Goal: Task Accomplishment & Management: Manage account settings

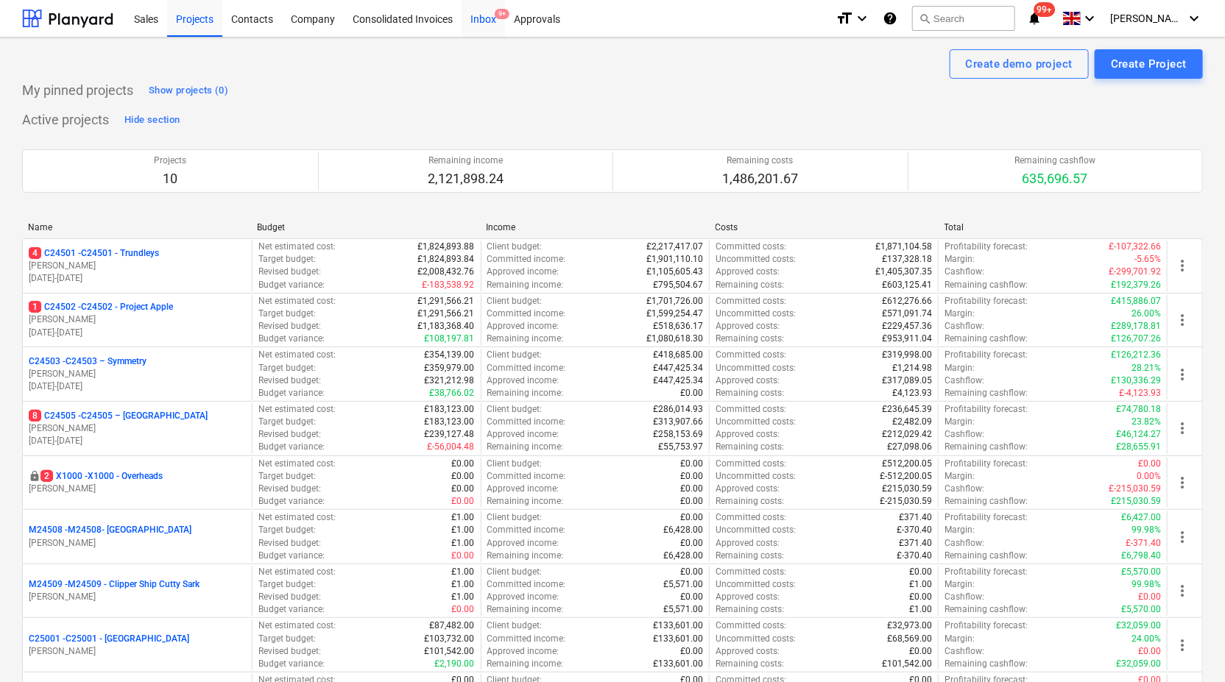
click at [487, 18] on div "Inbox 9+" at bounding box center [482, 18] width 43 height 38
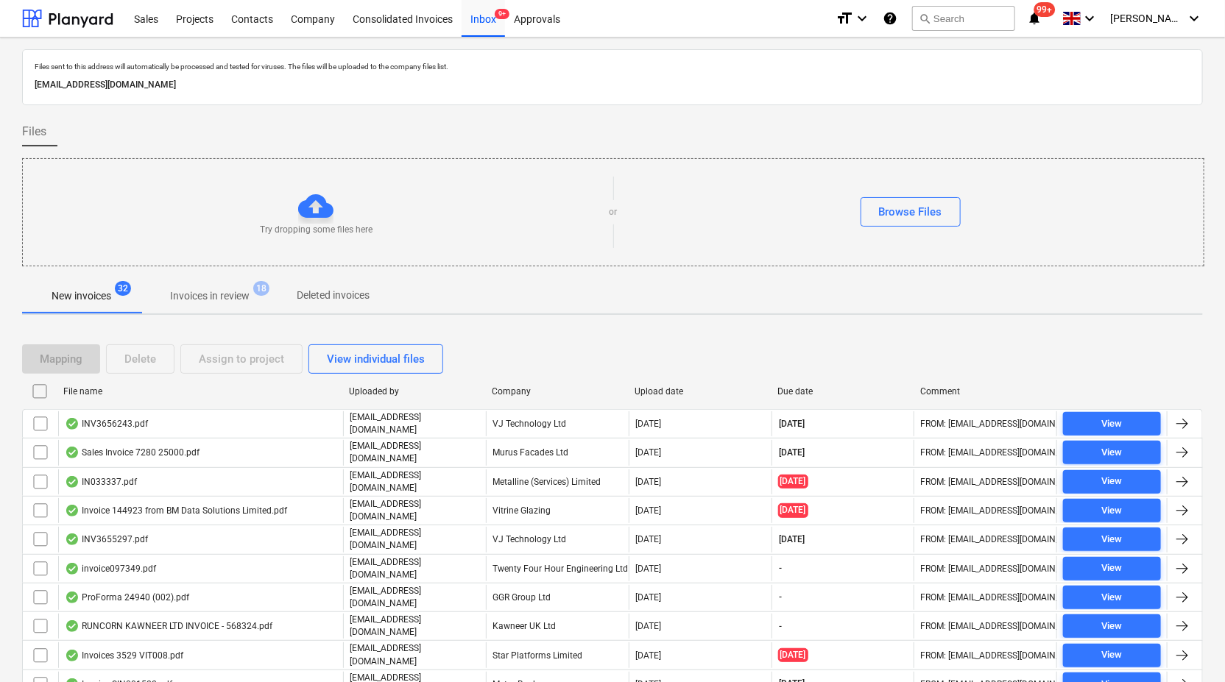
click at [105, 302] on p "New invoices" at bounding box center [82, 295] width 60 height 15
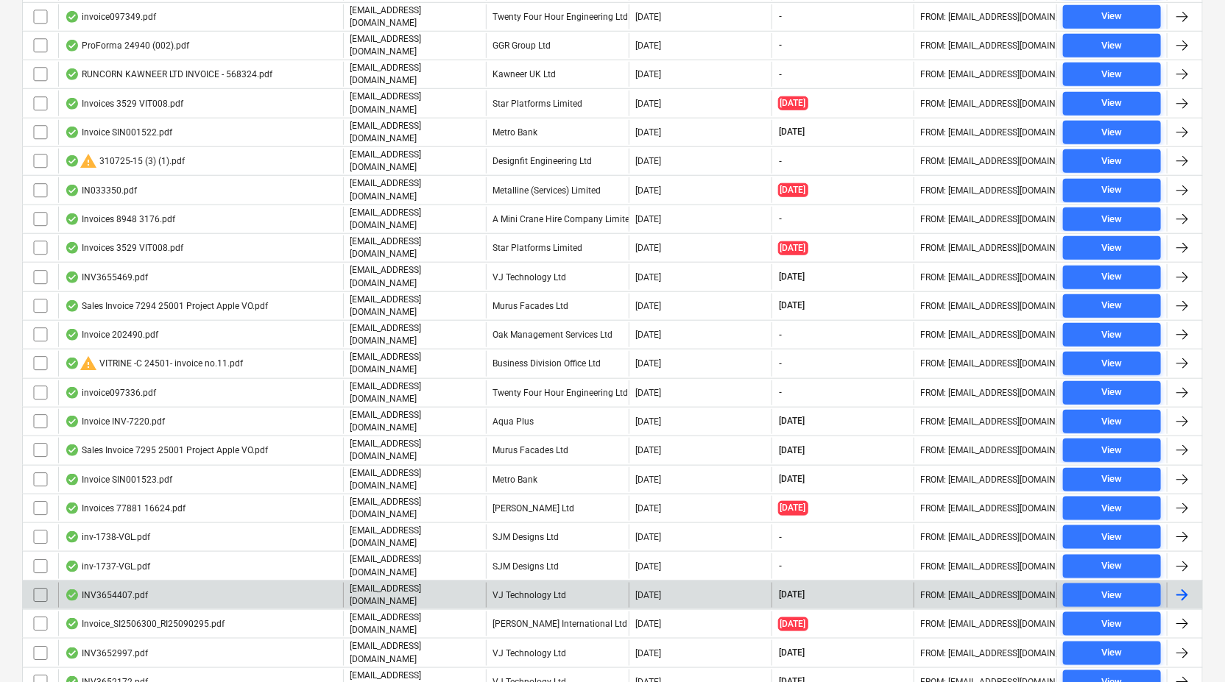
scroll to position [647, 0]
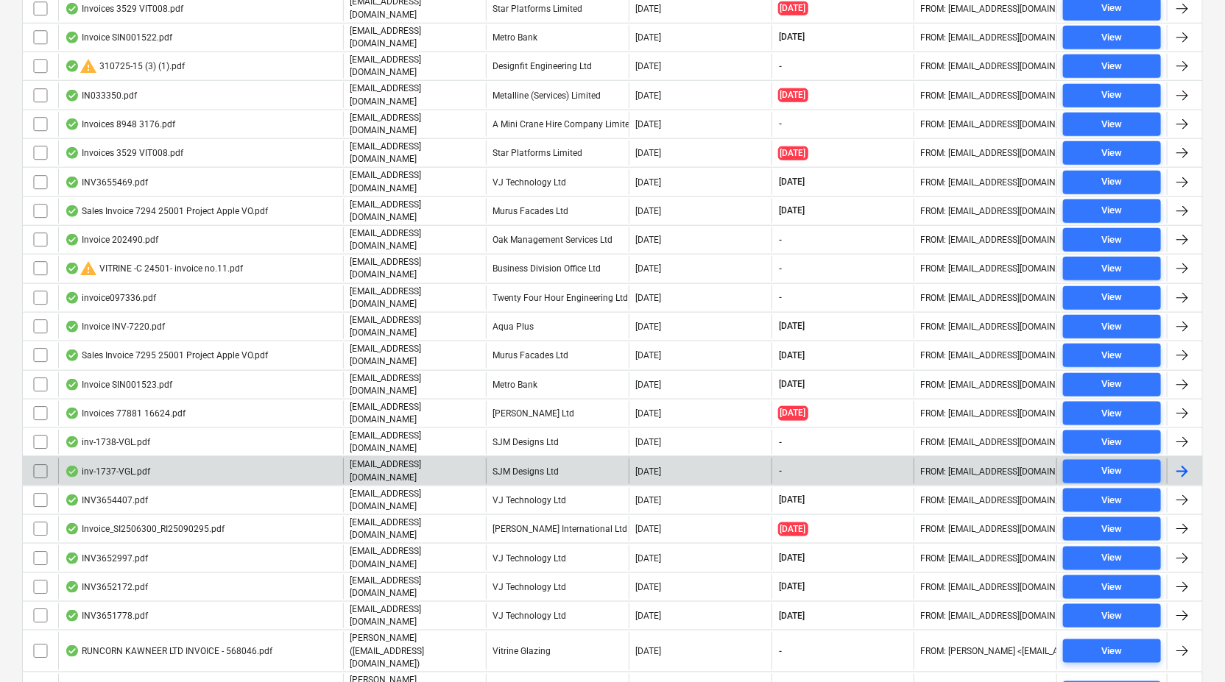
click at [1194, 459] on div at bounding box center [1183, 471] width 35 height 25
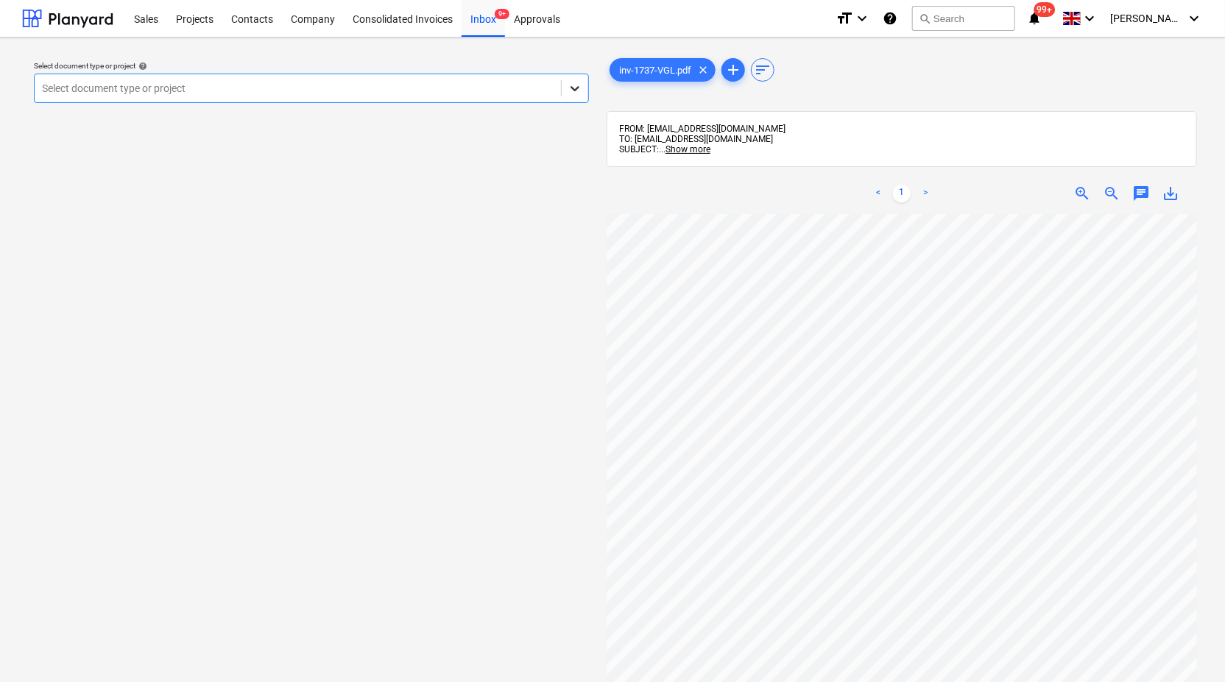
click at [574, 88] on icon at bounding box center [574, 88] width 15 height 15
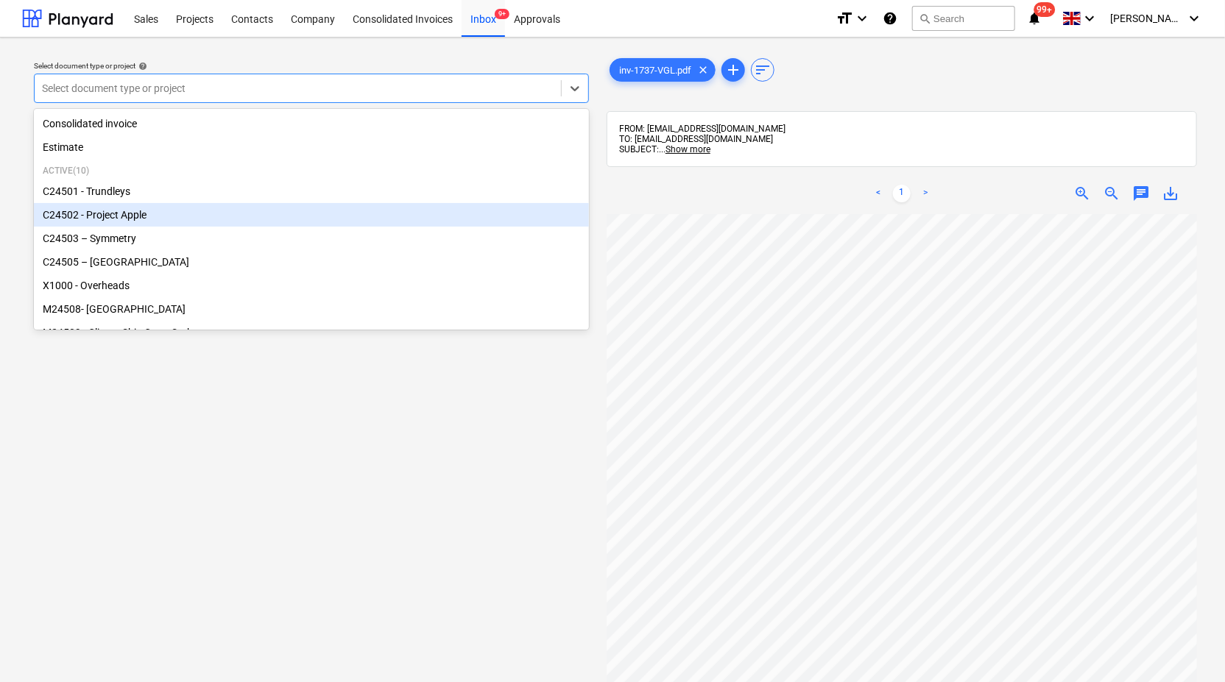
click at [489, 211] on div "C24502 - Project Apple" at bounding box center [311, 215] width 555 height 24
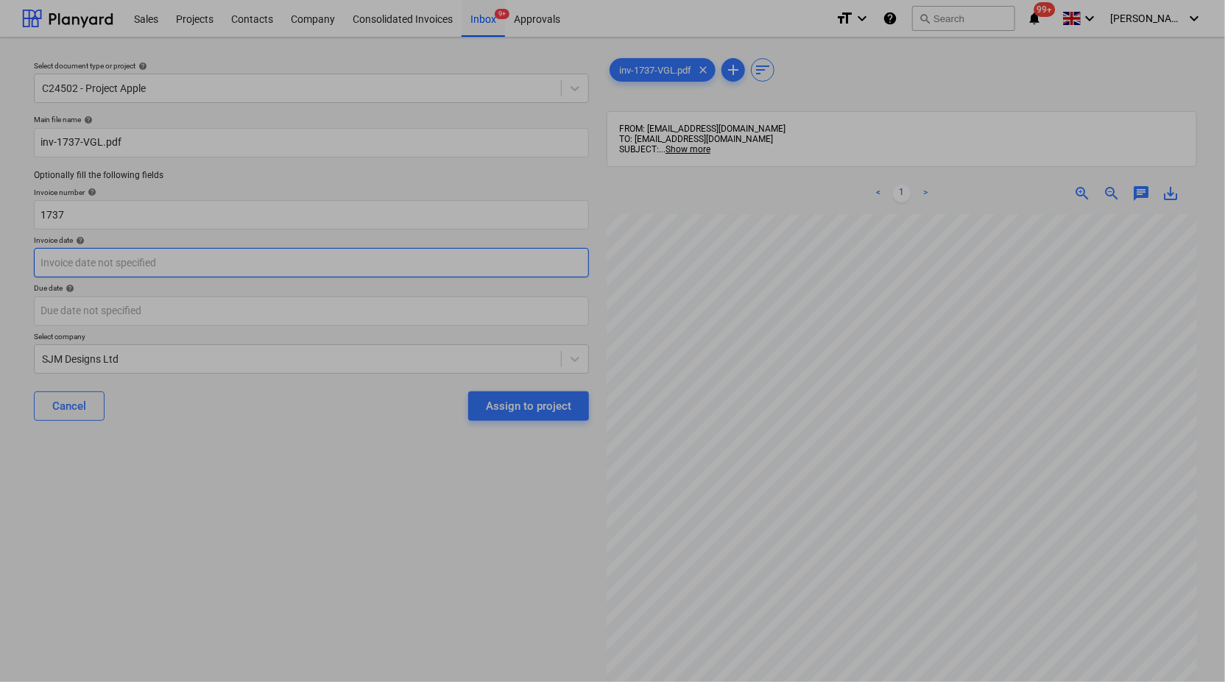
click at [387, 261] on body "Sales Projects Contacts Company Consolidated Invoices Inbox 9+ Approvals format…" at bounding box center [612, 341] width 1225 height 682
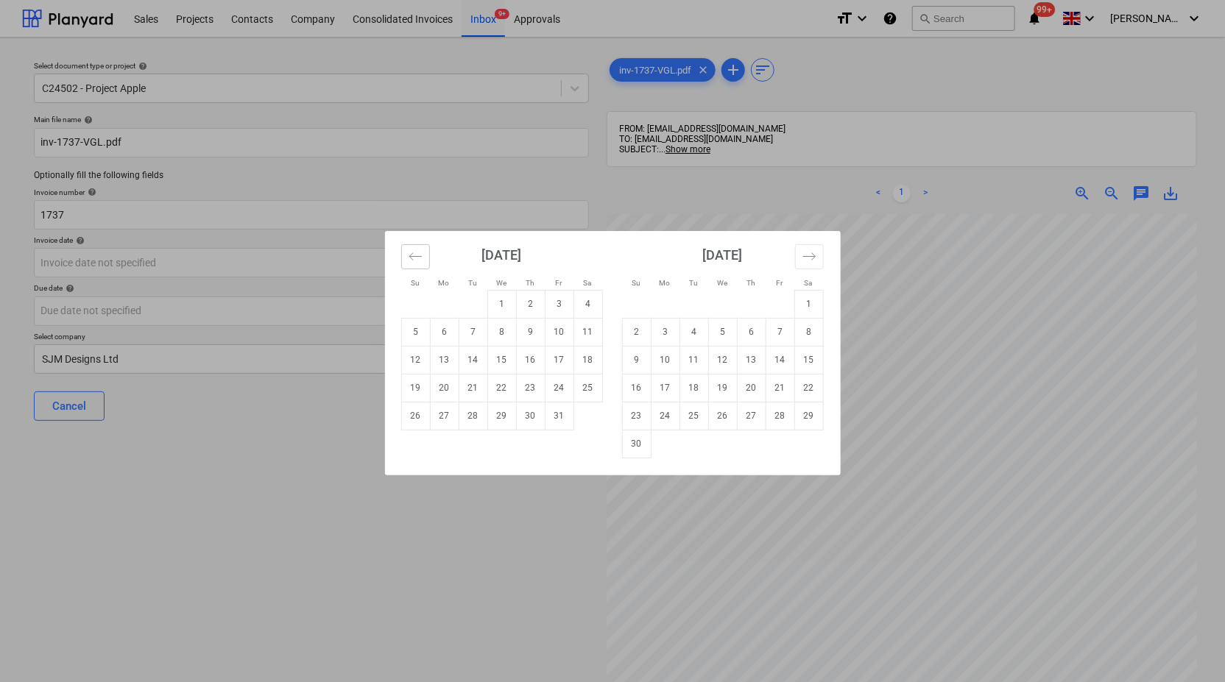
click at [422, 255] on icon "Move backward to switch to the previous month." at bounding box center [415, 256] width 14 height 14
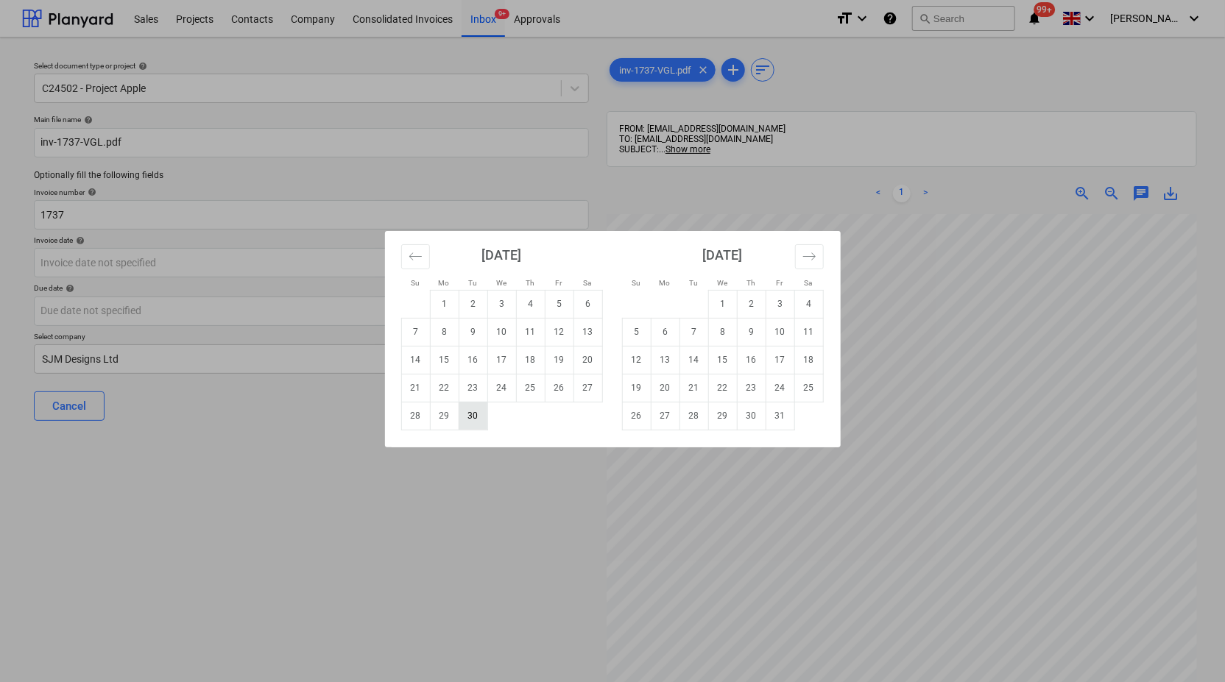
click at [477, 421] on td "30" at bounding box center [473, 416] width 29 height 28
type input "[DATE]"
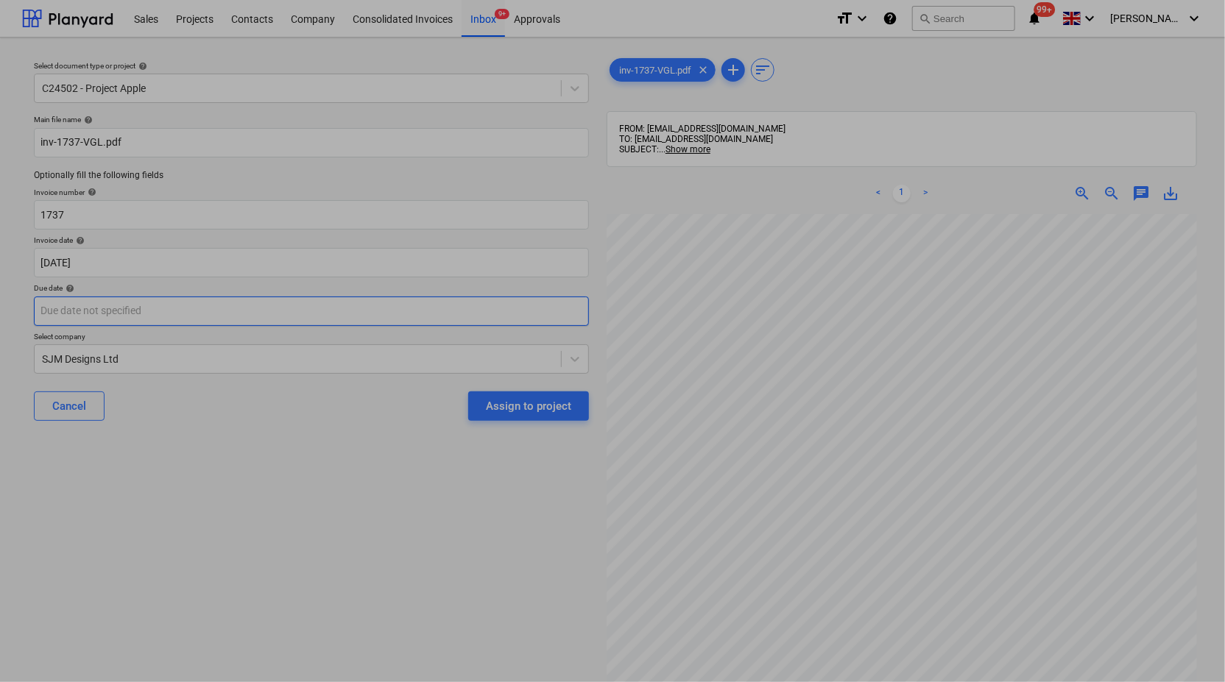
click at [394, 311] on body "Sales Projects Contacts Company Consolidated Invoices Inbox 9+ Approvals format…" at bounding box center [612, 341] width 1225 height 682
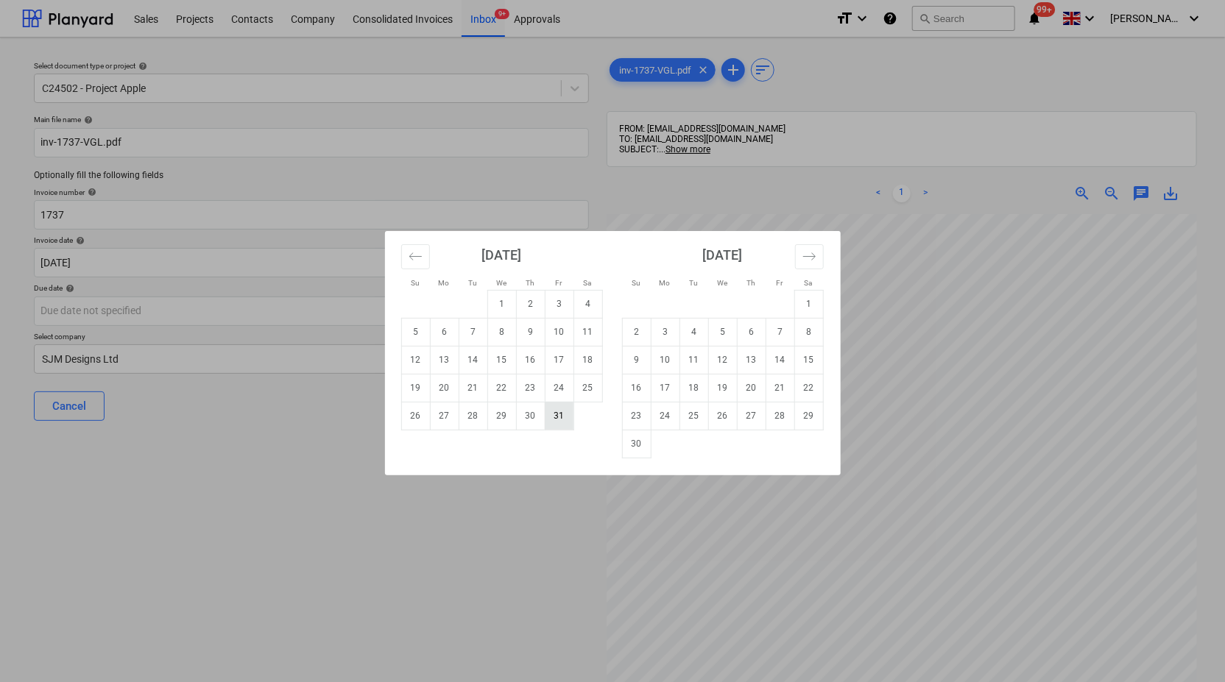
click at [558, 410] on td "31" at bounding box center [559, 416] width 29 height 28
type input "[DATE]"
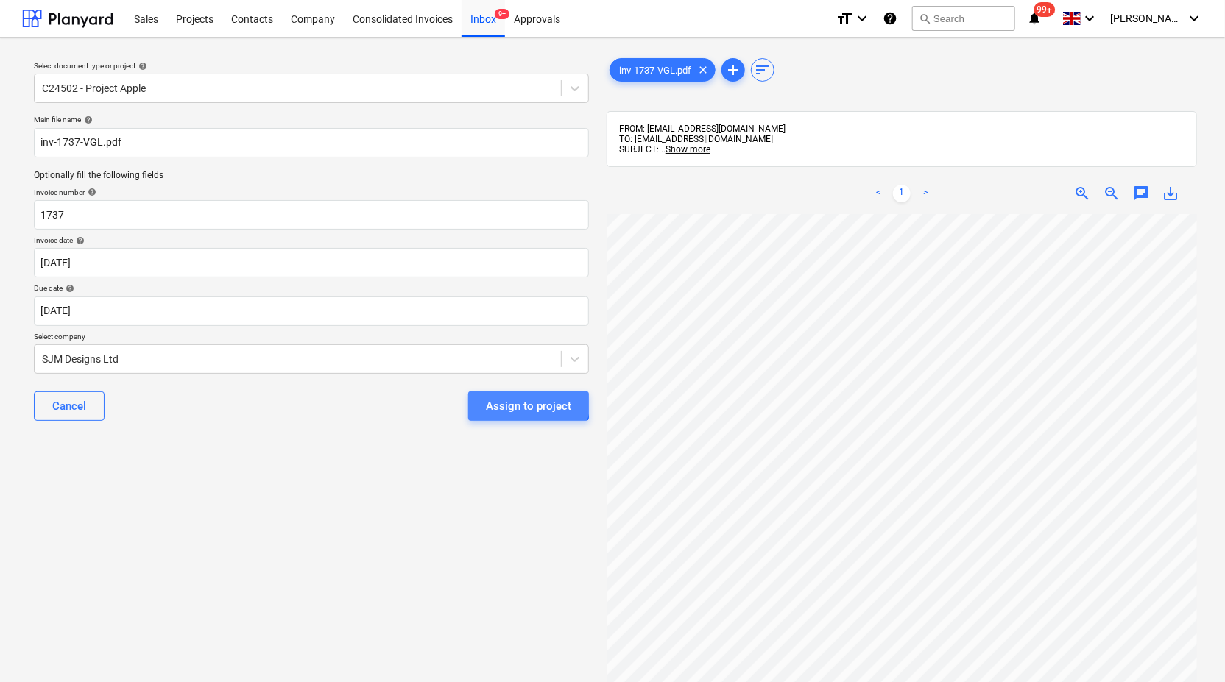
click at [521, 400] on div "Assign to project" at bounding box center [528, 406] width 85 height 19
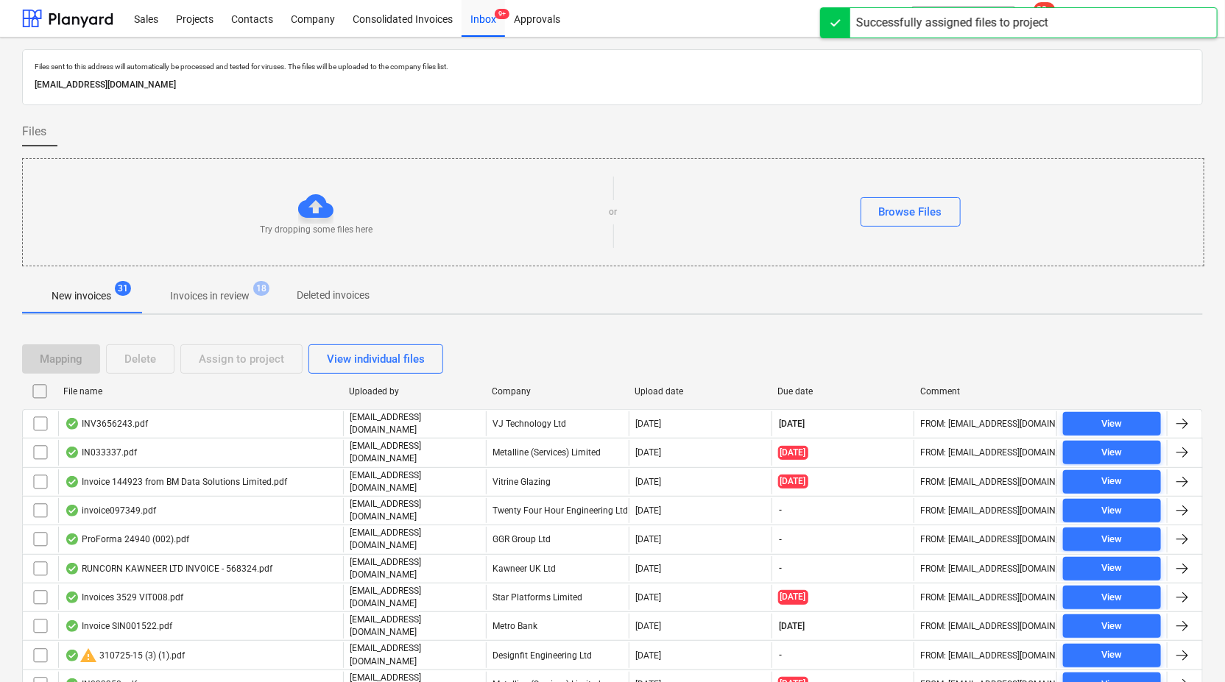
click at [510, 392] on div "Company" at bounding box center [557, 391] width 131 height 10
checkbox input "false"
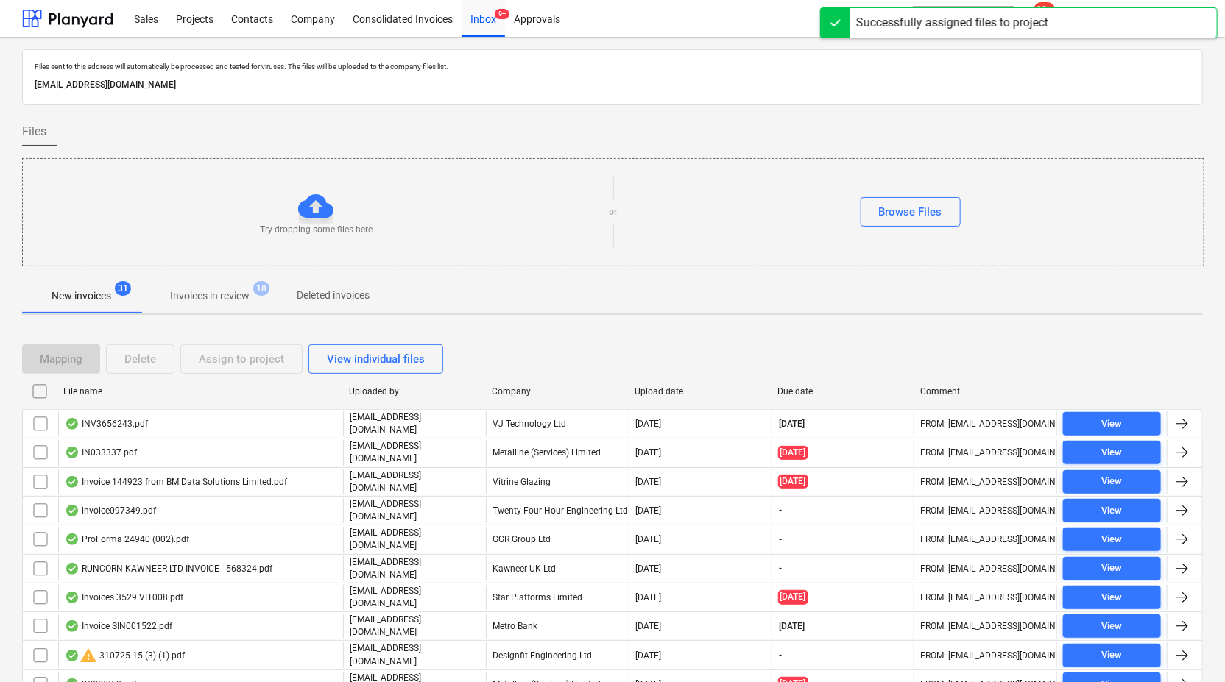
checkbox input "false"
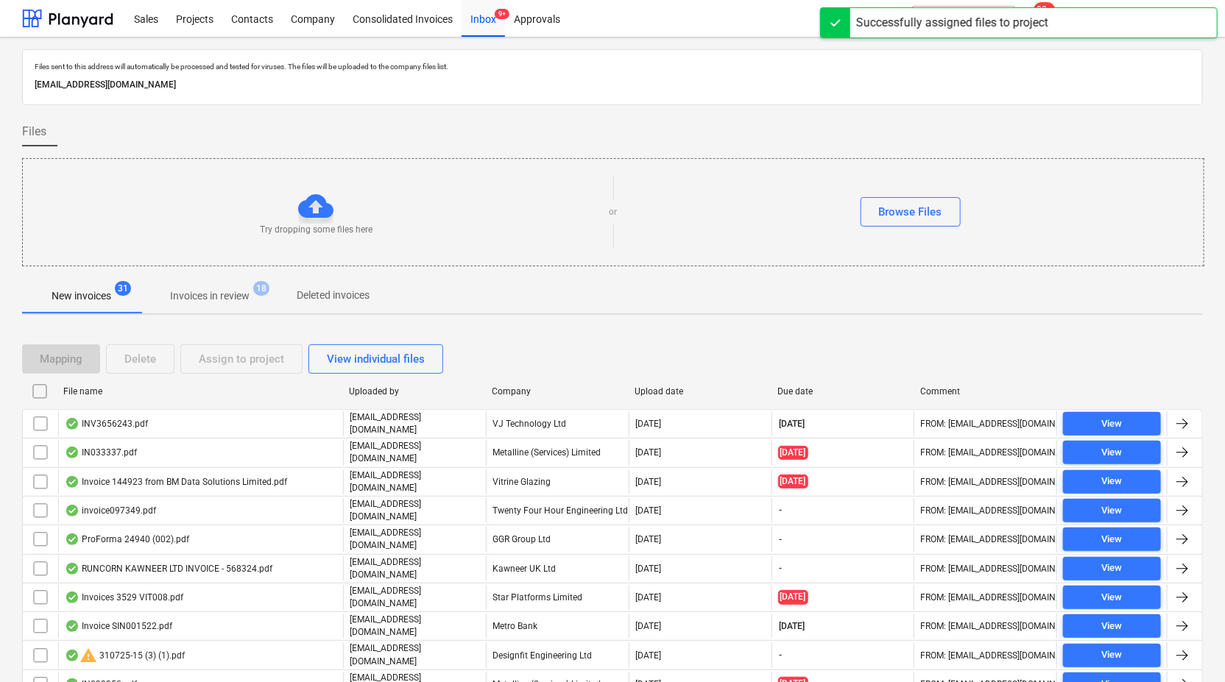
checkbox input "false"
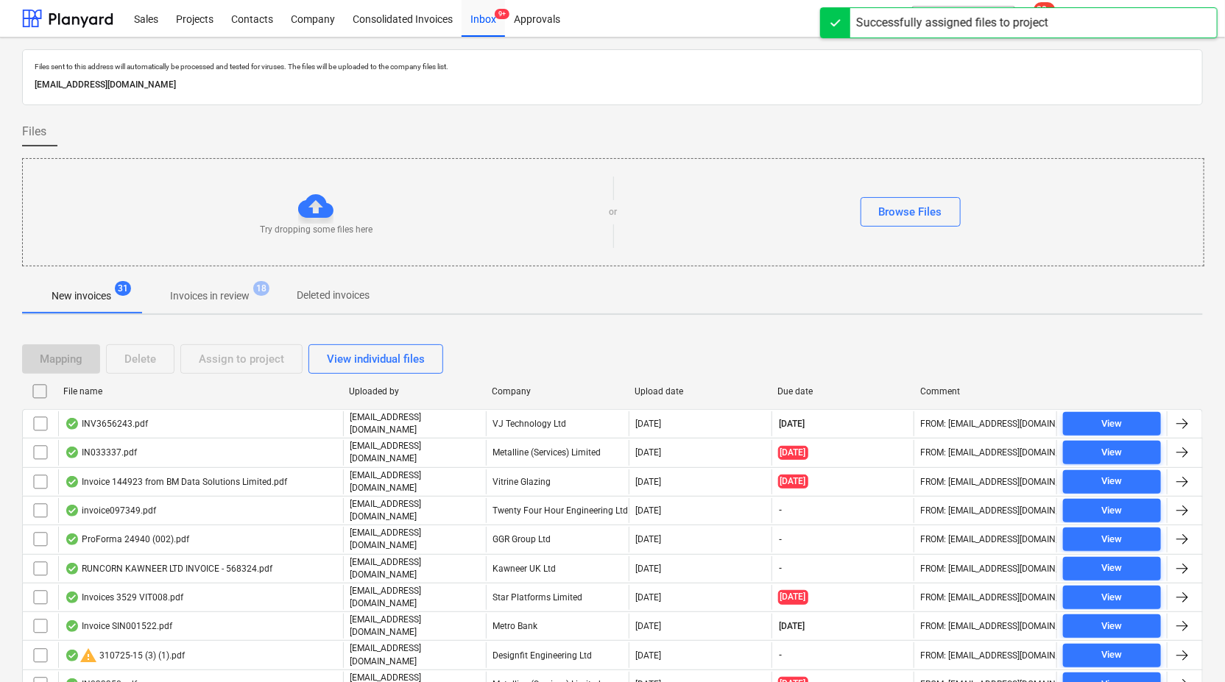
checkbox input "false"
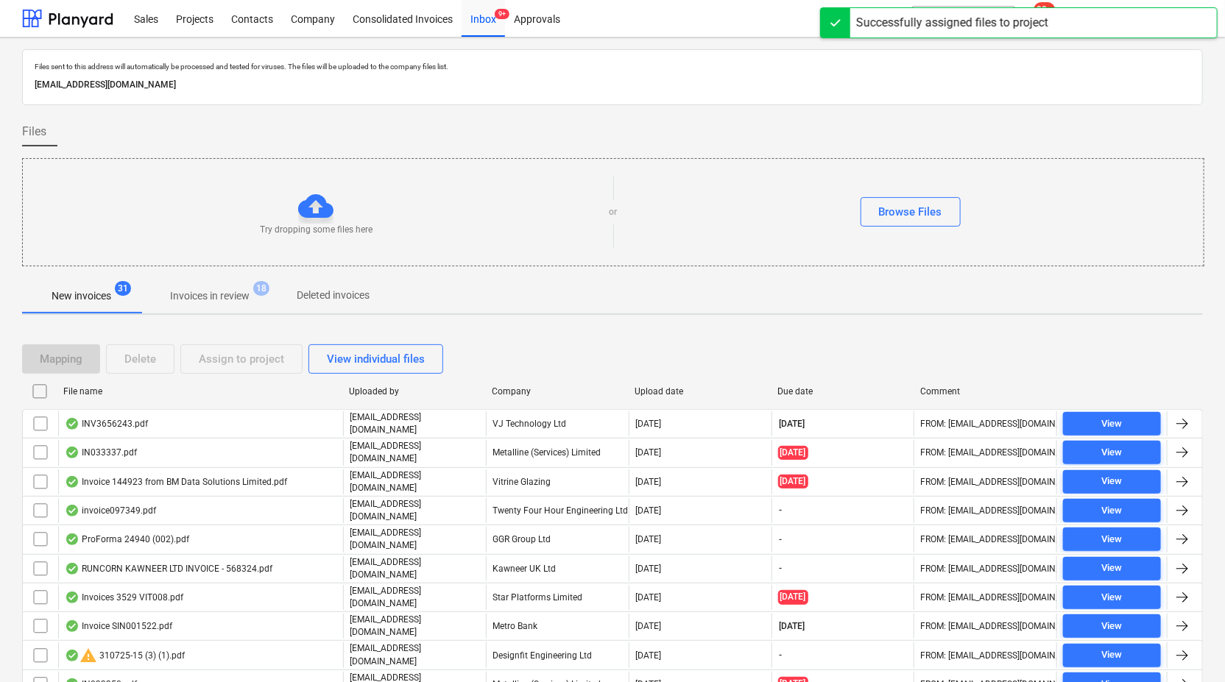
checkbox input "false"
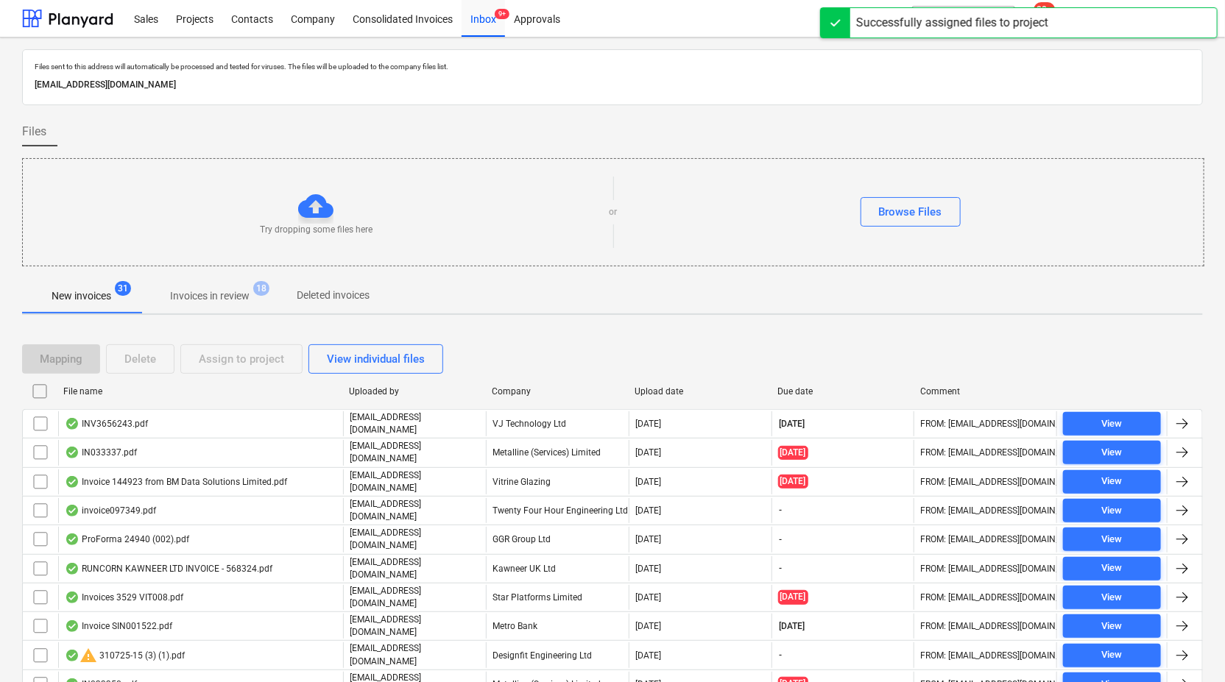
checkbox input "false"
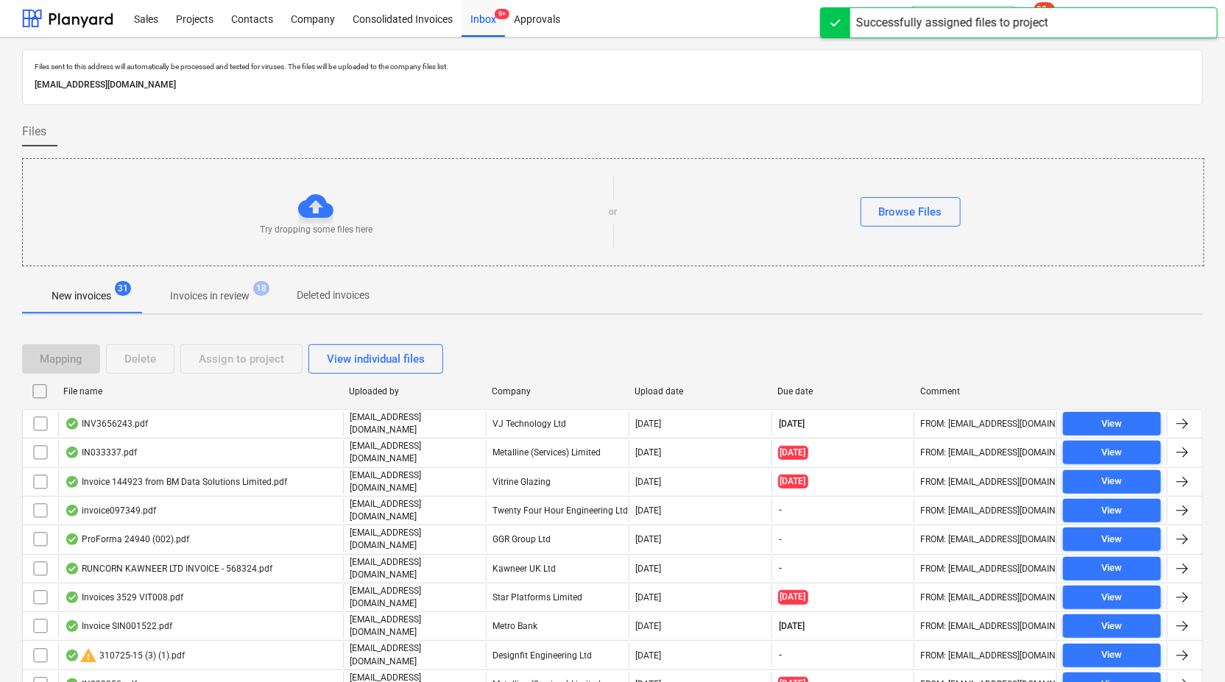
checkbox input "false"
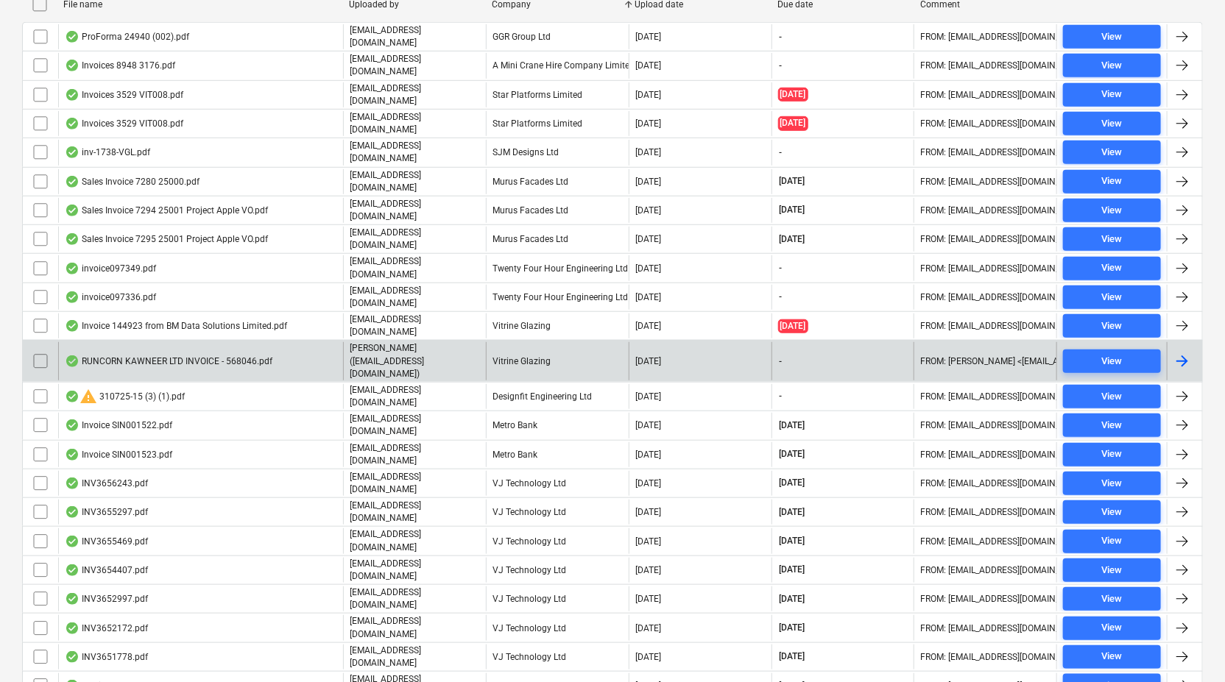
scroll to position [327, 0]
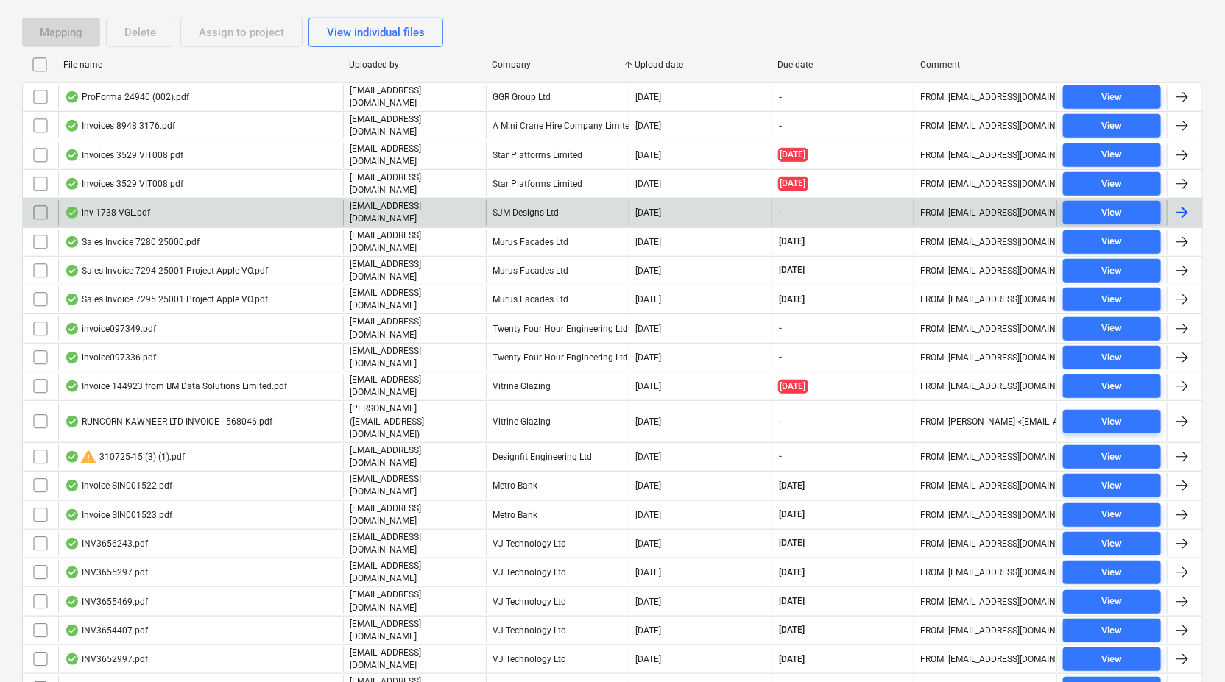
click at [1186, 204] on div at bounding box center [1182, 213] width 18 height 18
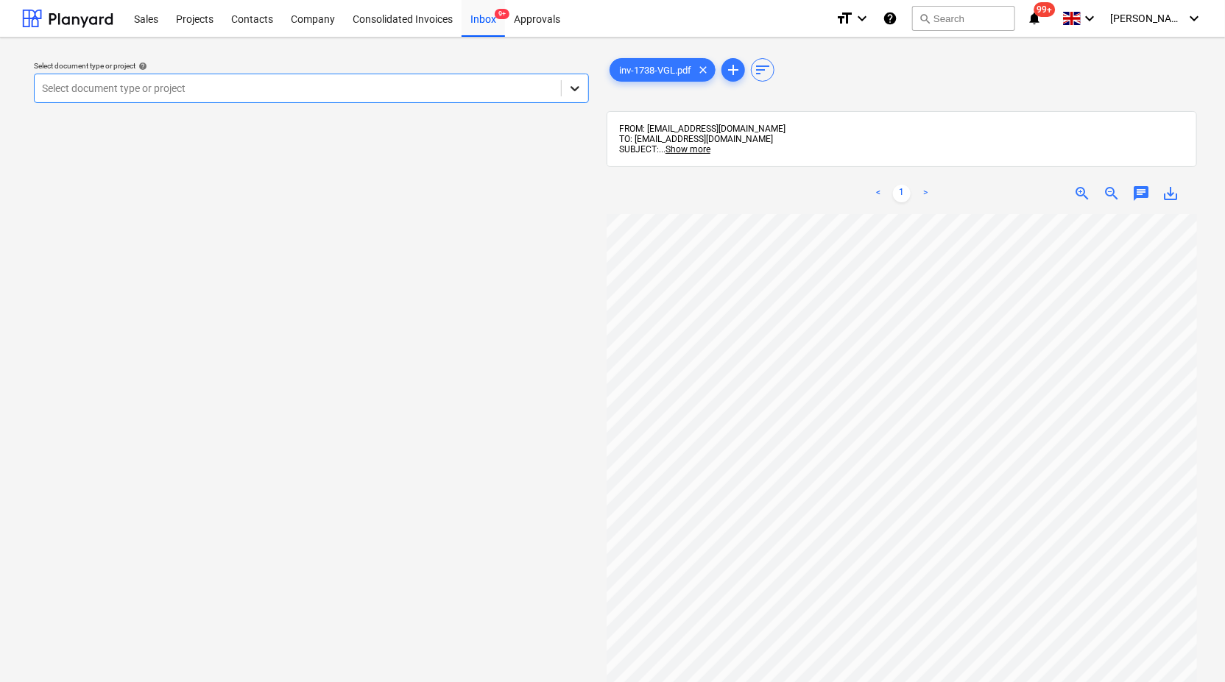
click at [575, 88] on icon at bounding box center [574, 88] width 15 height 15
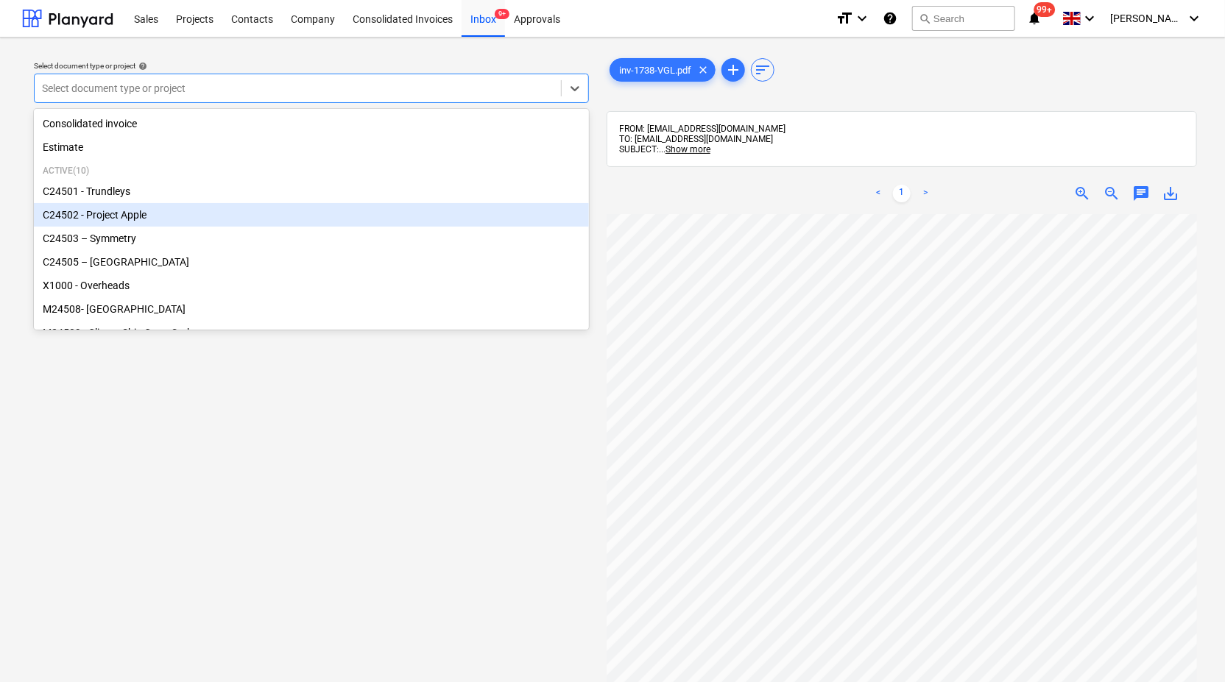
click at [510, 222] on div "C24502 - Project Apple" at bounding box center [311, 215] width 555 height 24
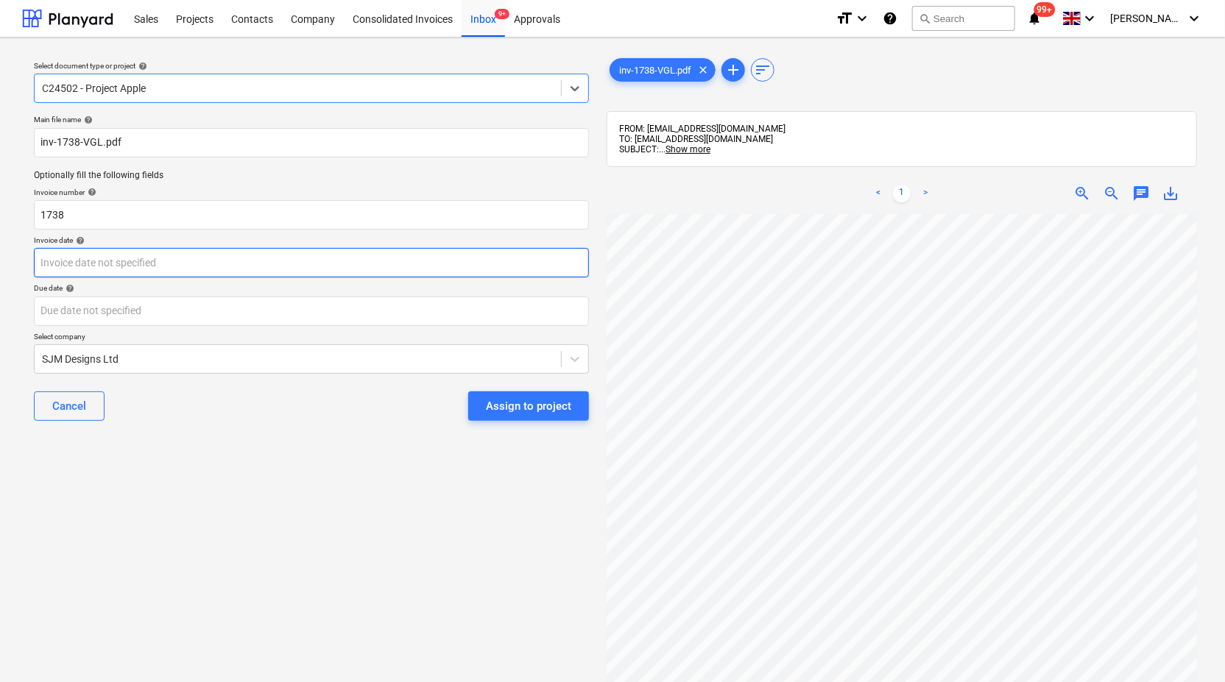
click at [458, 261] on body "Sales Projects Contacts Company Consolidated Invoices Inbox 9+ Approvals format…" at bounding box center [612, 341] width 1225 height 682
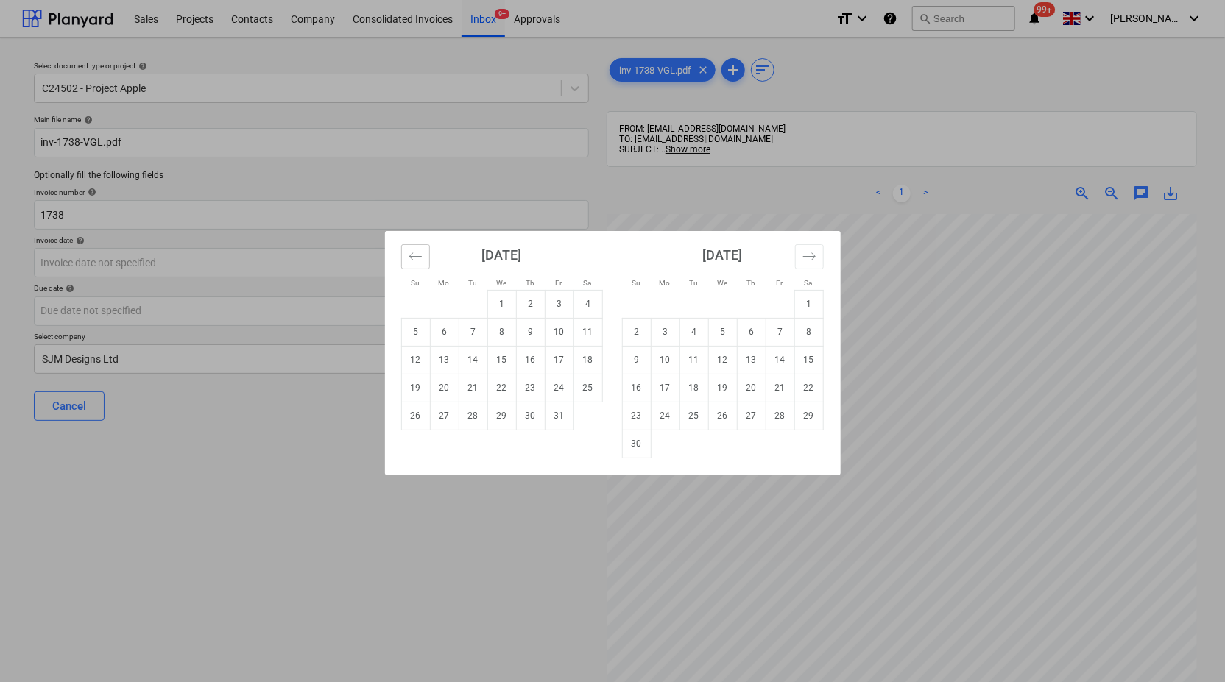
click at [414, 253] on icon "Move backward to switch to the previous month." at bounding box center [415, 256] width 14 height 14
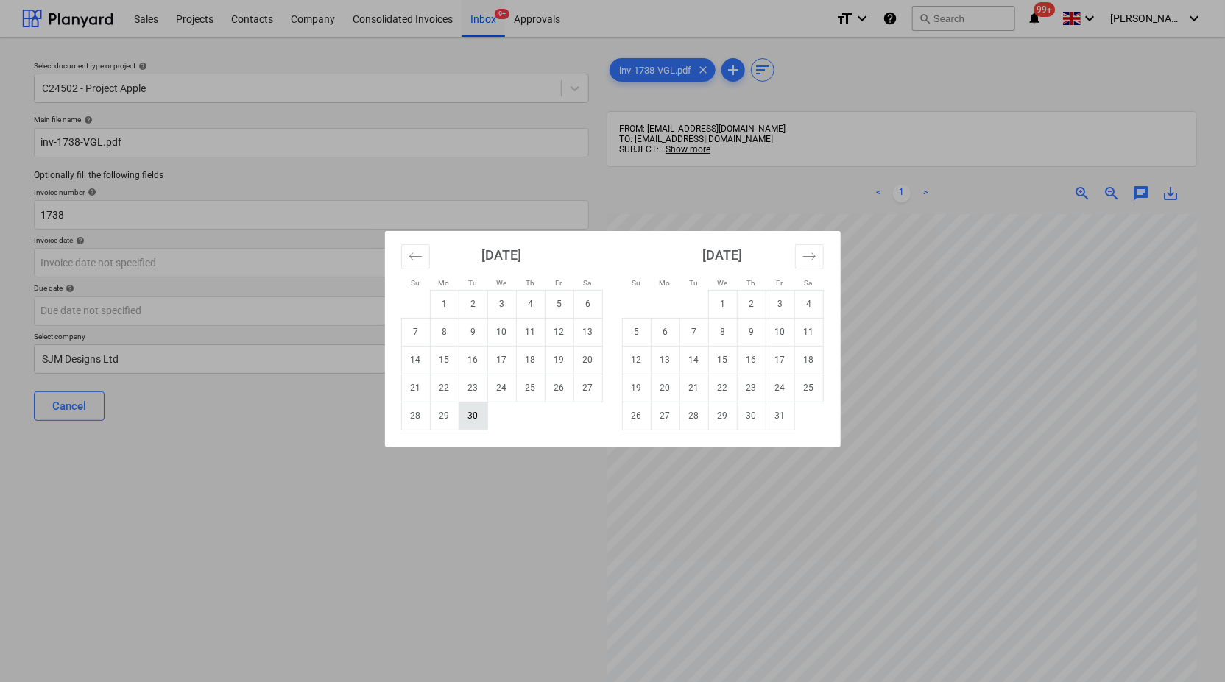
click at [481, 417] on td "30" at bounding box center [473, 416] width 29 height 28
type input "[DATE]"
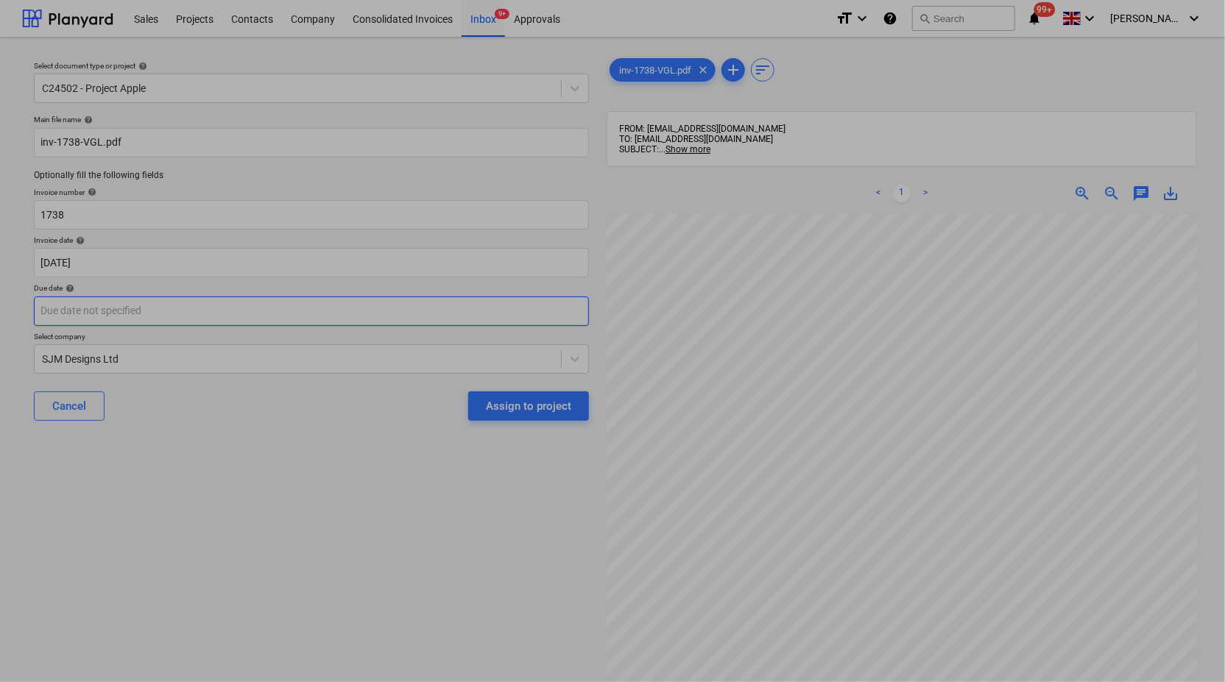
click at [528, 314] on body "Sales Projects Contacts Company Consolidated Invoices Inbox 9+ Approvals format…" at bounding box center [612, 341] width 1225 height 682
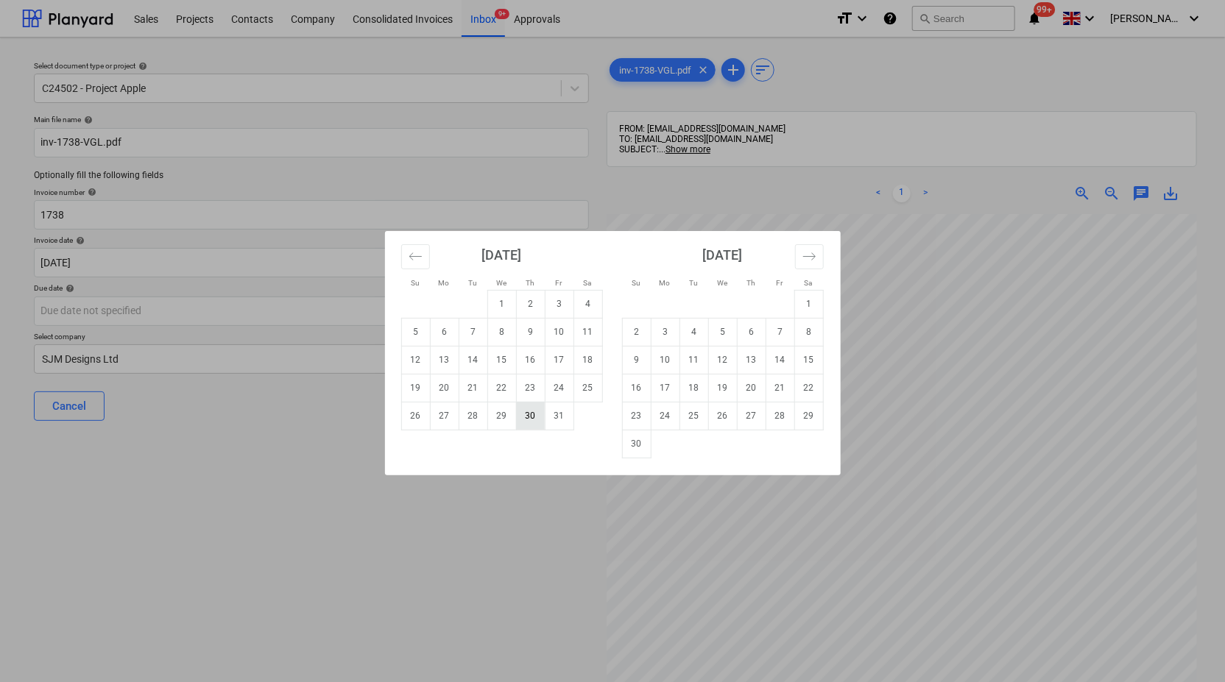
click at [531, 417] on td "30" at bounding box center [530, 416] width 29 height 28
type input "[DATE]"
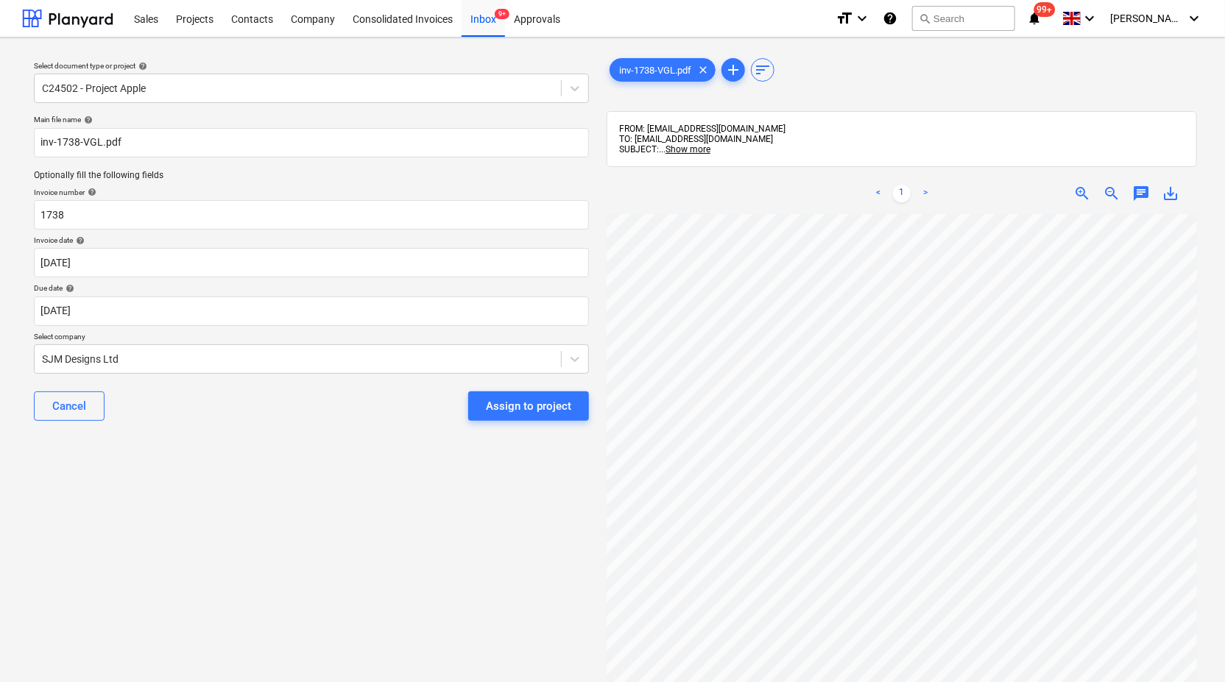
click at [534, 410] on div "Assign to project" at bounding box center [528, 406] width 85 height 19
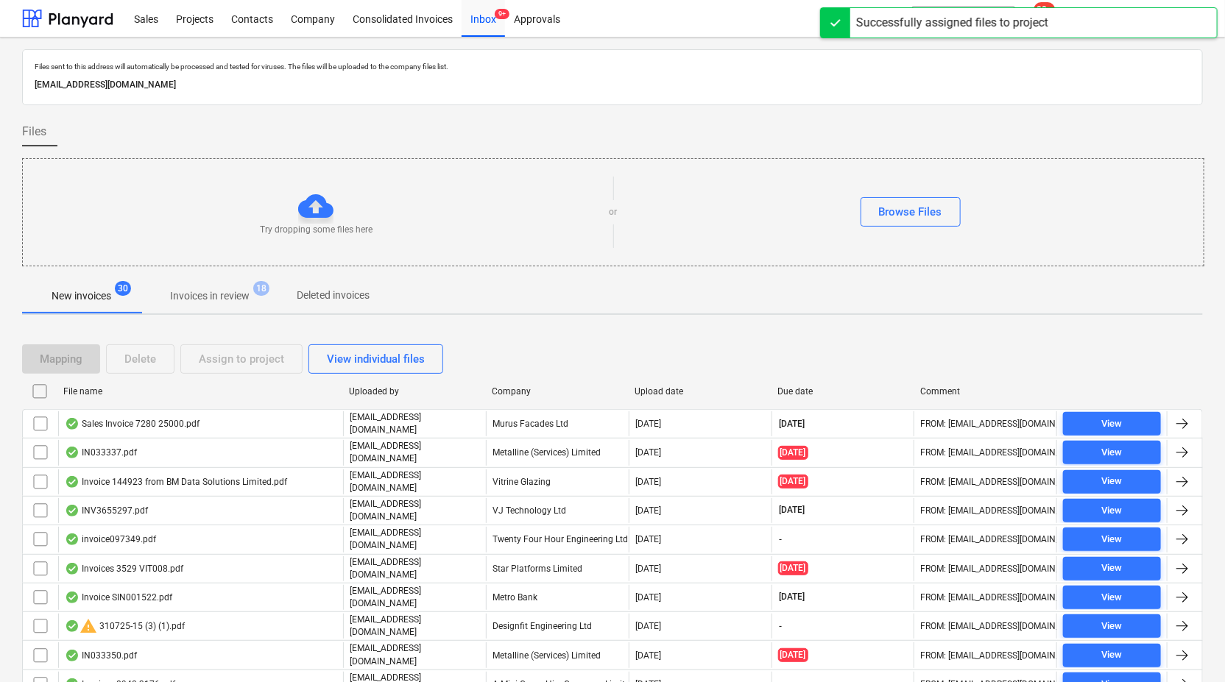
click at [525, 383] on div "Company" at bounding box center [557, 392] width 143 height 24
checkbox input "false"
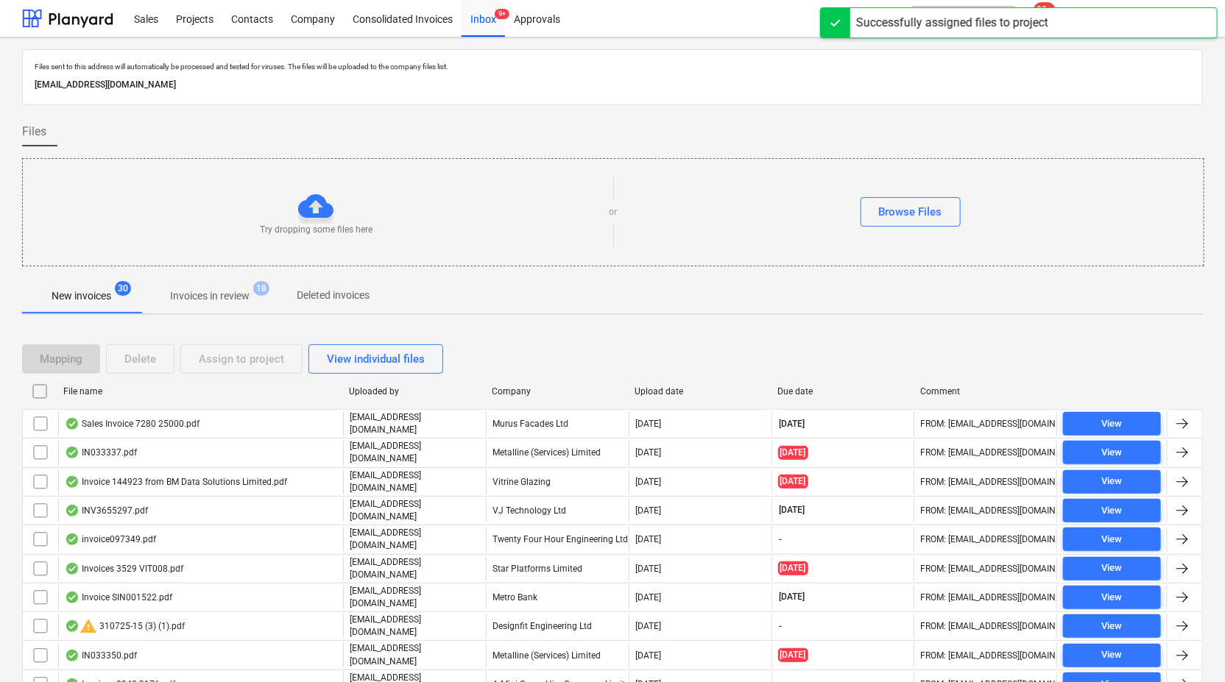
checkbox input "false"
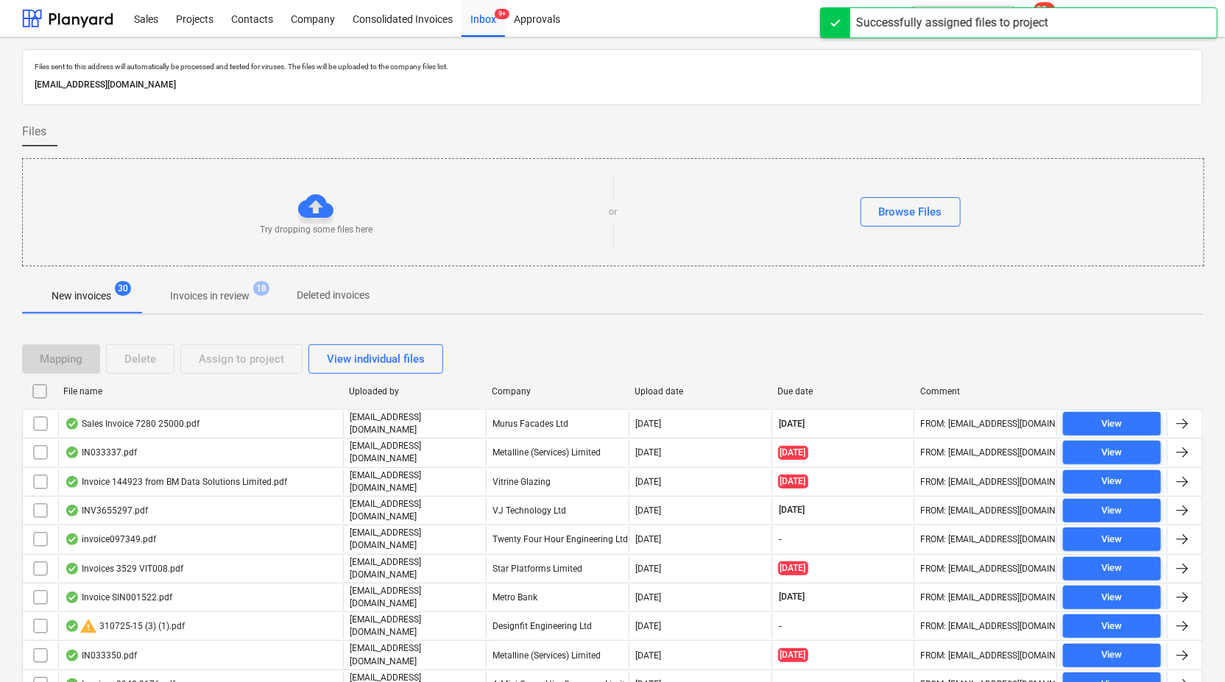
checkbox input "false"
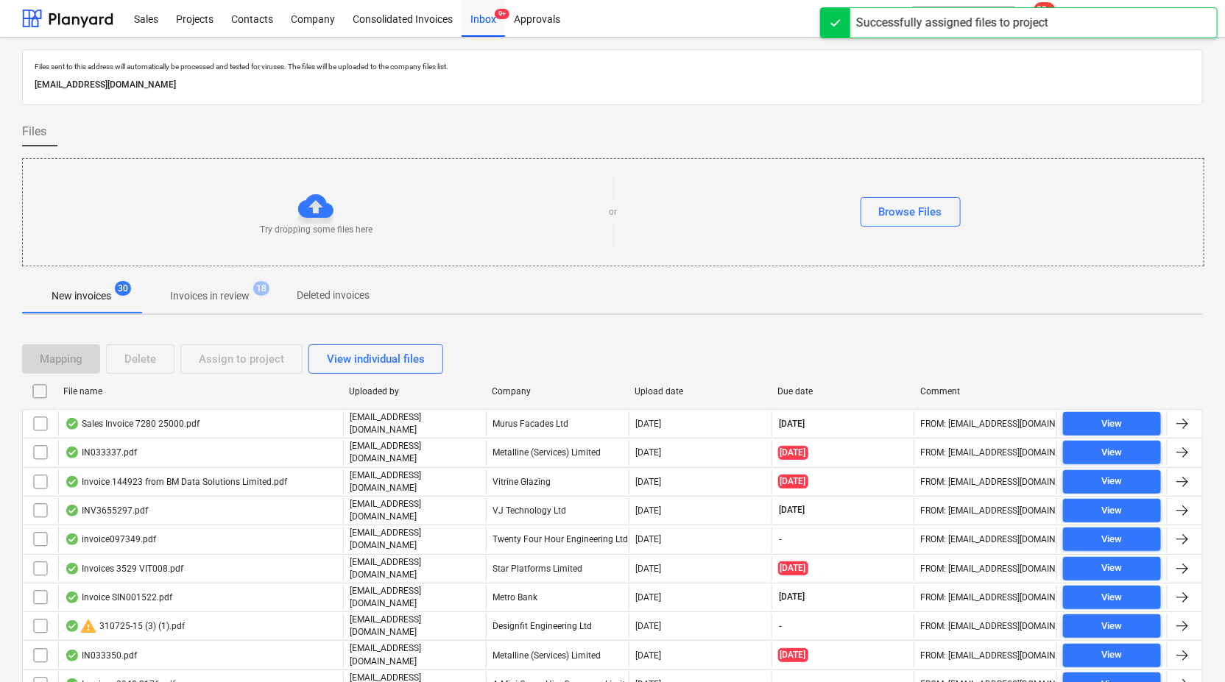
checkbox input "false"
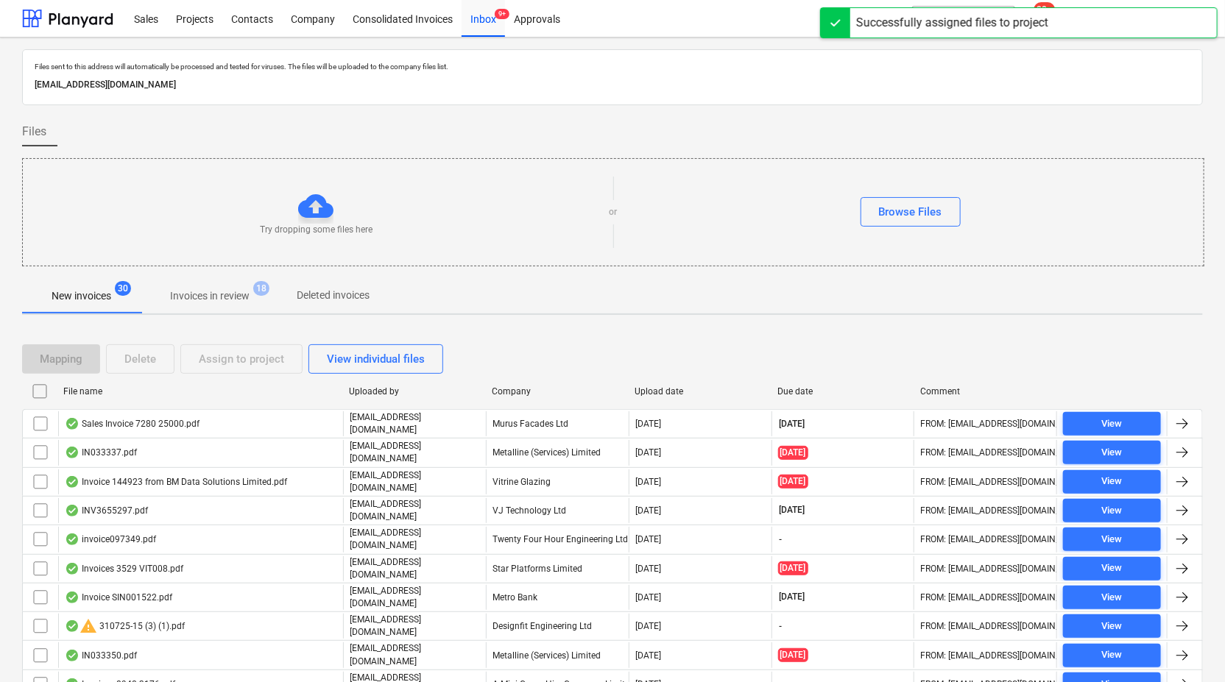
checkbox input "false"
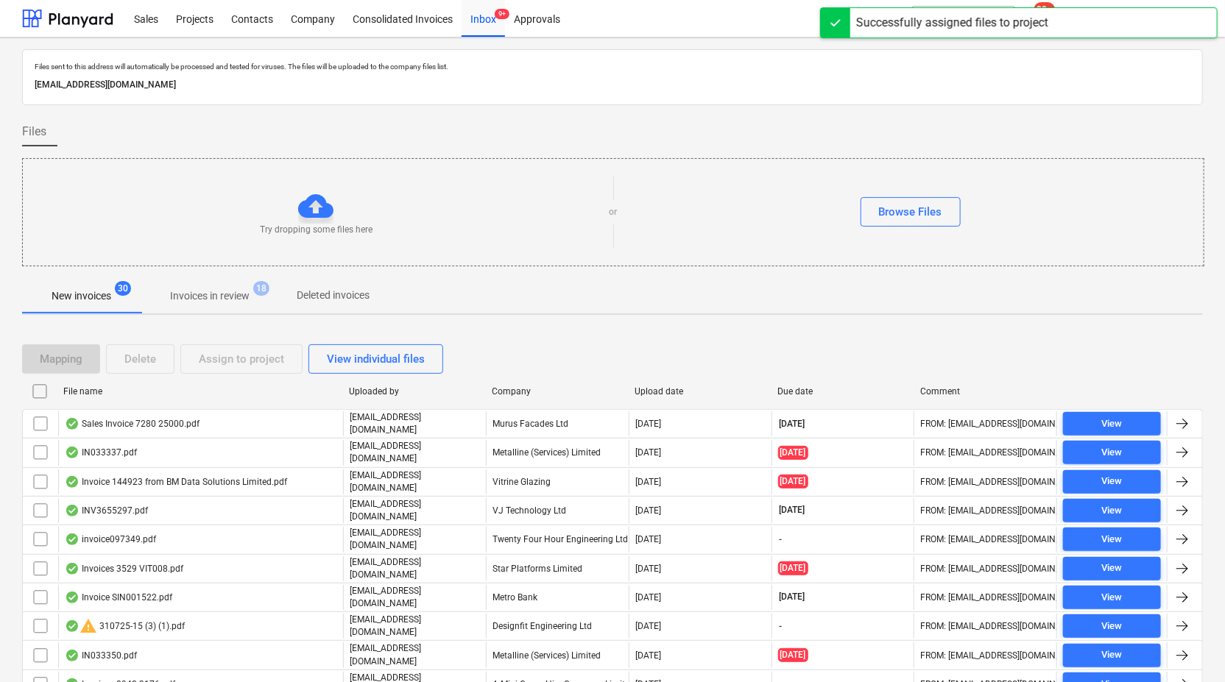
checkbox input "false"
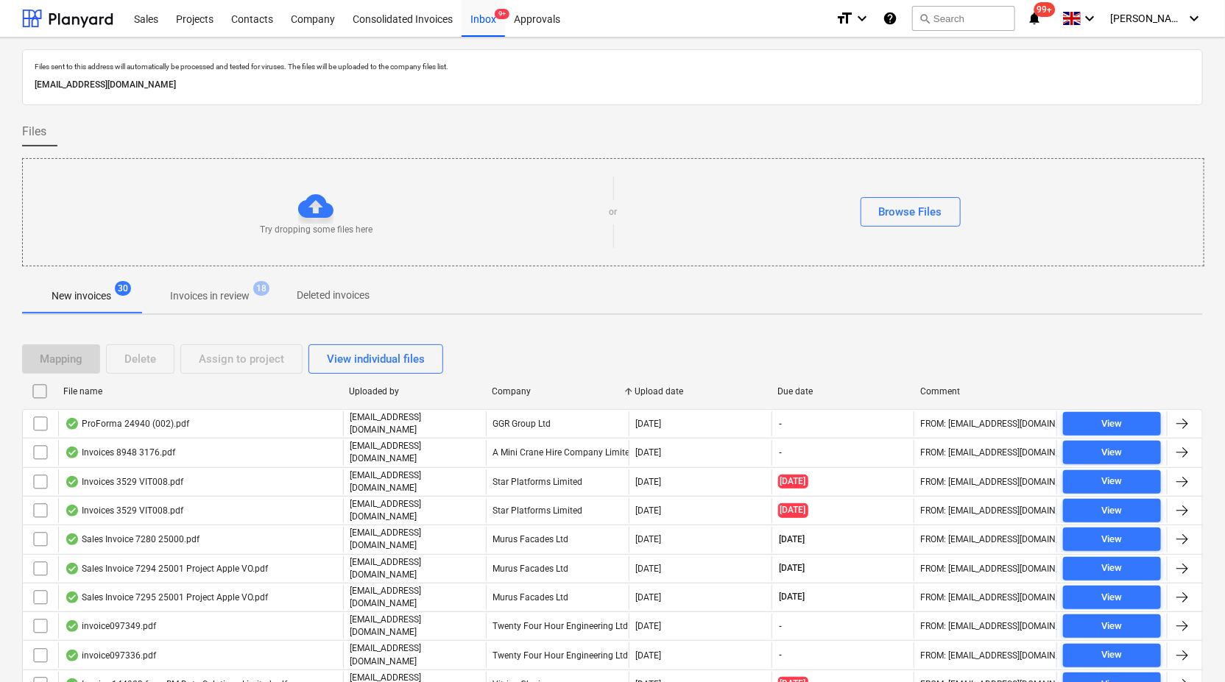
click at [191, 302] on p "Invoices in review" at bounding box center [209, 295] width 79 height 15
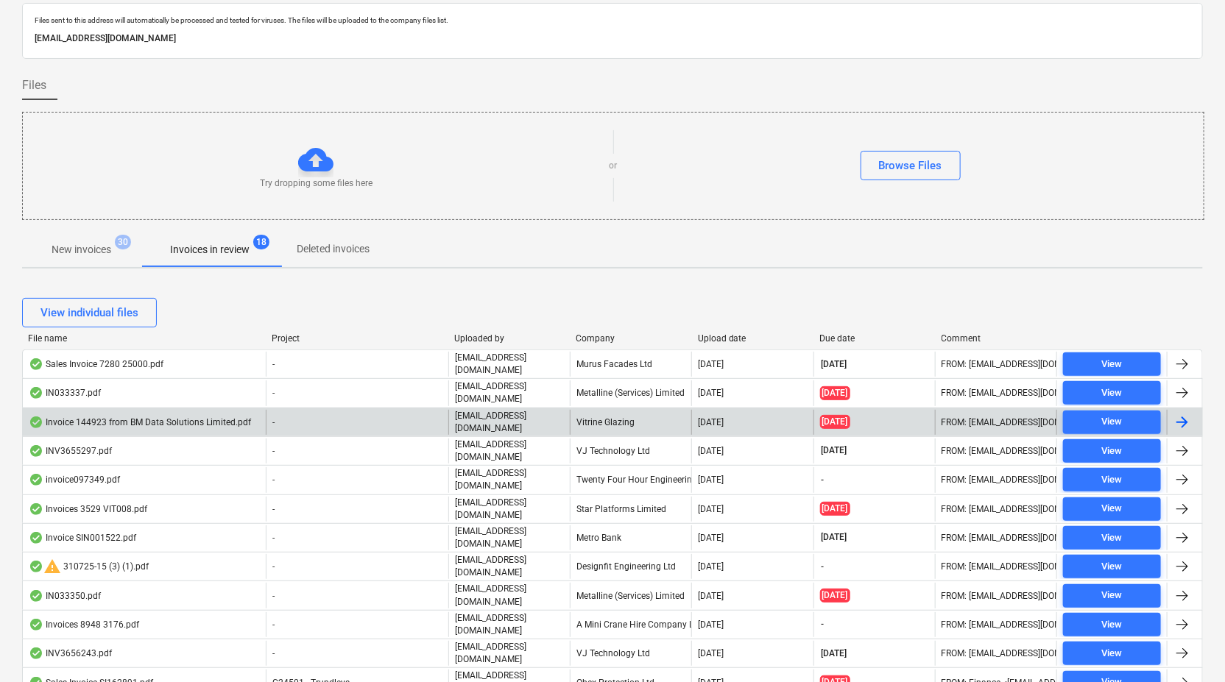
scroll to position [82, 0]
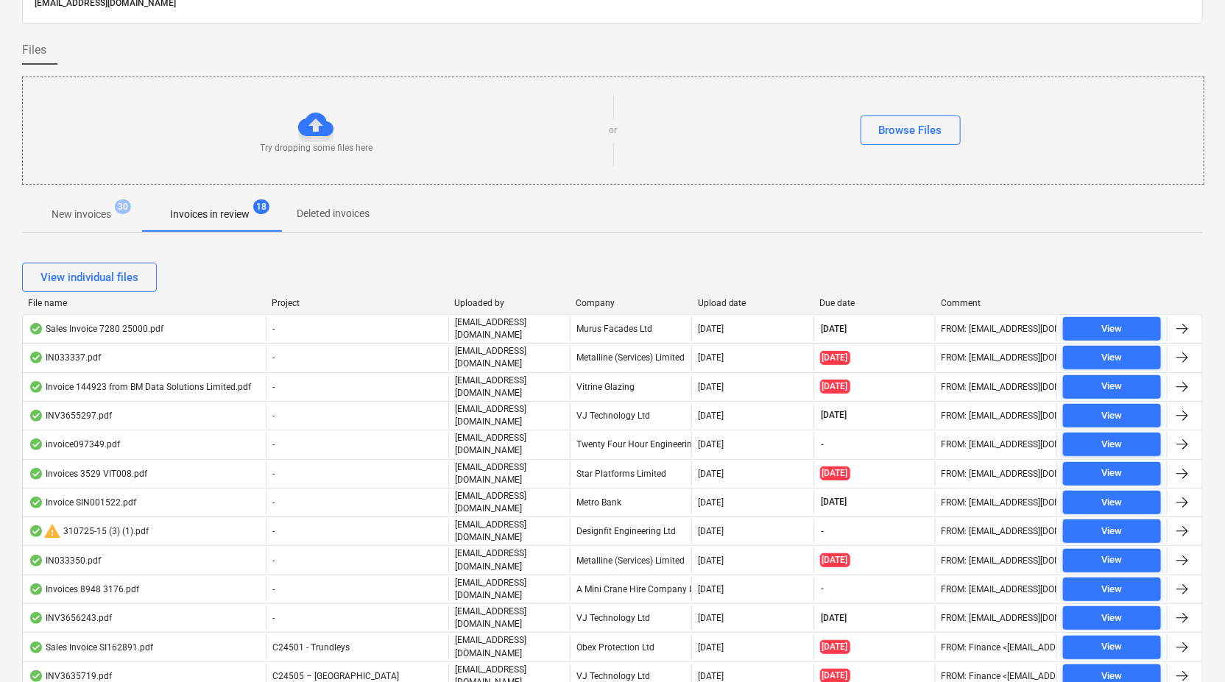
click at [591, 298] on div "Company" at bounding box center [631, 303] width 110 height 10
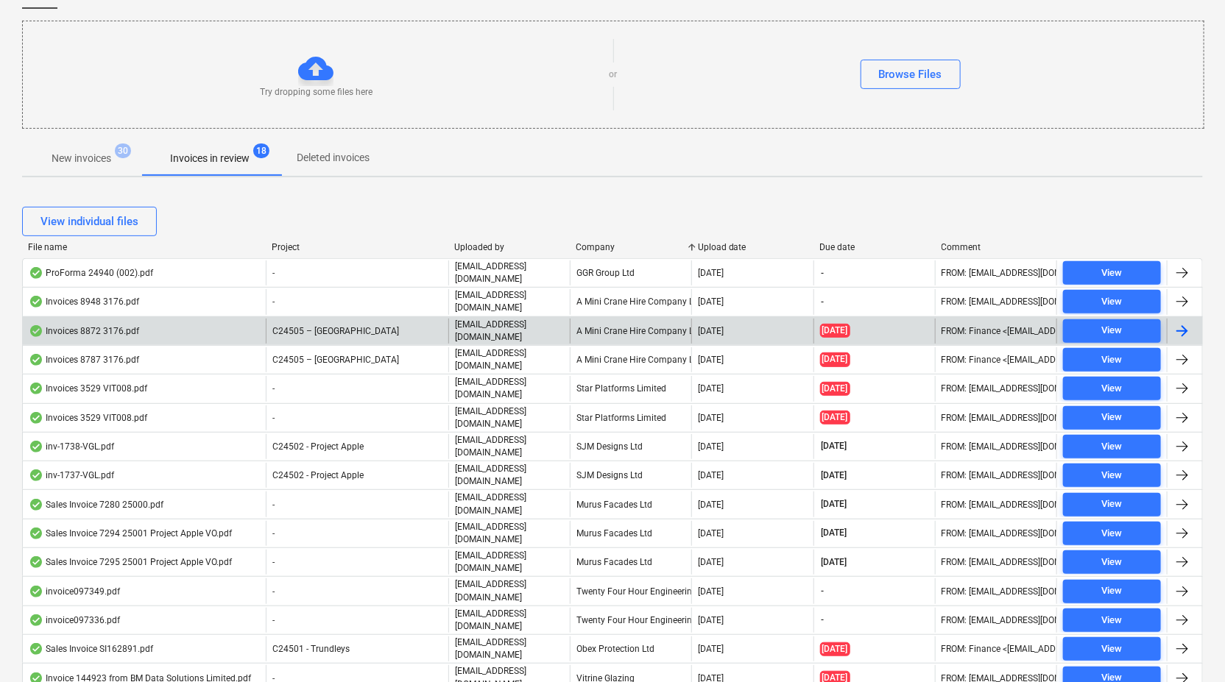
scroll to position [163, 0]
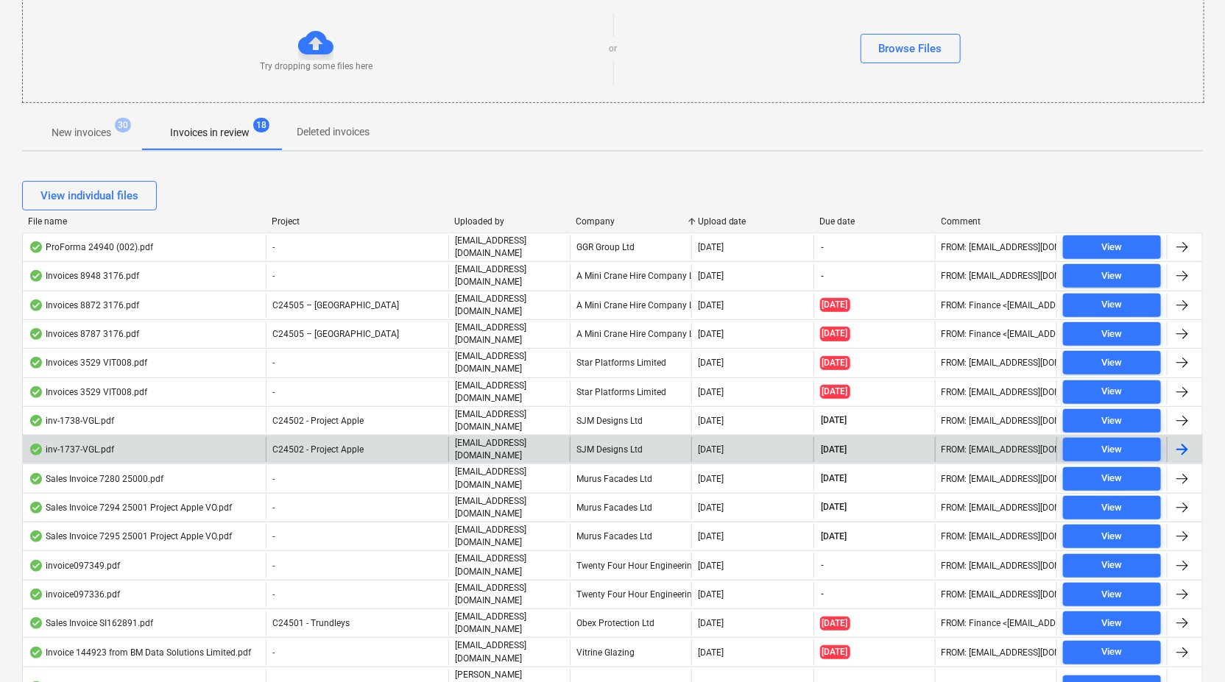
click at [608, 437] on div "SJM Designs Ltd" at bounding box center [630, 449] width 121 height 25
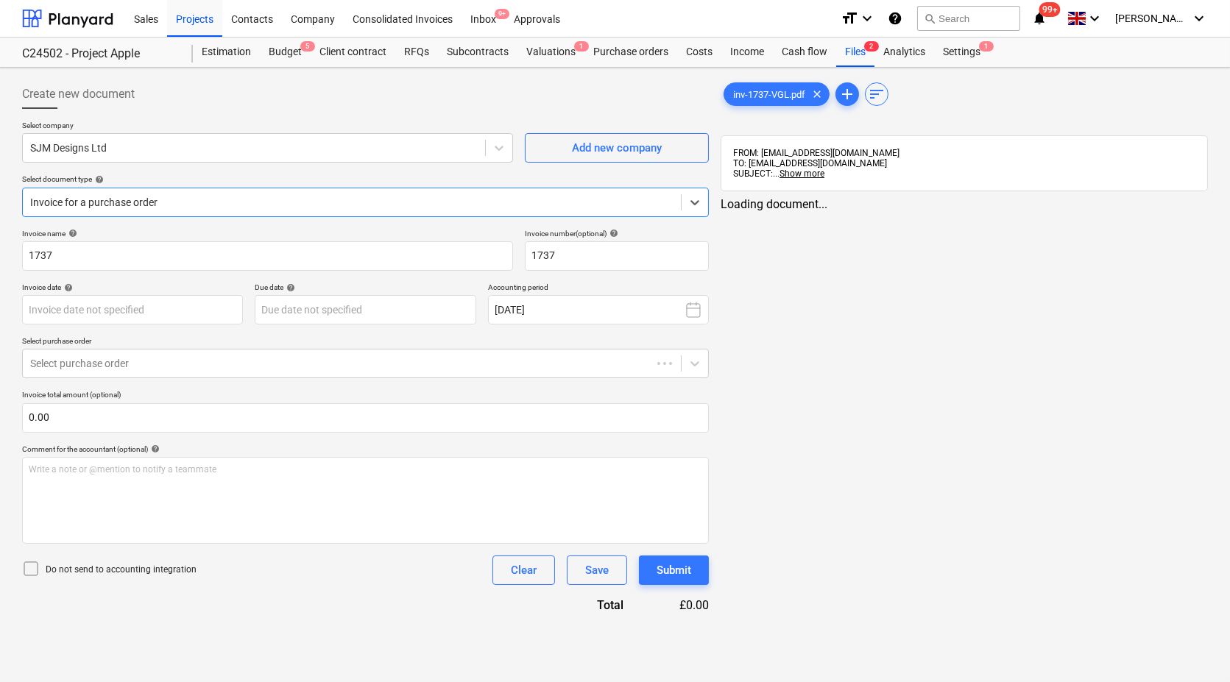
type input "[DATE]"
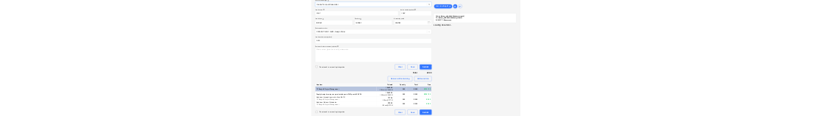
scroll to position [180, 0]
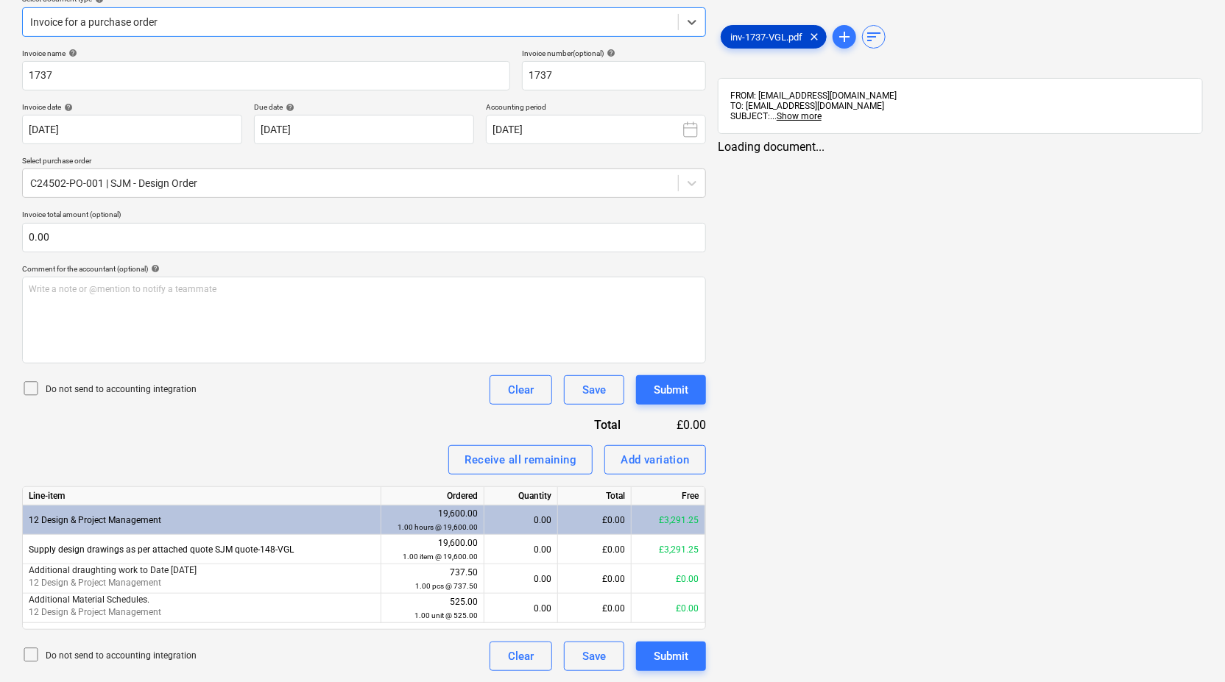
click at [773, 38] on span "inv-1737-VGL.pdf" at bounding box center [766, 37] width 90 height 11
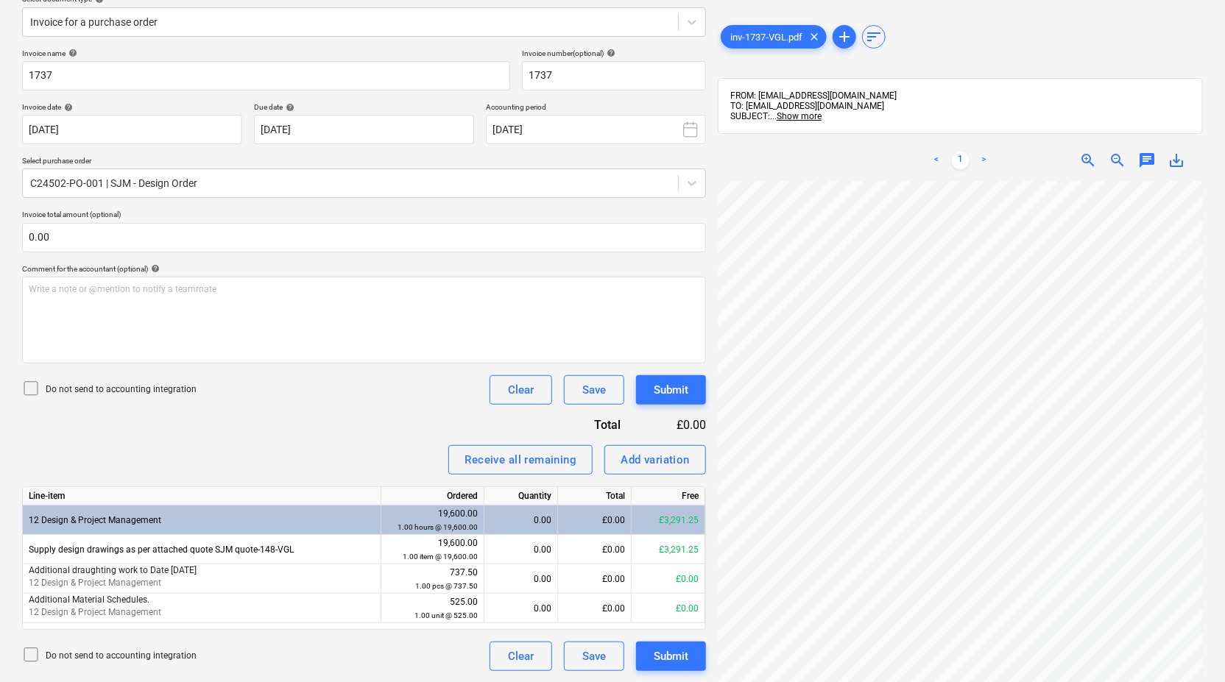
click at [1114, 160] on span "zoom_out" at bounding box center [1117, 161] width 18 height 18
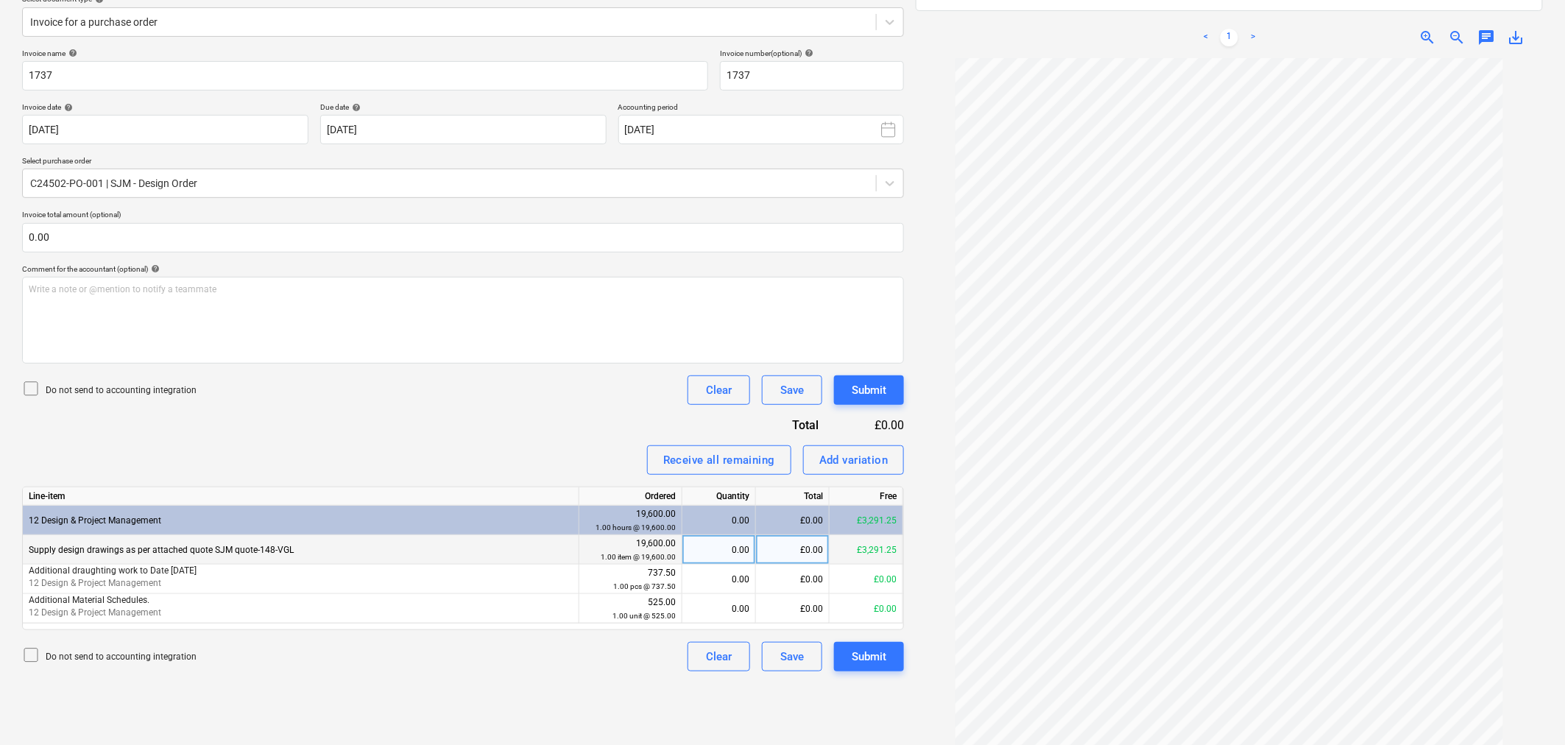
click at [780, 557] on div "£0.00" at bounding box center [793, 549] width 74 height 29
type input "358.75"
click at [893, 645] on button "Submit" at bounding box center [869, 656] width 70 height 29
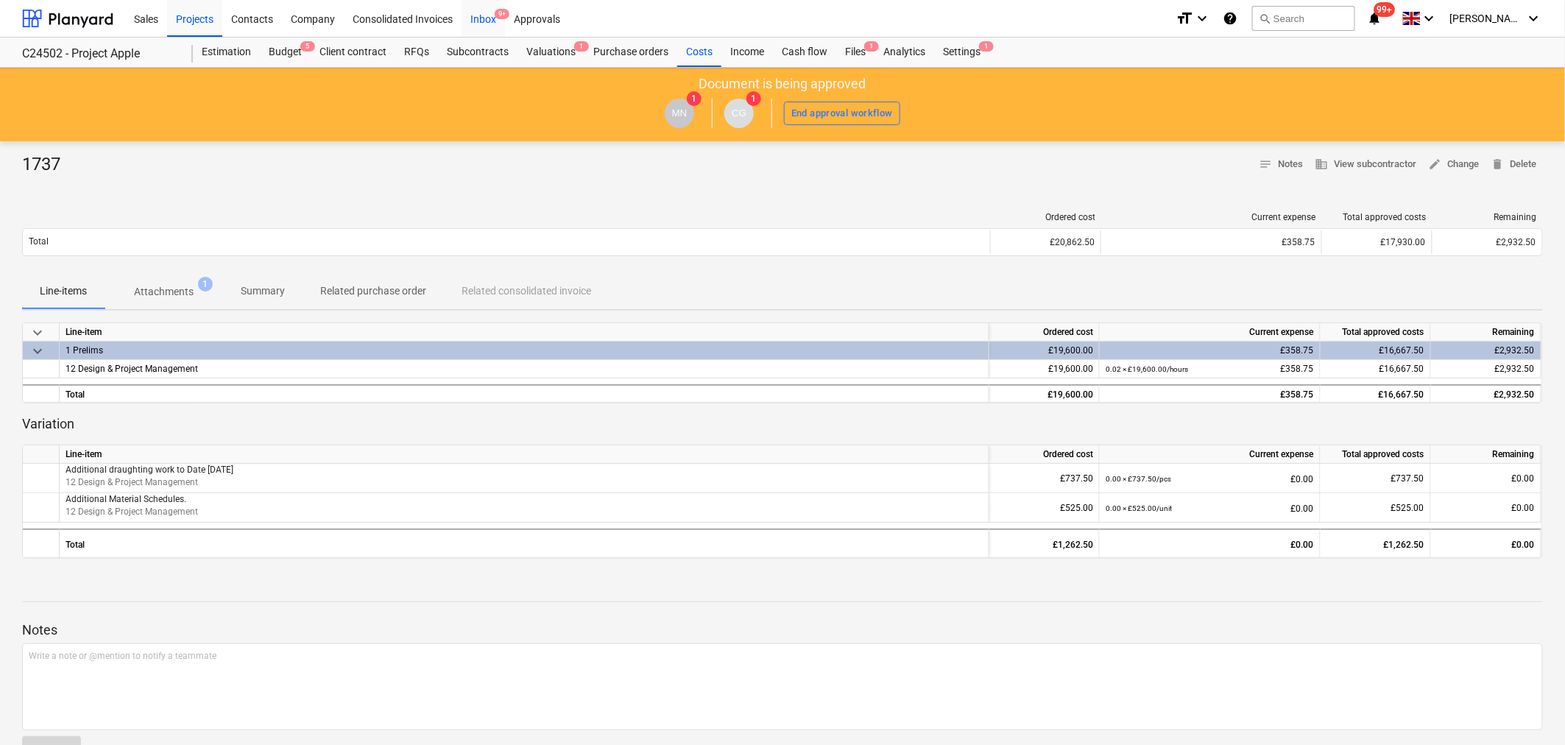
drag, startPoint x: 493, startPoint y: 11, endPoint x: 491, endPoint y: 22, distance: 11.3
click at [493, 11] on div "Inbox 9+" at bounding box center [482, 18] width 43 height 38
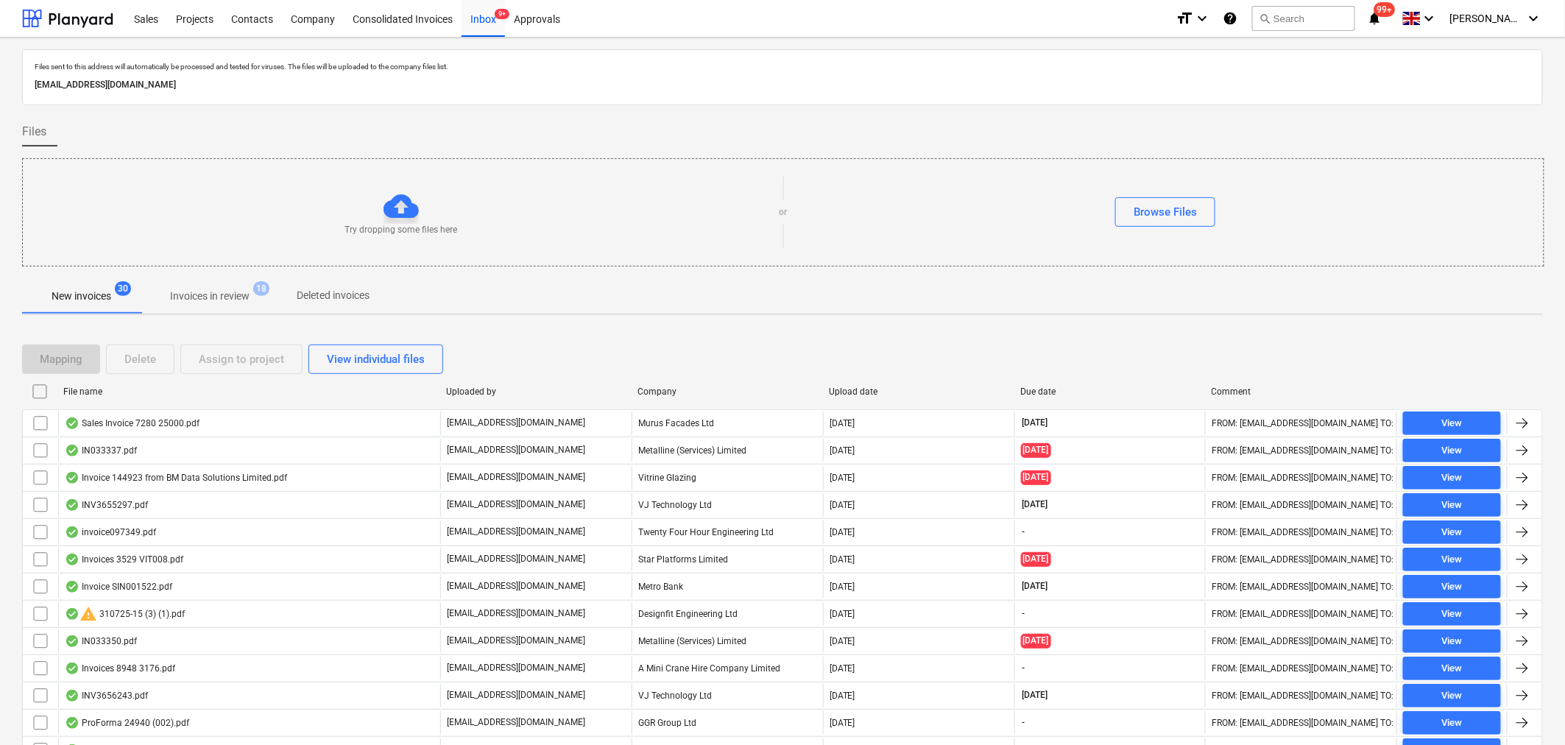
click at [664, 386] on div "Company" at bounding box center [727, 391] width 180 height 10
checkbox input "false"
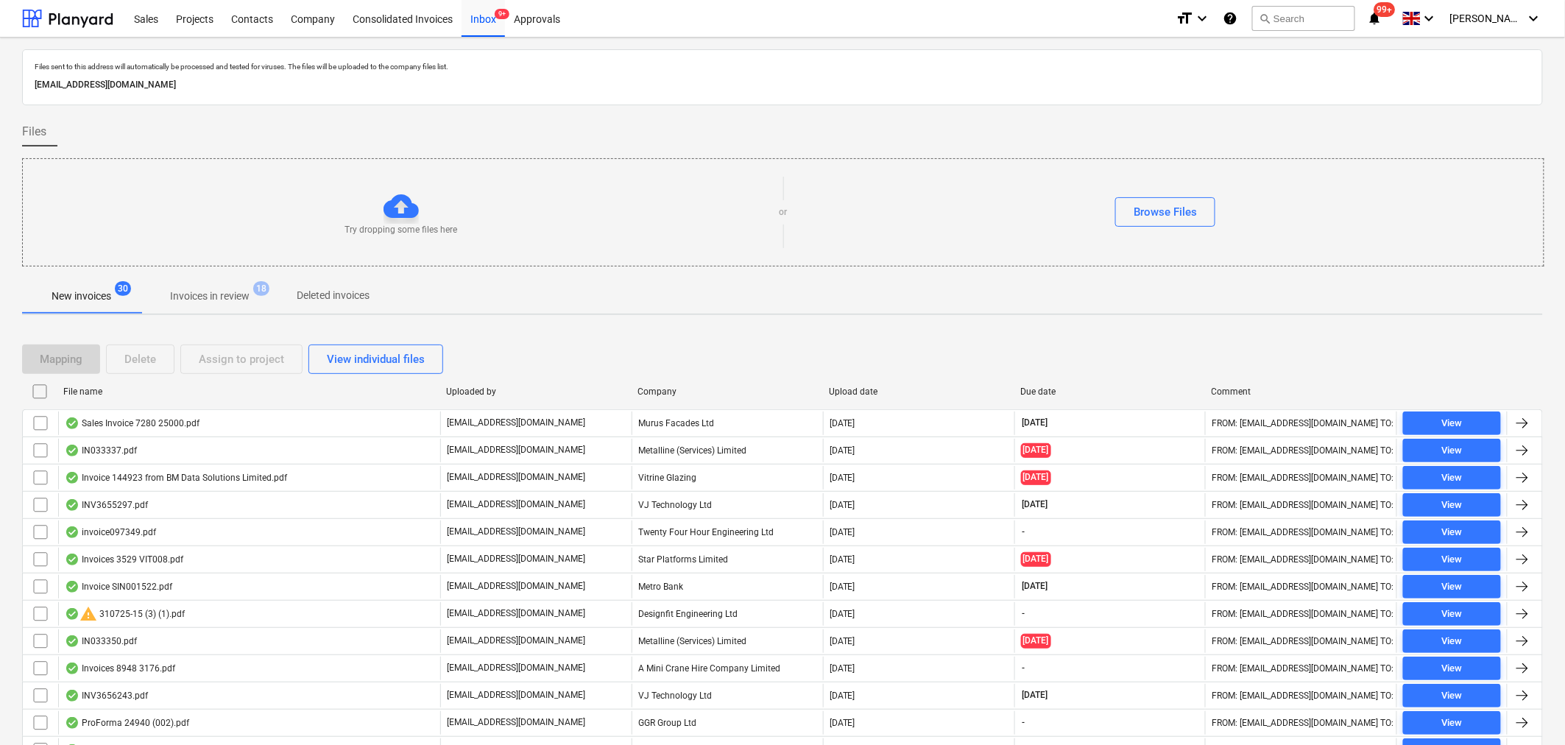
checkbox input "false"
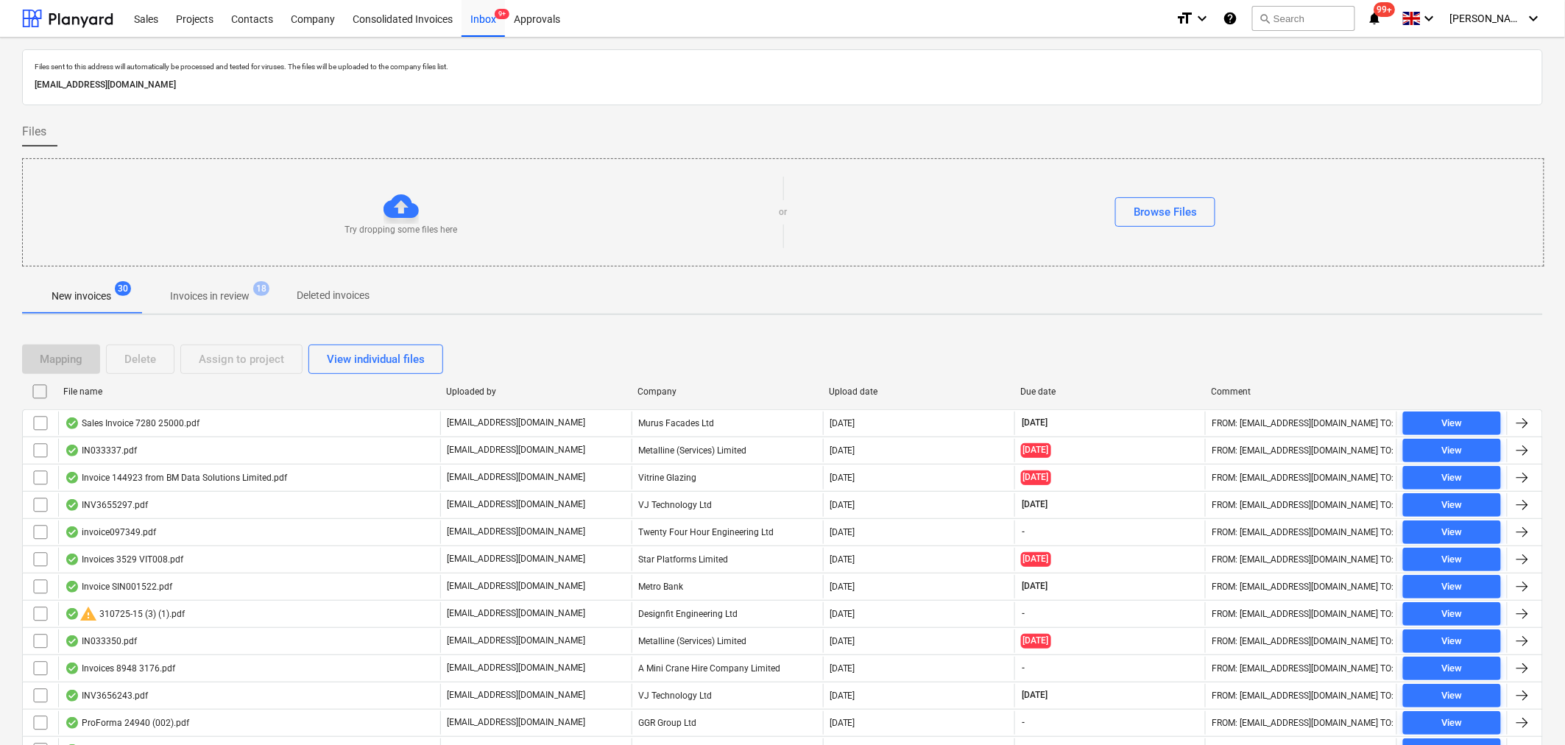
checkbox input "false"
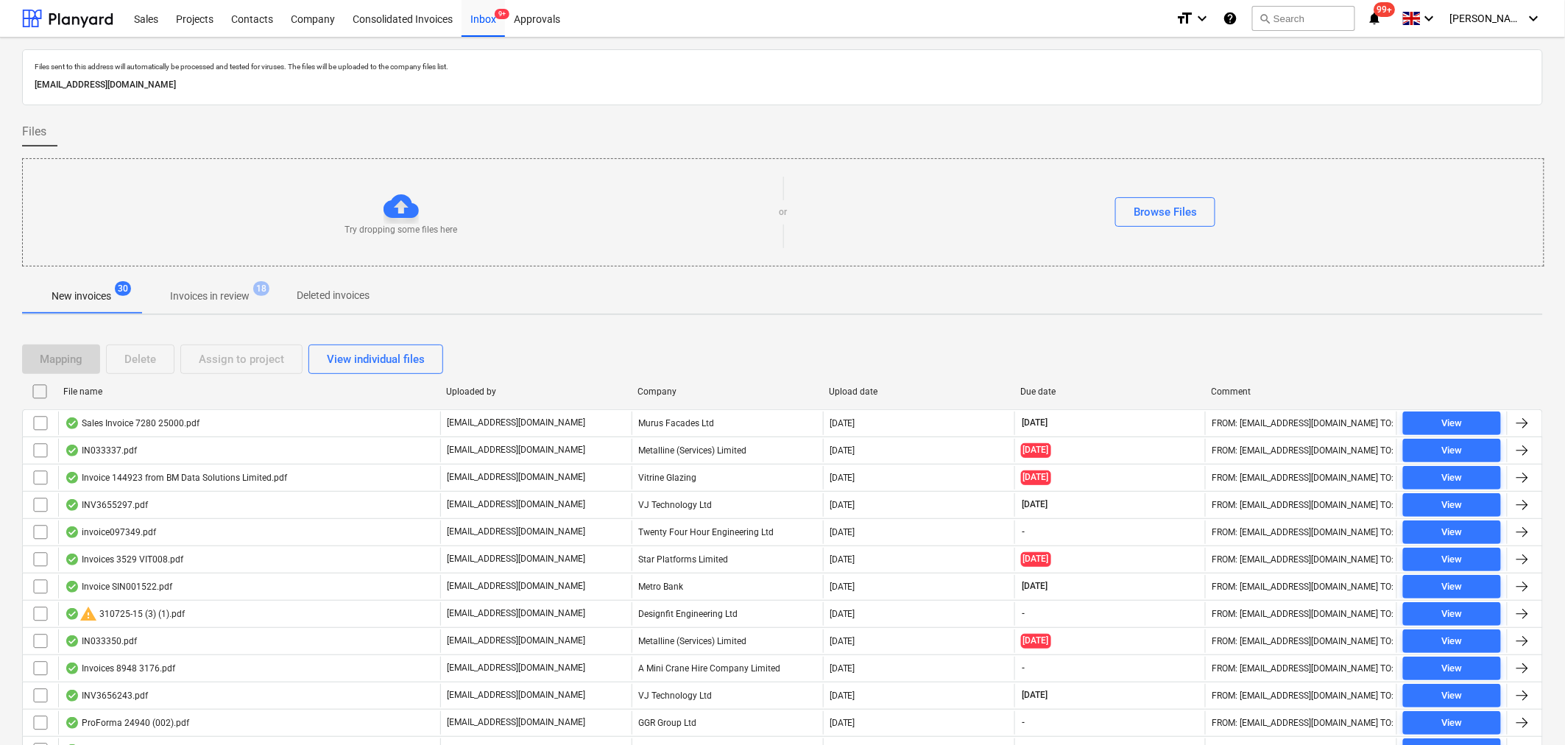
checkbox input "false"
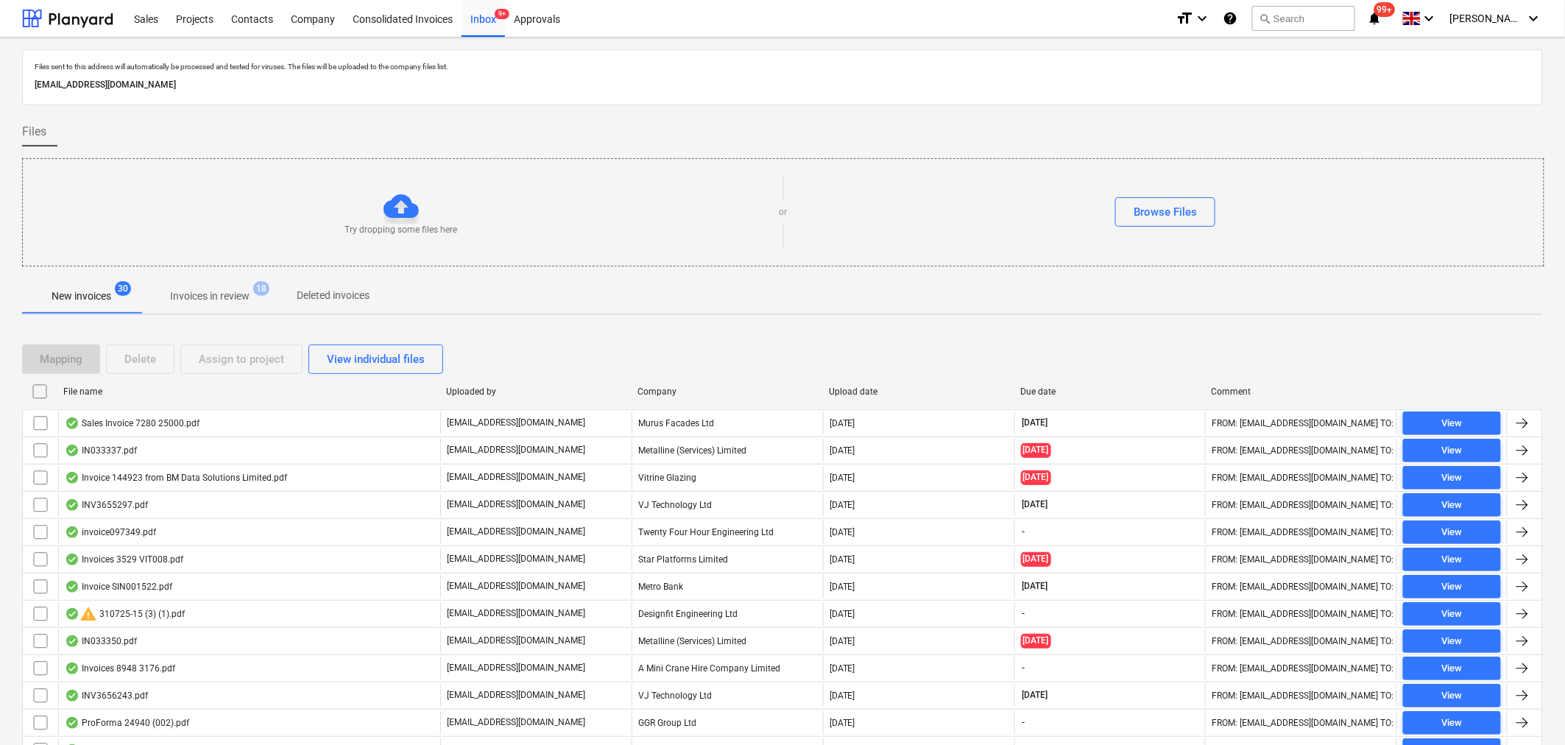
checkbox input "false"
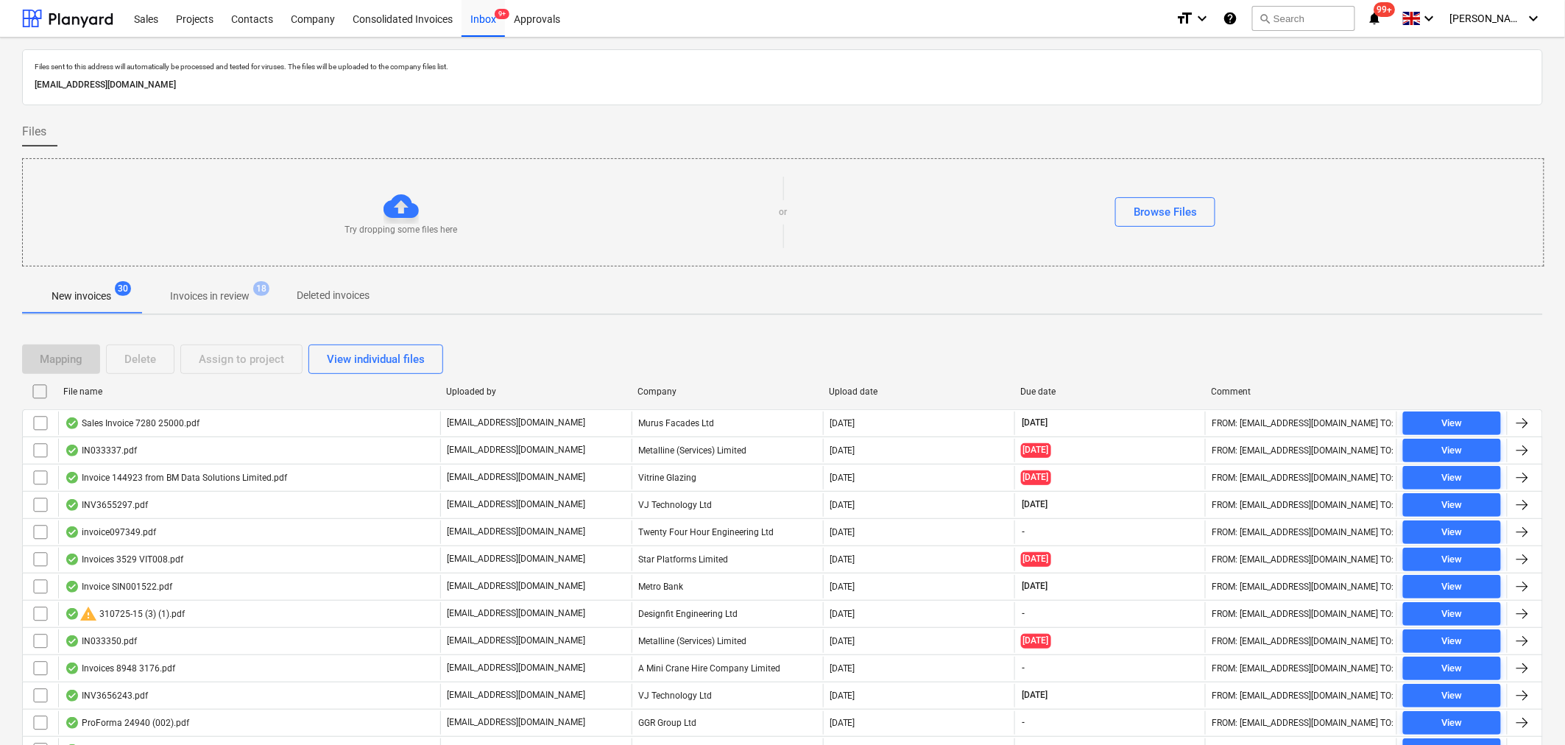
checkbox input "false"
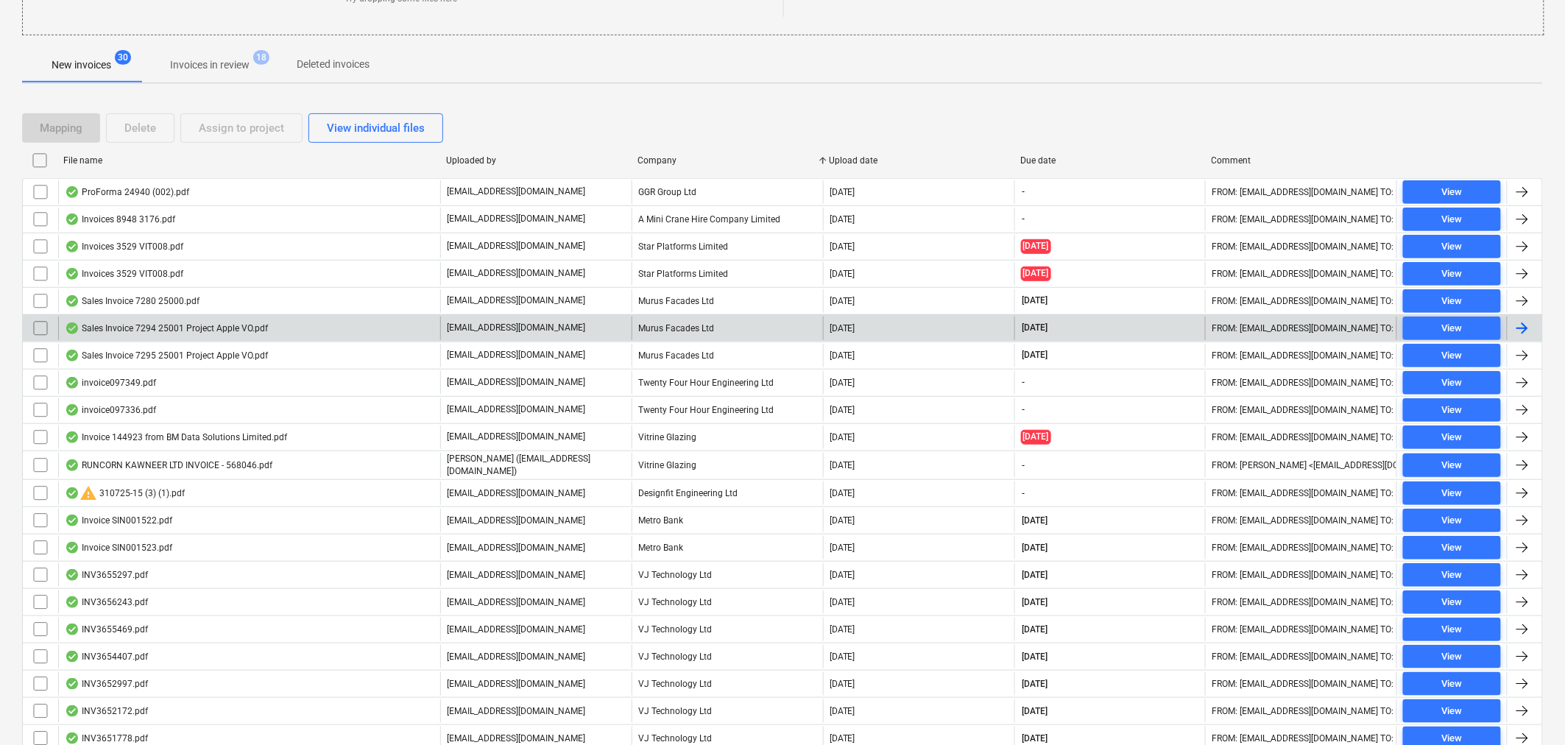
scroll to position [46, 0]
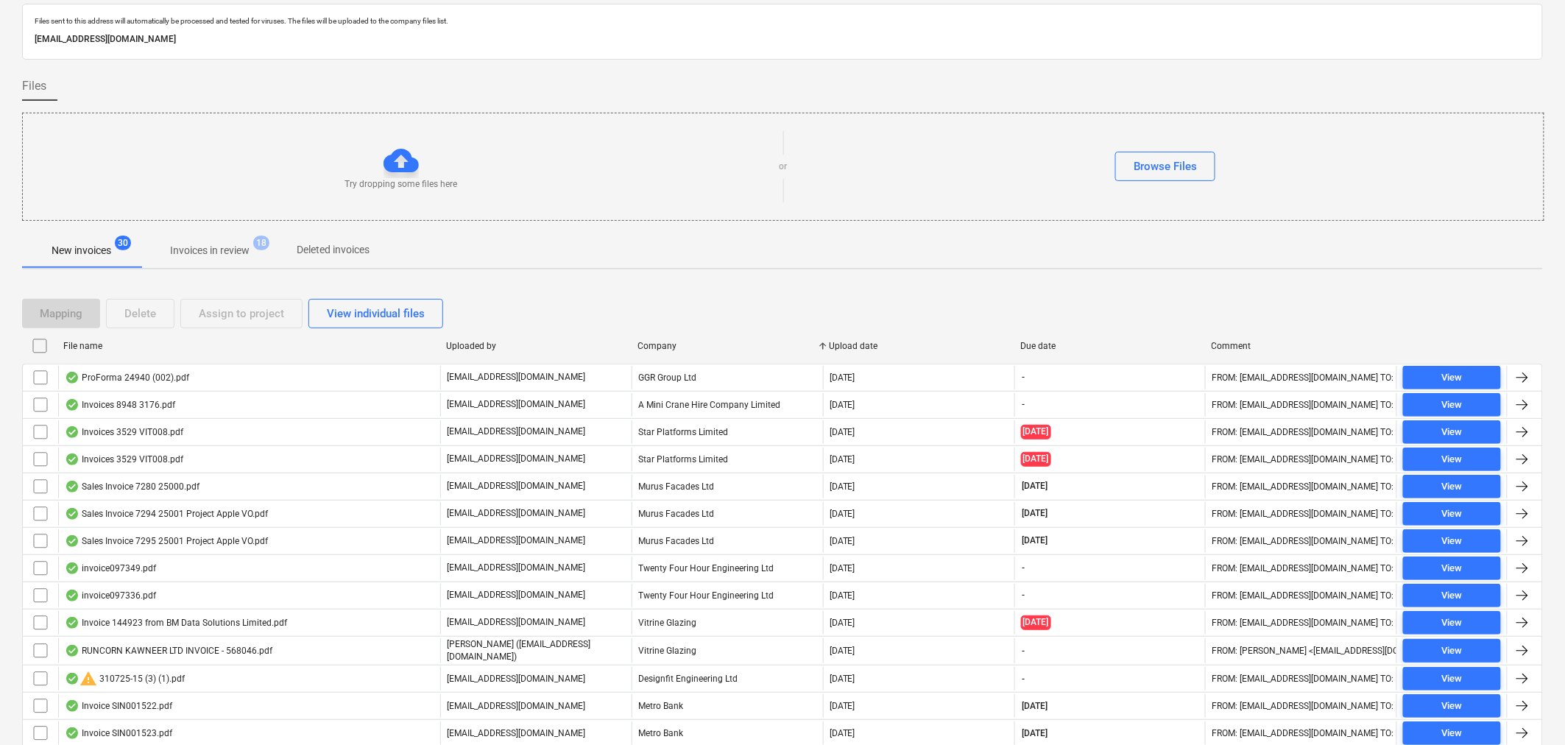
drag, startPoint x: 202, startPoint y: 246, endPoint x: 228, endPoint y: 250, distance: 26.9
click at [203, 246] on p "Invoices in review" at bounding box center [209, 250] width 79 height 15
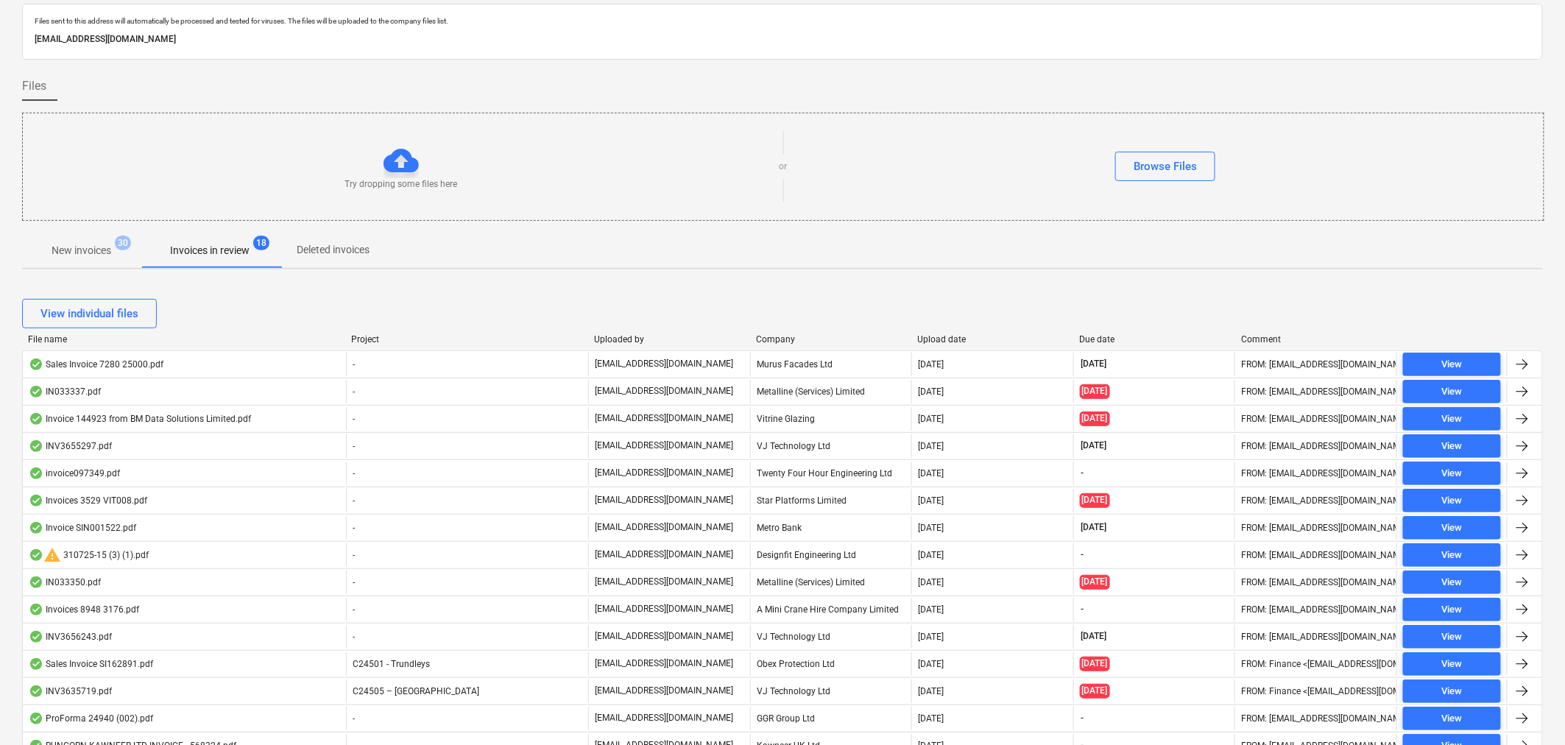
click at [771, 334] on div "Company" at bounding box center [831, 339] width 150 height 10
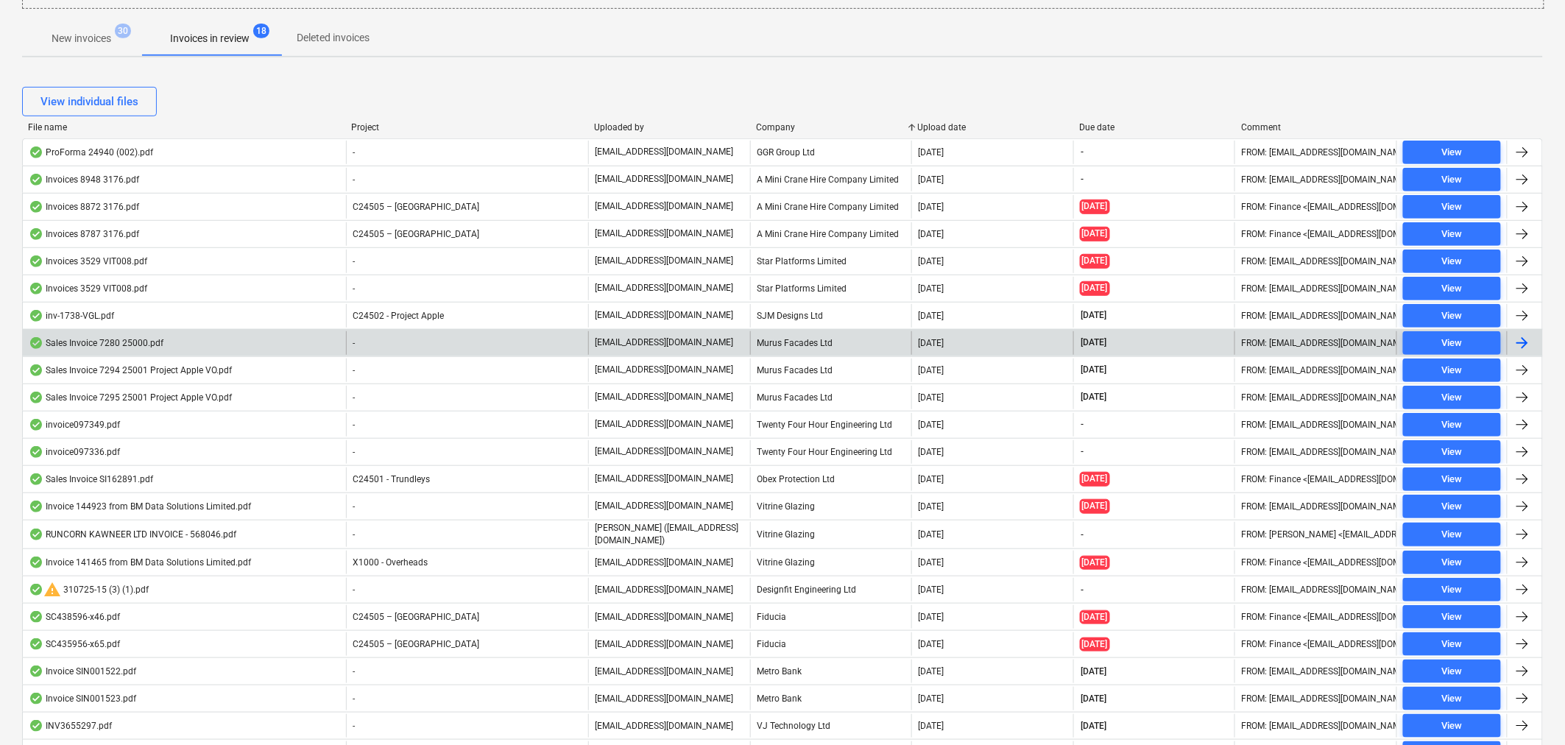
scroll to position [291, 0]
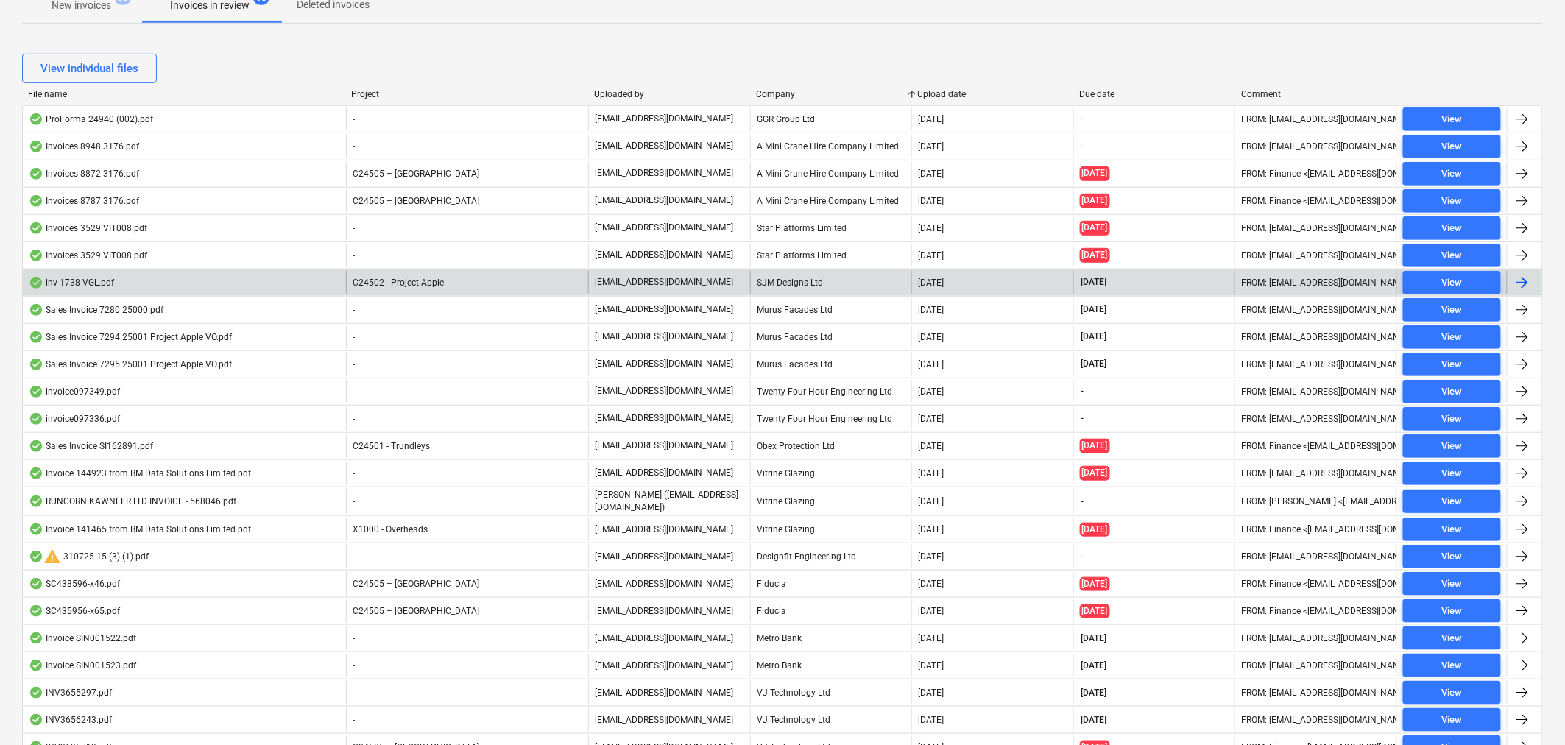
click at [790, 275] on div "SJM Designs Ltd" at bounding box center [831, 283] width 162 height 24
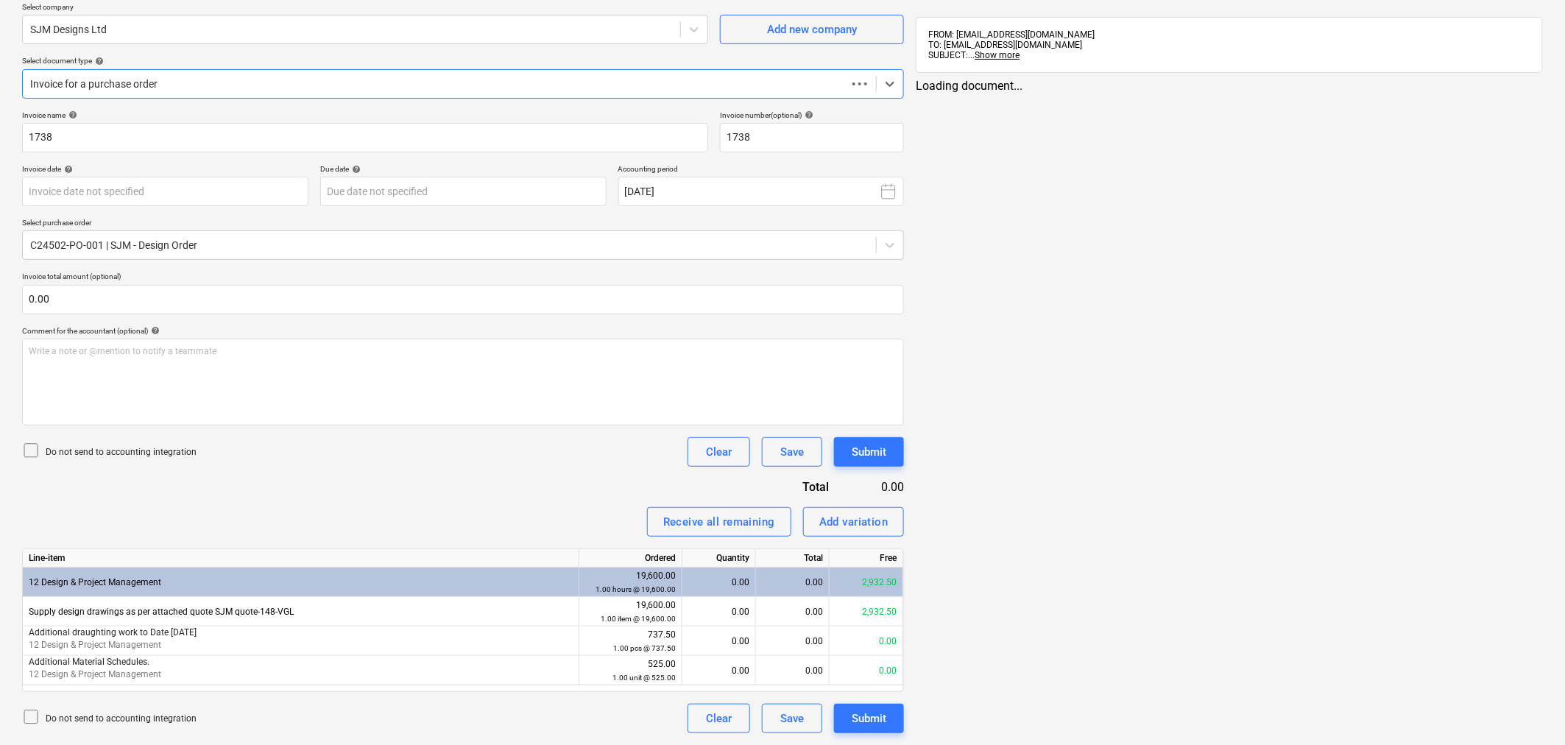
scroll to position [11, 0]
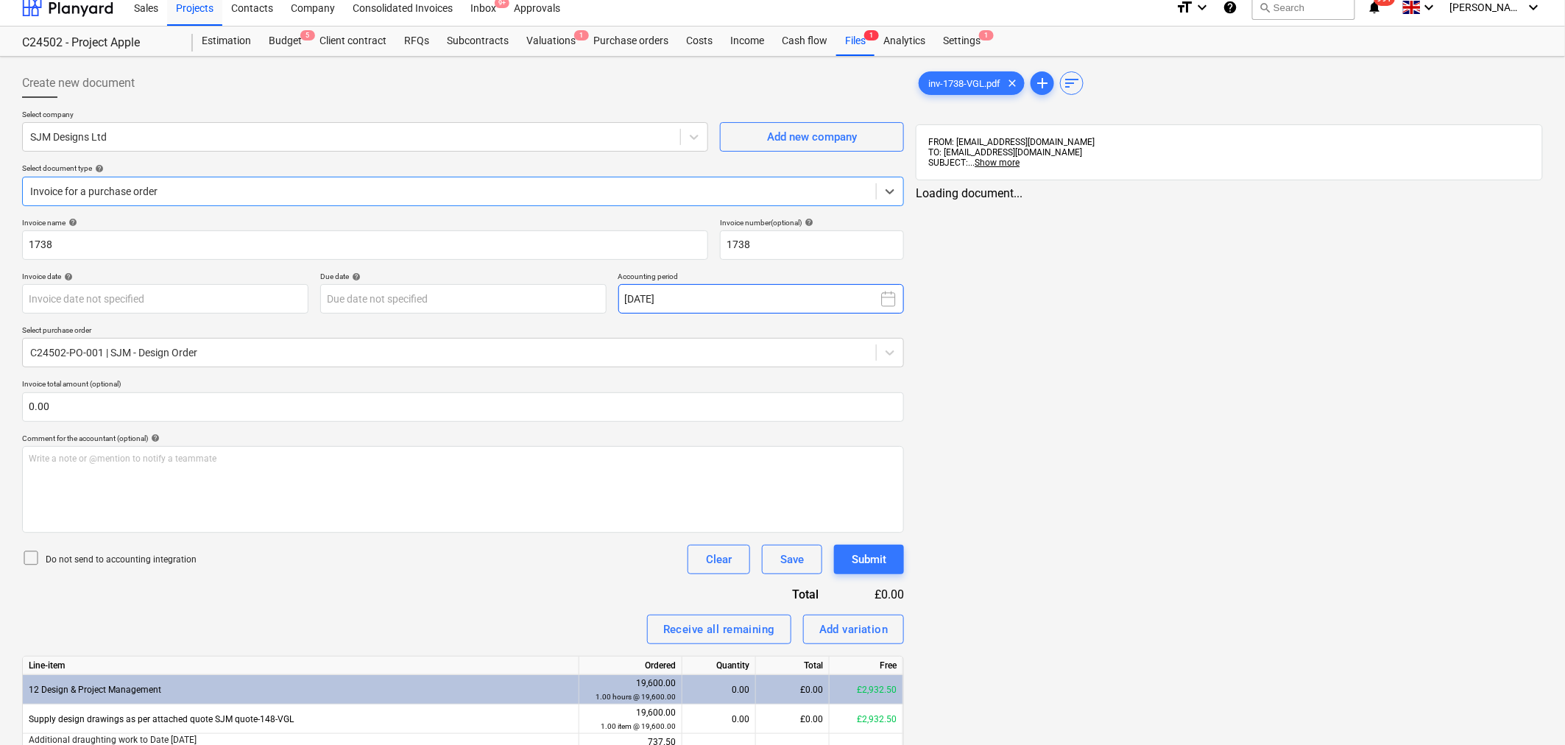
type input "[DATE]"
click at [980, 74] on div "inv-1738-VGL.pdf clear" at bounding box center [971, 83] width 106 height 24
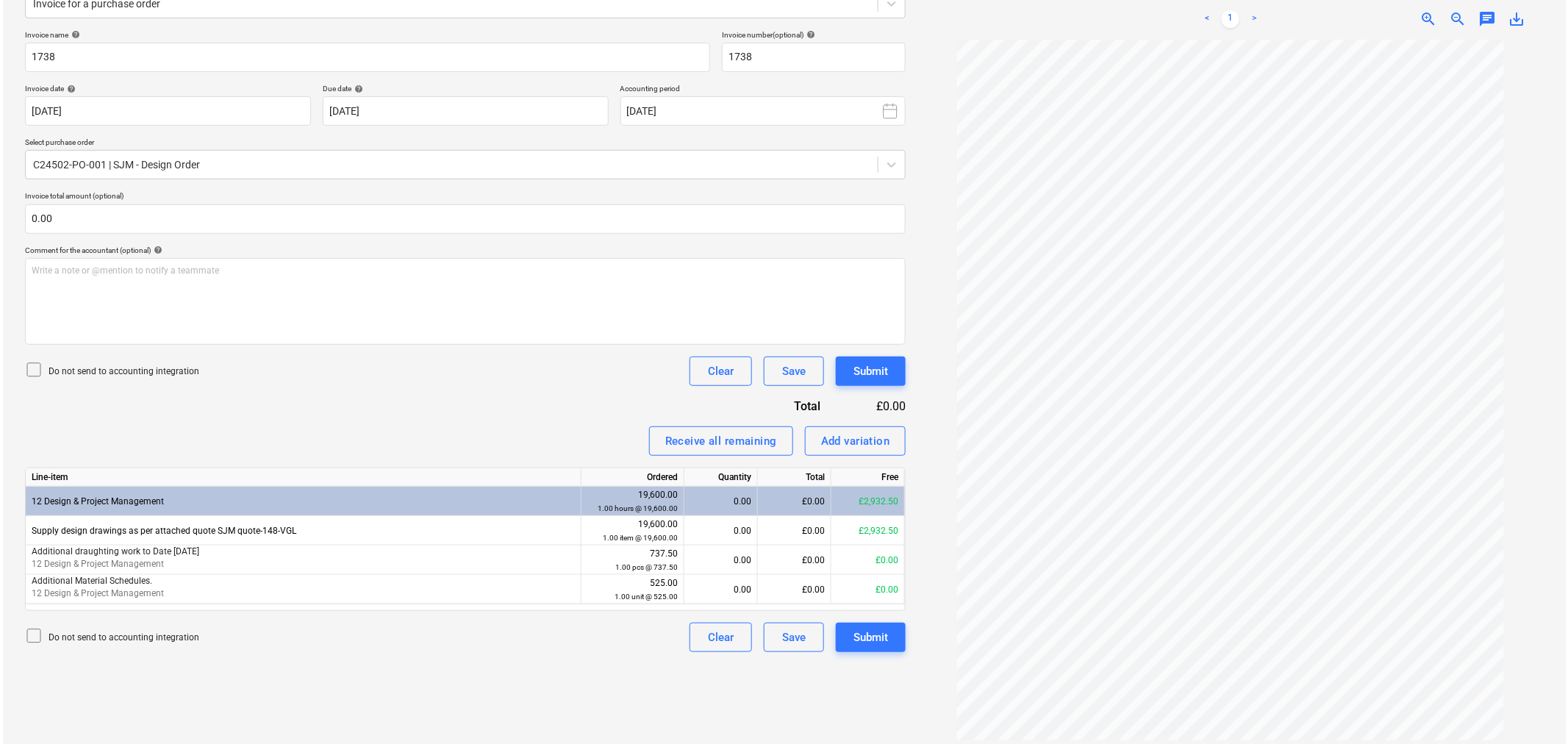
scroll to position [210, 0]
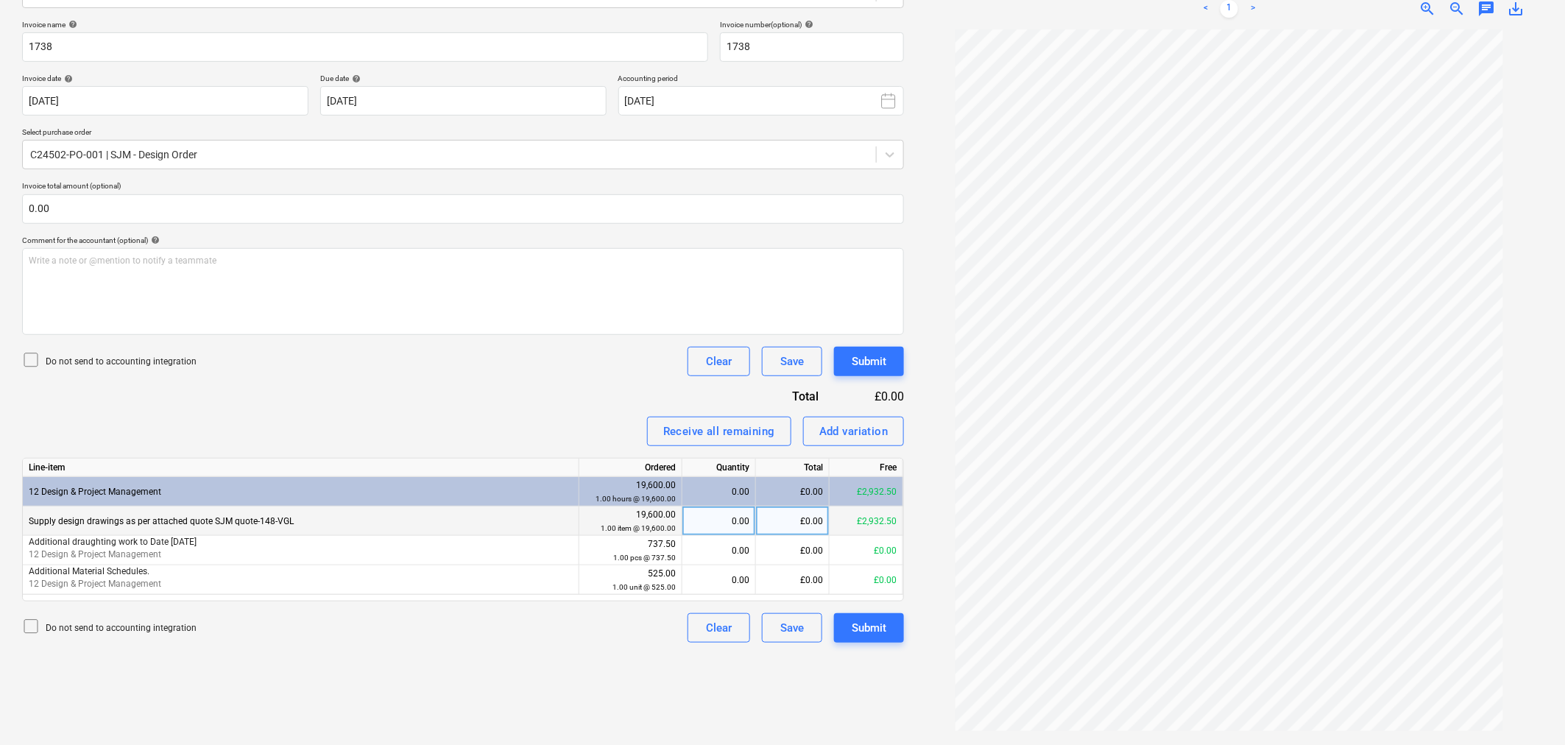
click at [793, 517] on div "£0.00" at bounding box center [793, 520] width 74 height 29
type input "1131.25"
click at [877, 627] on div "Submit" at bounding box center [869, 627] width 35 height 19
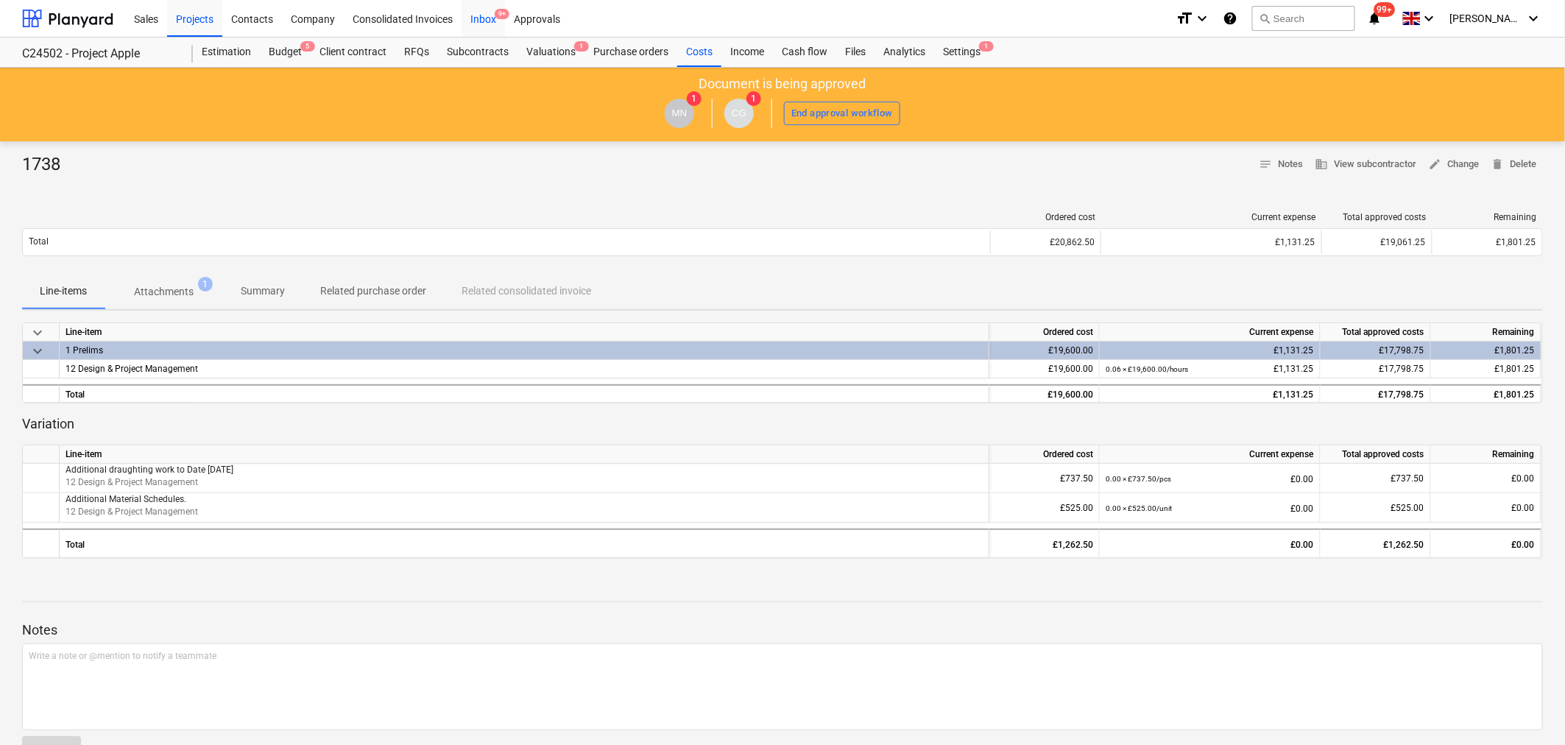
click at [490, 17] on div "Inbox 9+" at bounding box center [482, 18] width 43 height 38
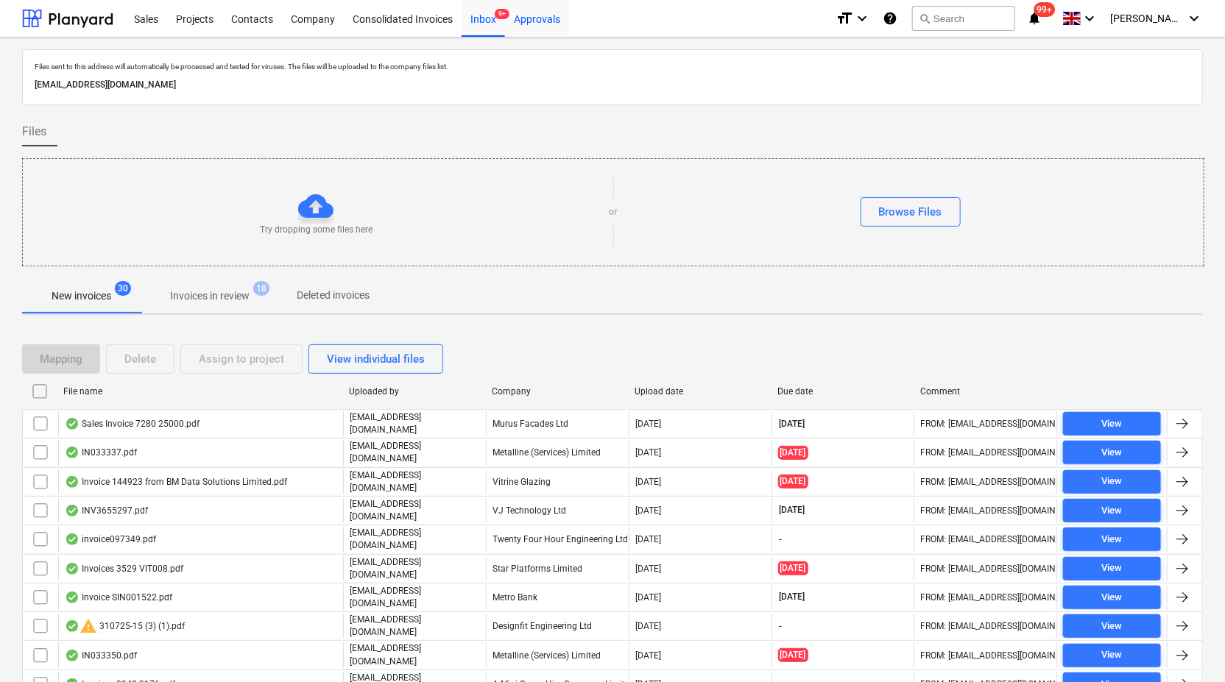
click at [542, 26] on div "Approvals" at bounding box center [537, 18] width 64 height 38
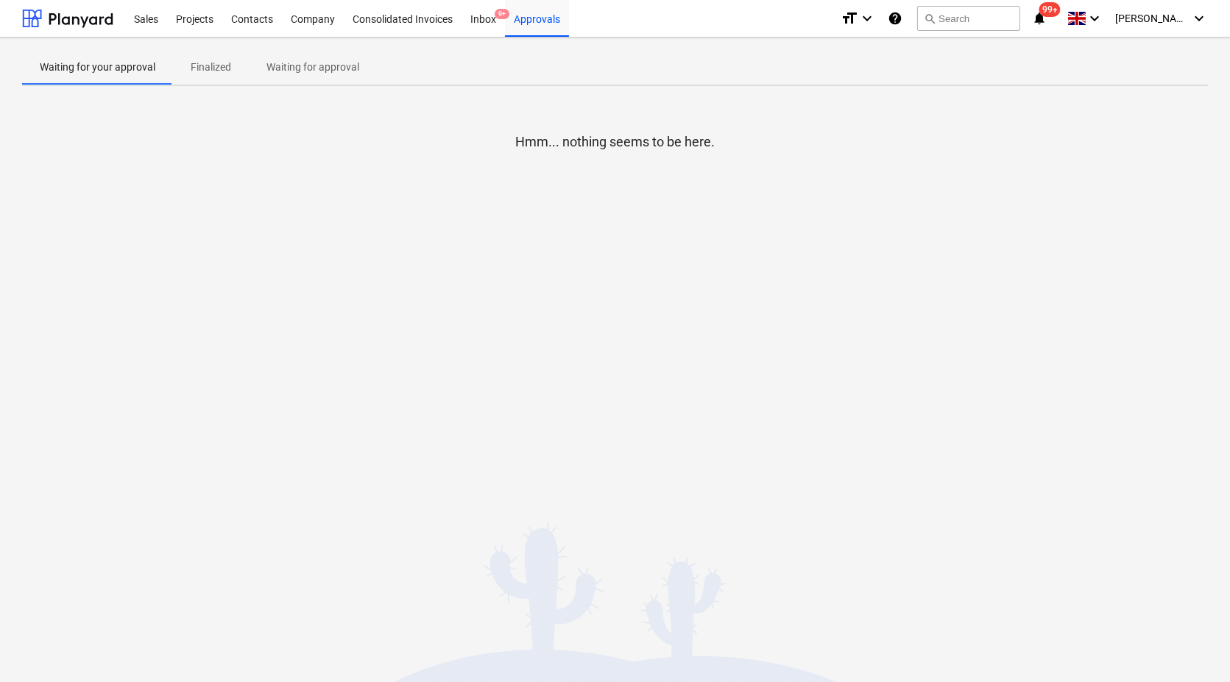
click at [294, 66] on p "Waiting for approval" at bounding box center [312, 67] width 93 height 15
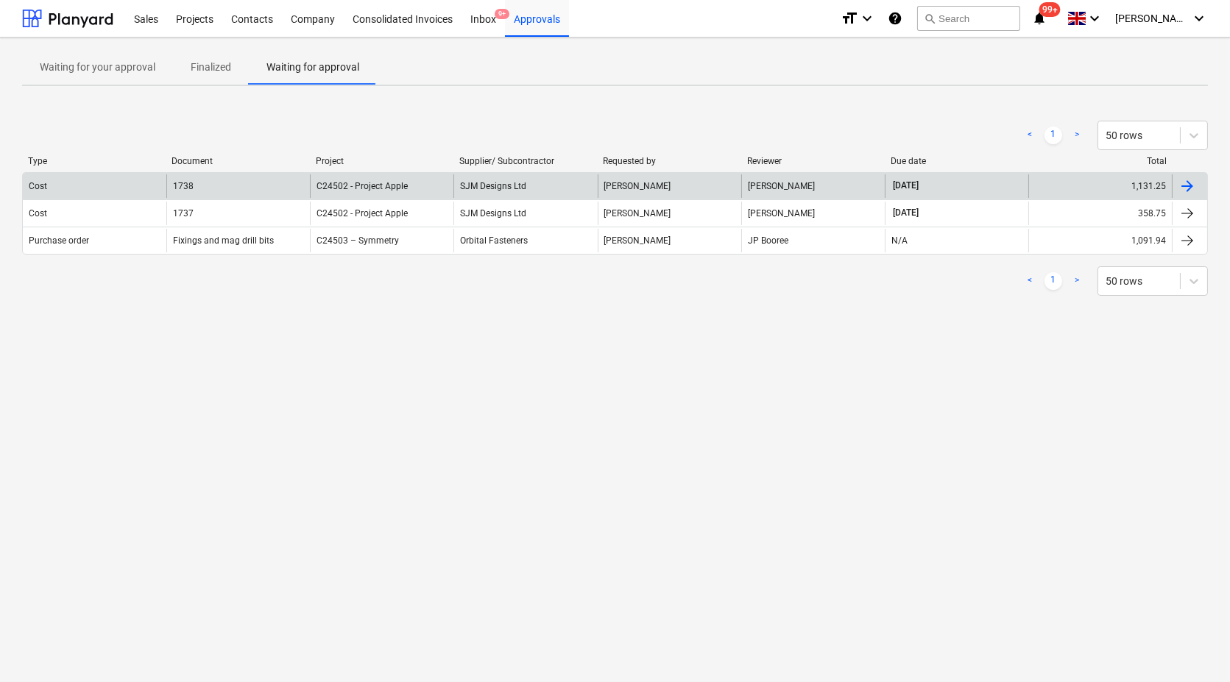
click at [1194, 191] on div at bounding box center [1187, 186] width 18 height 18
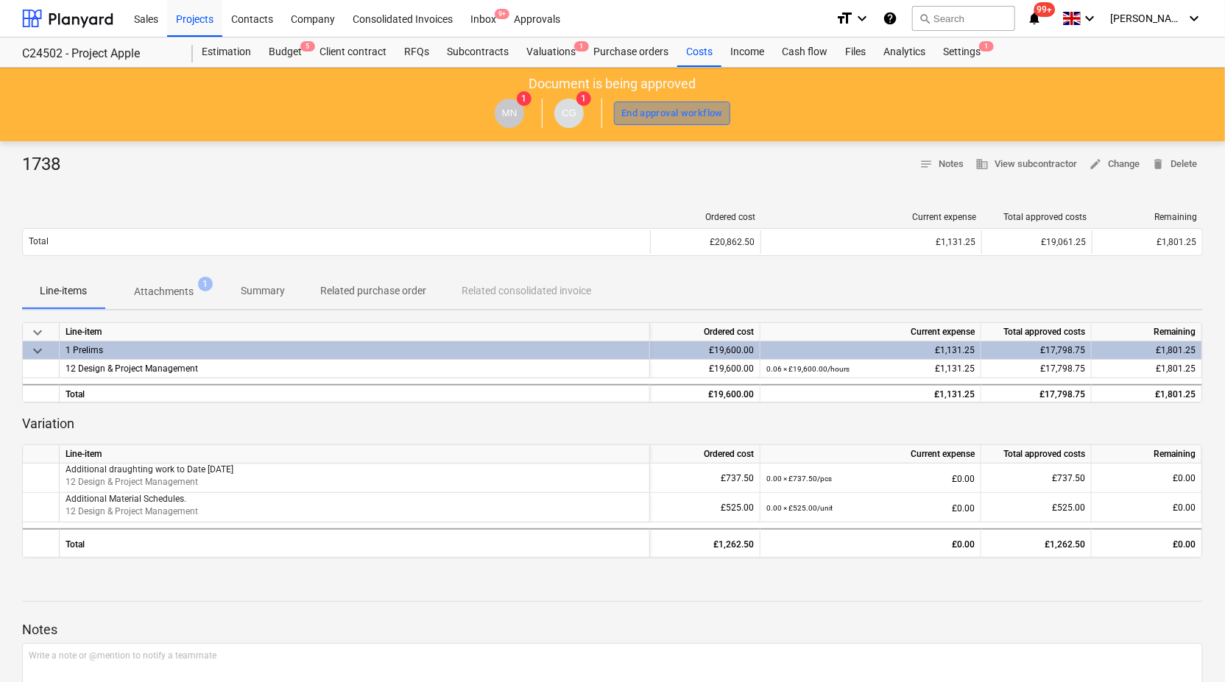
click at [681, 110] on div "End approval workflow" at bounding box center [672, 113] width 102 height 17
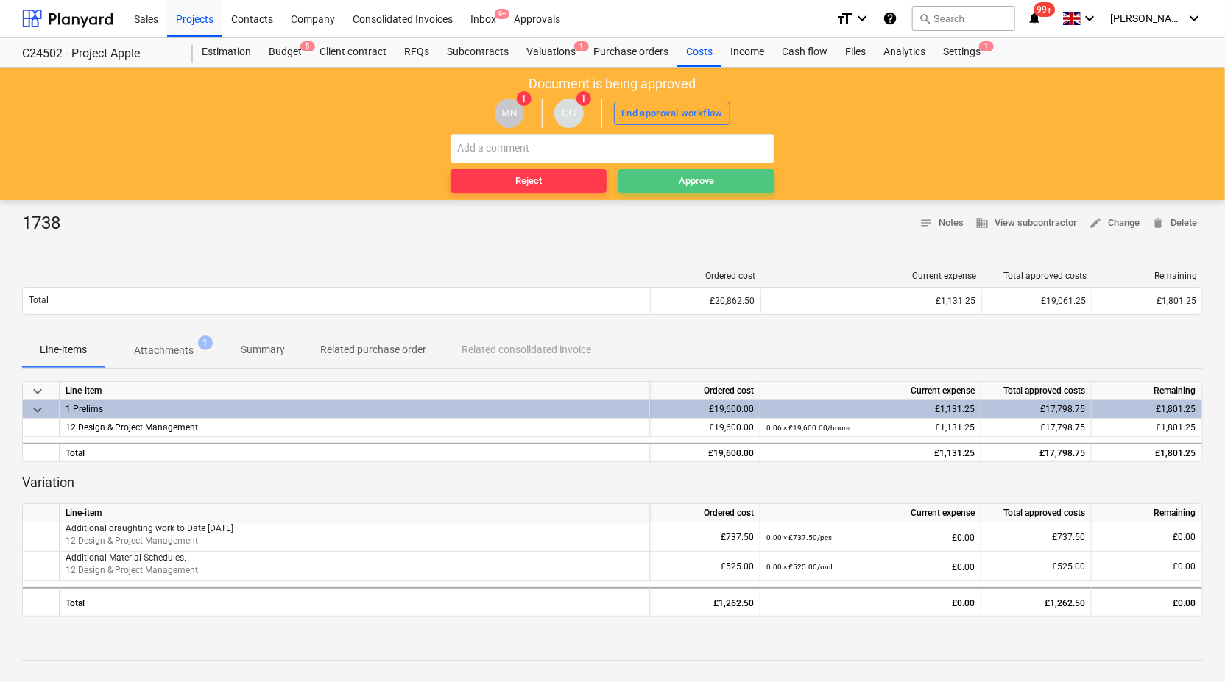
click at [686, 183] on div "Approve" at bounding box center [696, 181] width 35 height 17
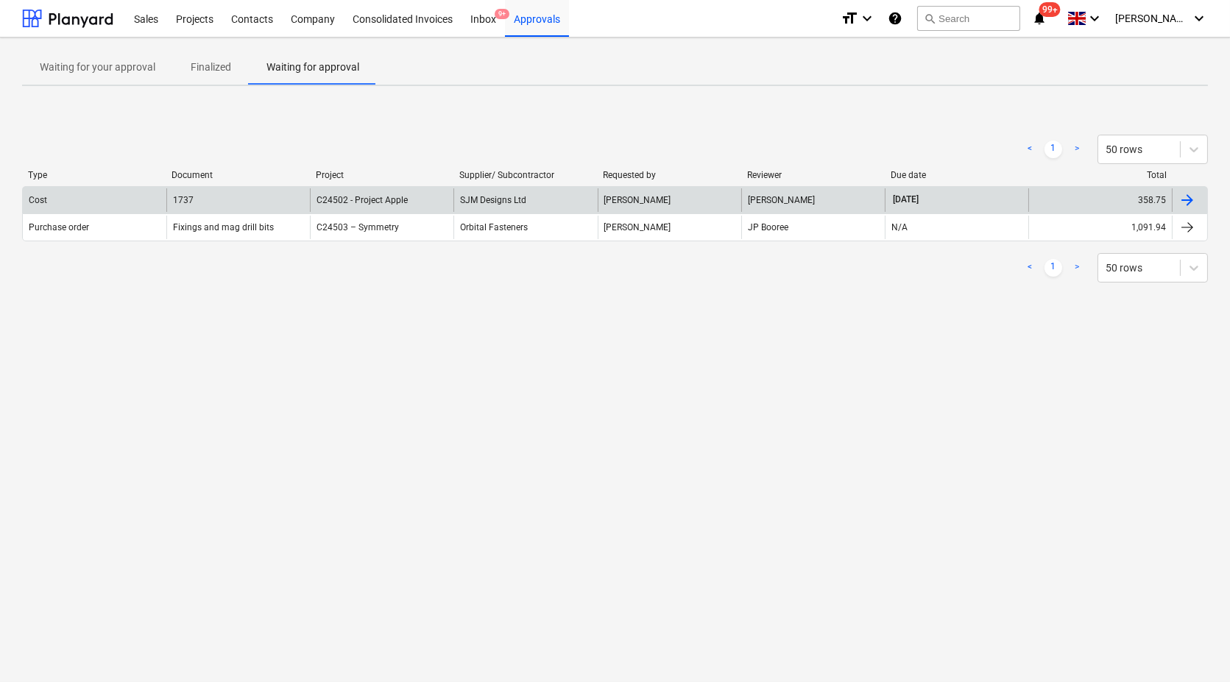
click at [1186, 203] on div at bounding box center [1187, 200] width 18 height 18
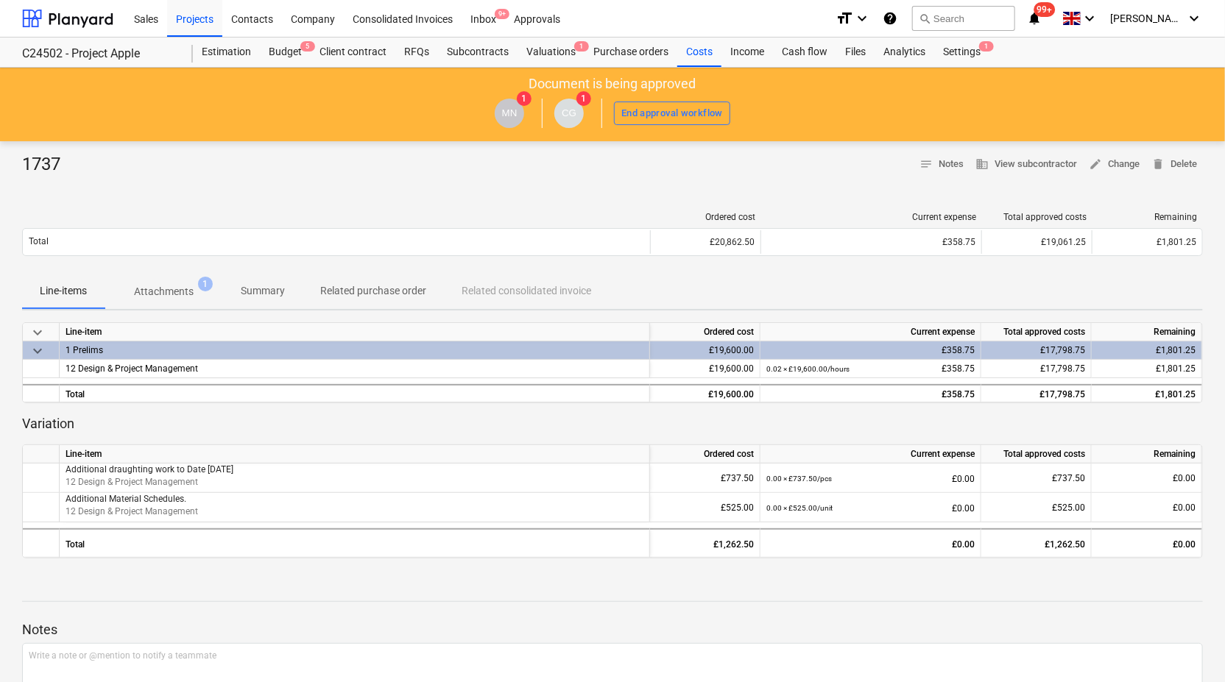
click at [677, 125] on div "MN 1 CG 1 End approval workflow" at bounding box center [612, 113] width 1210 height 41
click at [679, 118] on div "End approval workflow" at bounding box center [672, 113] width 102 height 17
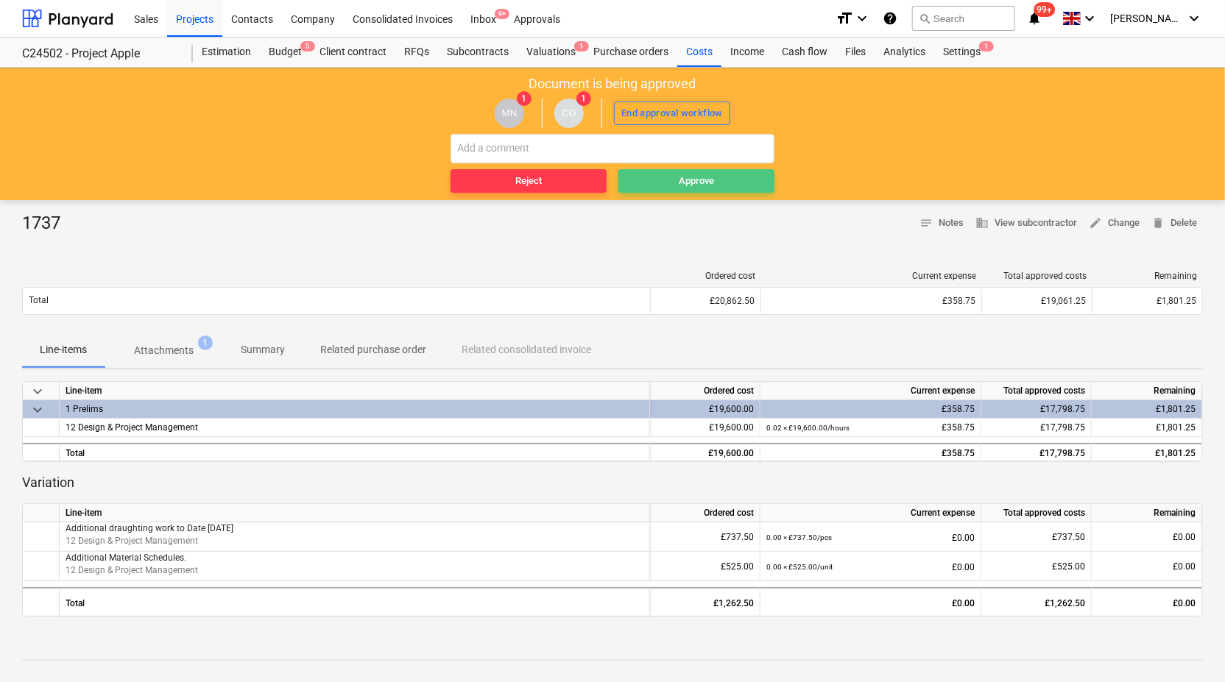
click at [703, 184] on div "Approve" at bounding box center [696, 181] width 35 height 17
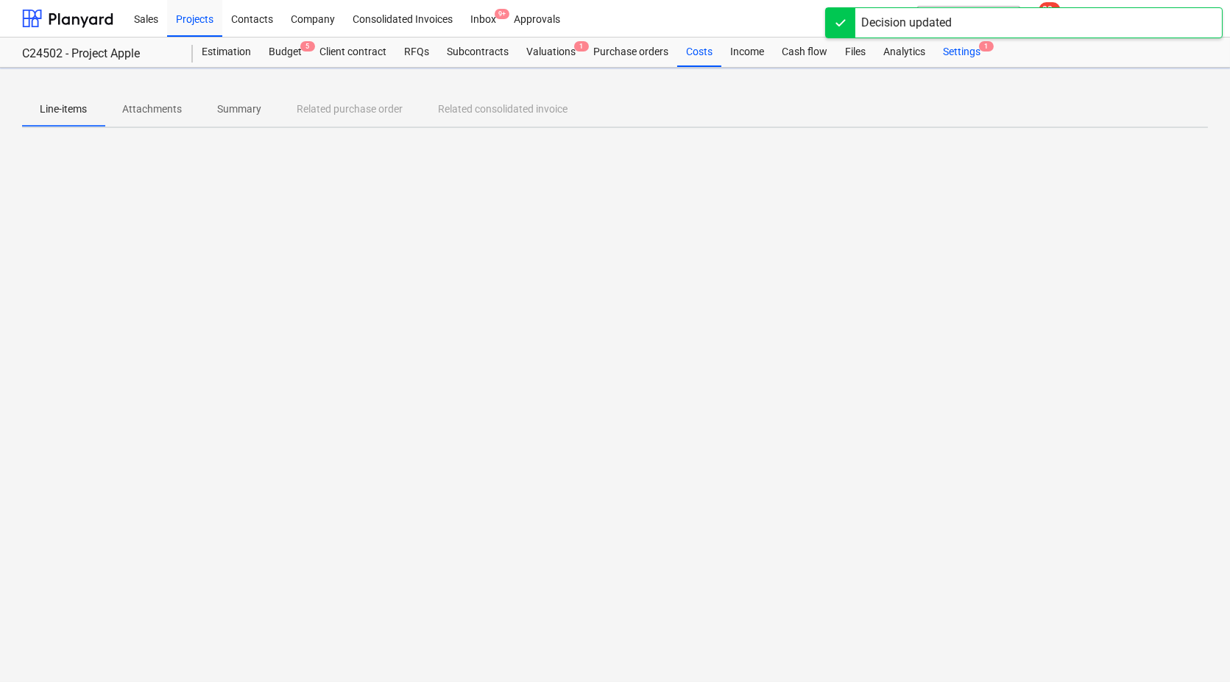
click at [969, 47] on div "Settings 1" at bounding box center [961, 52] width 55 height 29
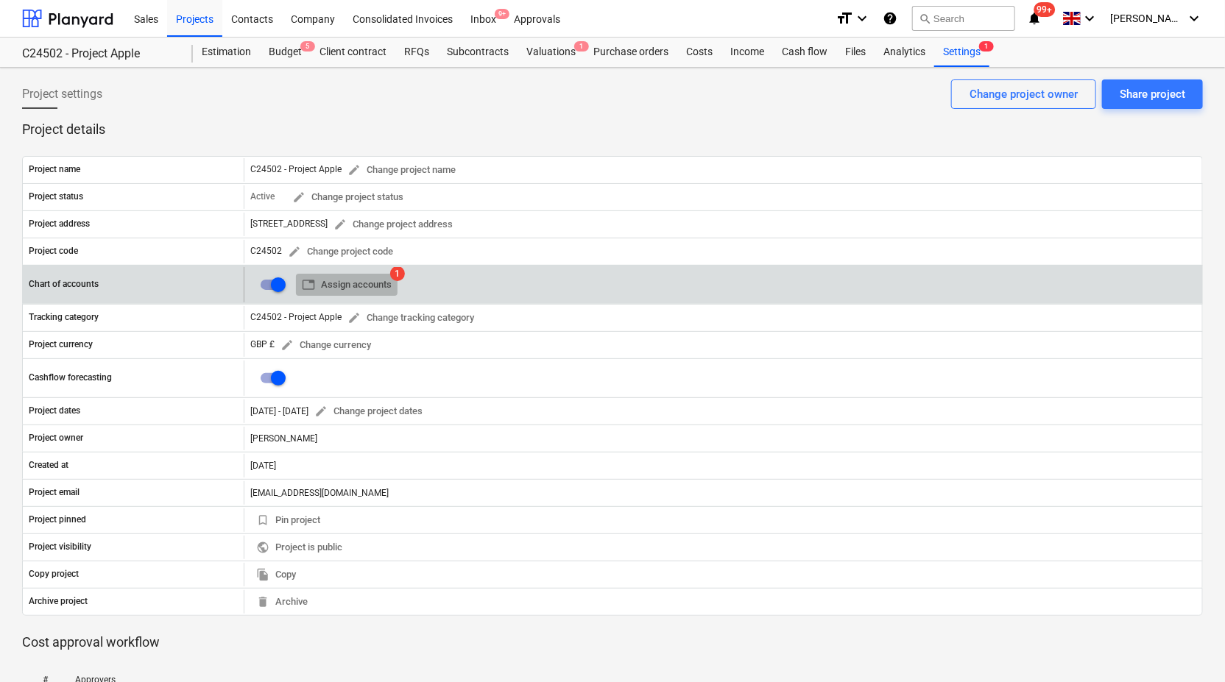
click at [362, 285] on span "table Assign accounts" at bounding box center [347, 285] width 90 height 17
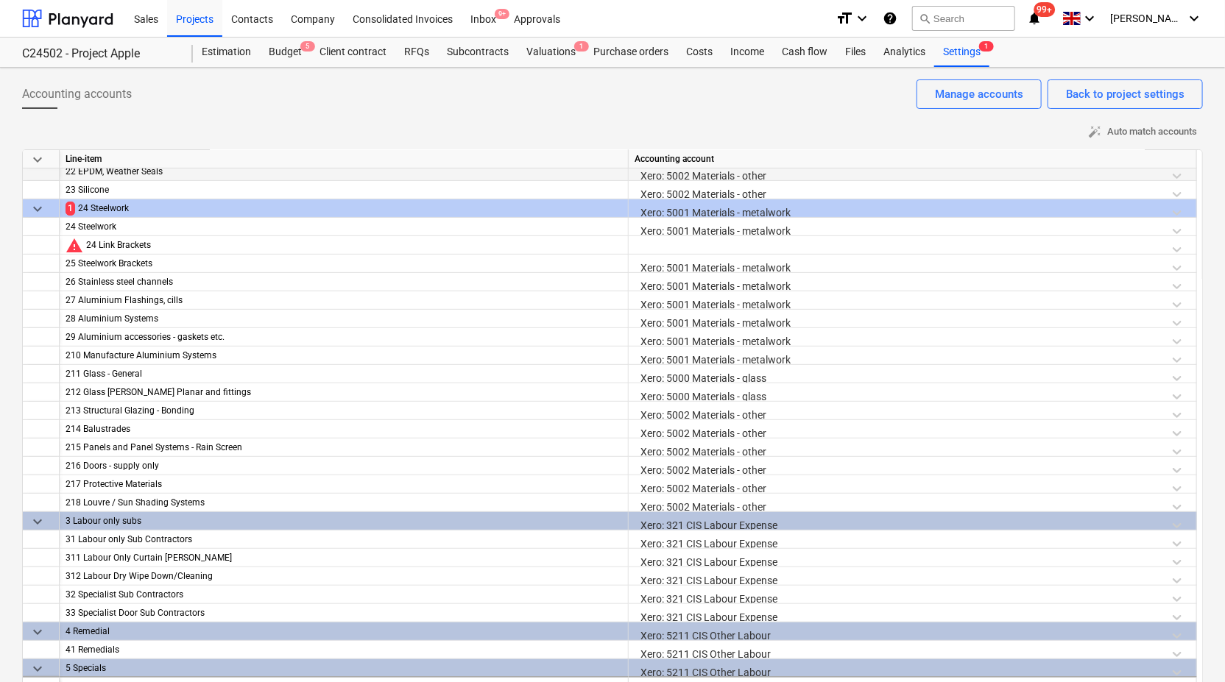
scroll to position [163, 0]
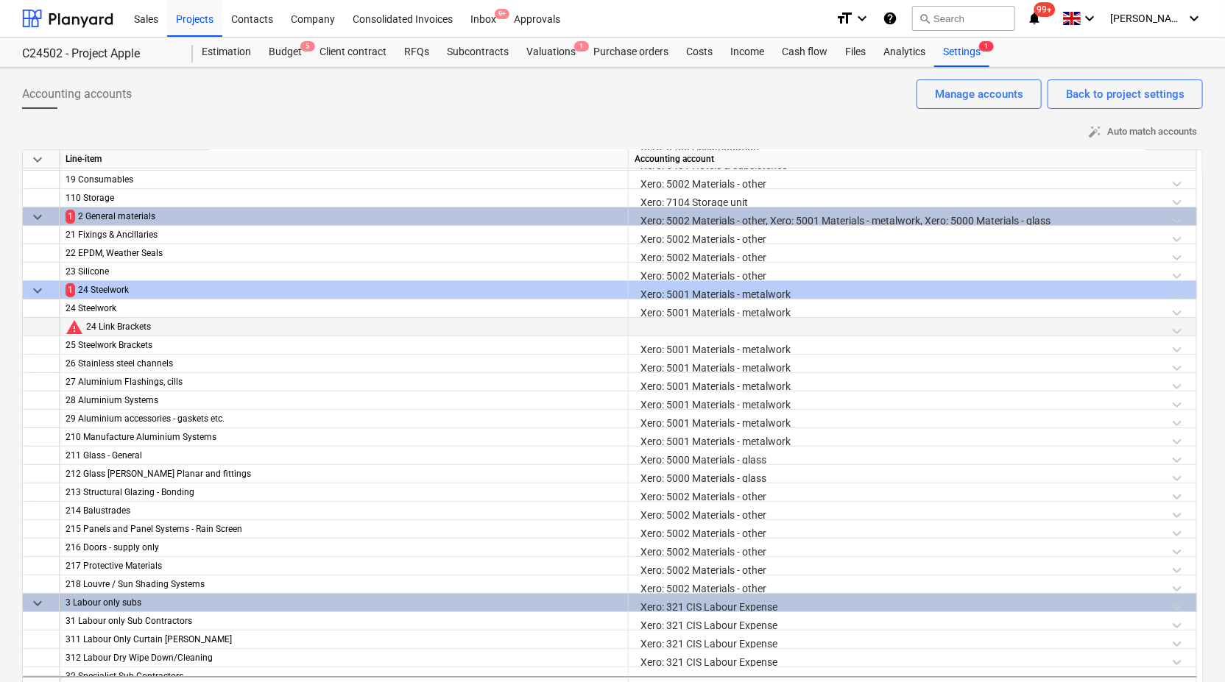
click at [682, 327] on div at bounding box center [912, 331] width 556 height 26
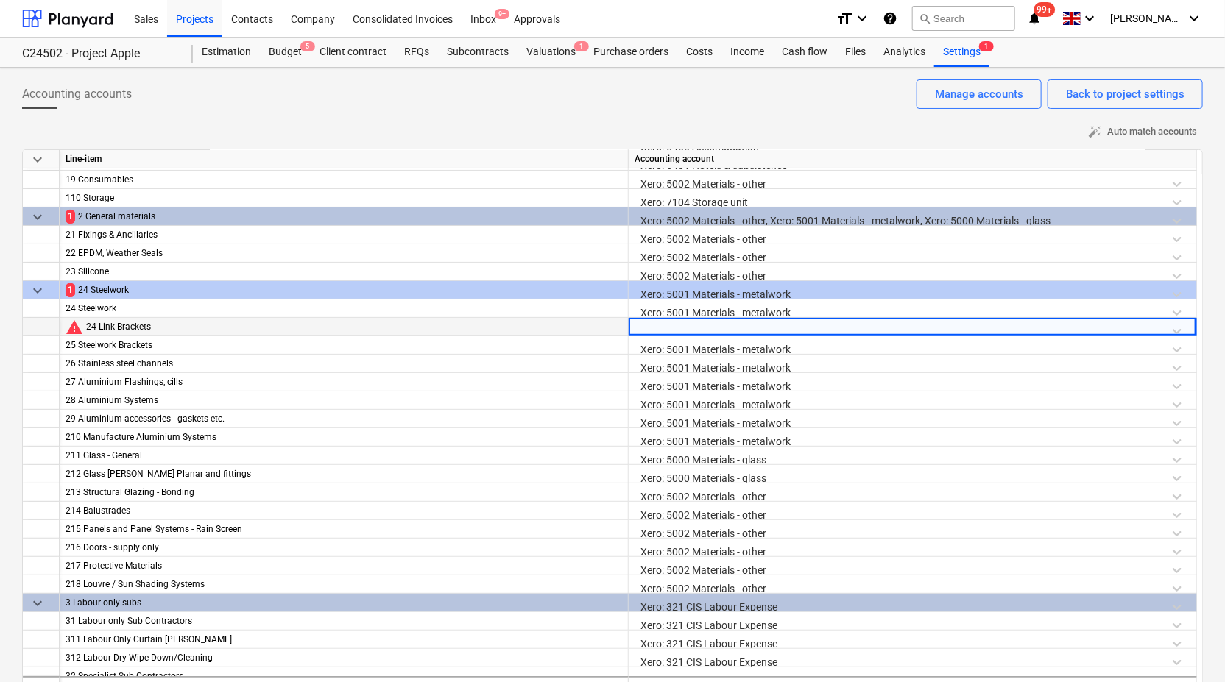
click at [1178, 333] on div at bounding box center [912, 331] width 556 height 26
click at [1180, 329] on div at bounding box center [912, 331] width 556 height 26
click at [664, 327] on div at bounding box center [912, 331] width 556 height 26
click at [670, 326] on div at bounding box center [912, 331] width 556 height 26
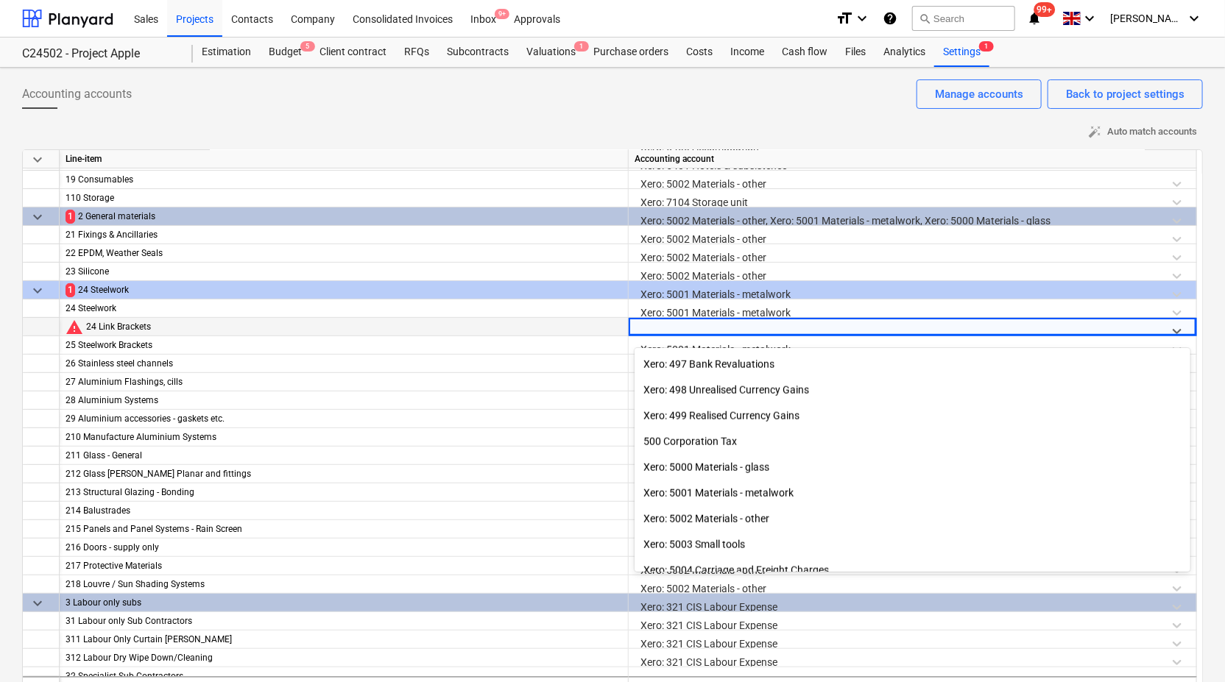
scroll to position [3597, 0]
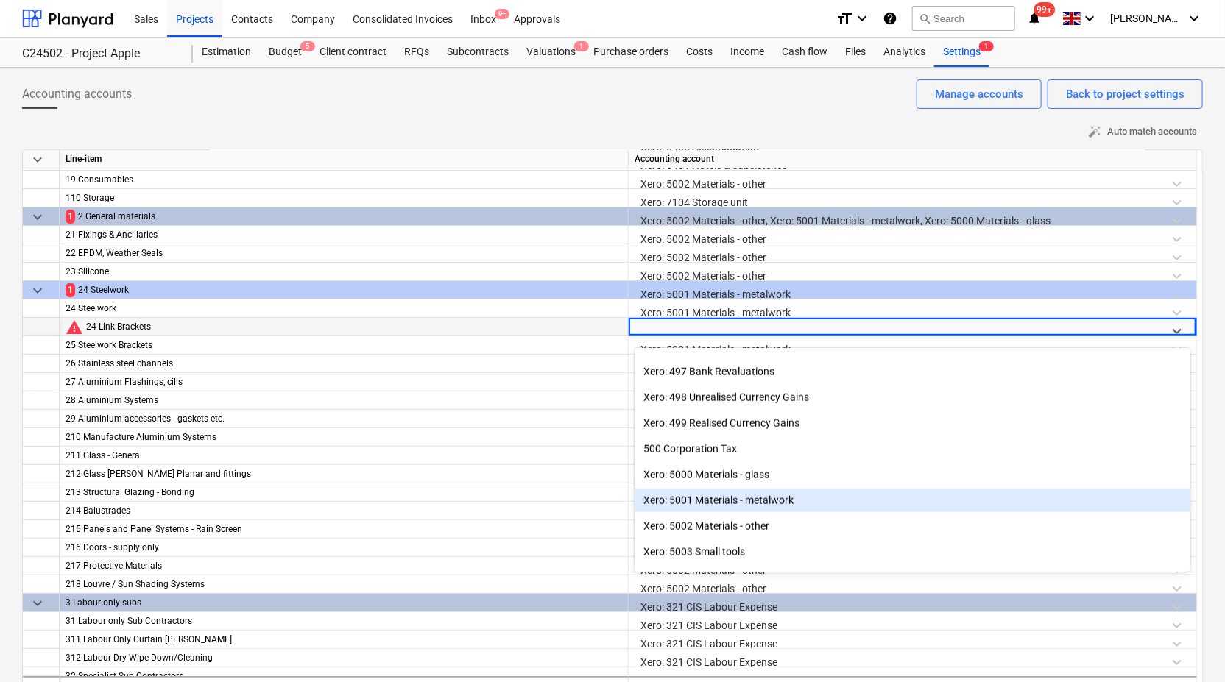
click at [786, 500] on div "Xero: 5001 Materials - metalwork" at bounding box center [912, 501] width 556 height 24
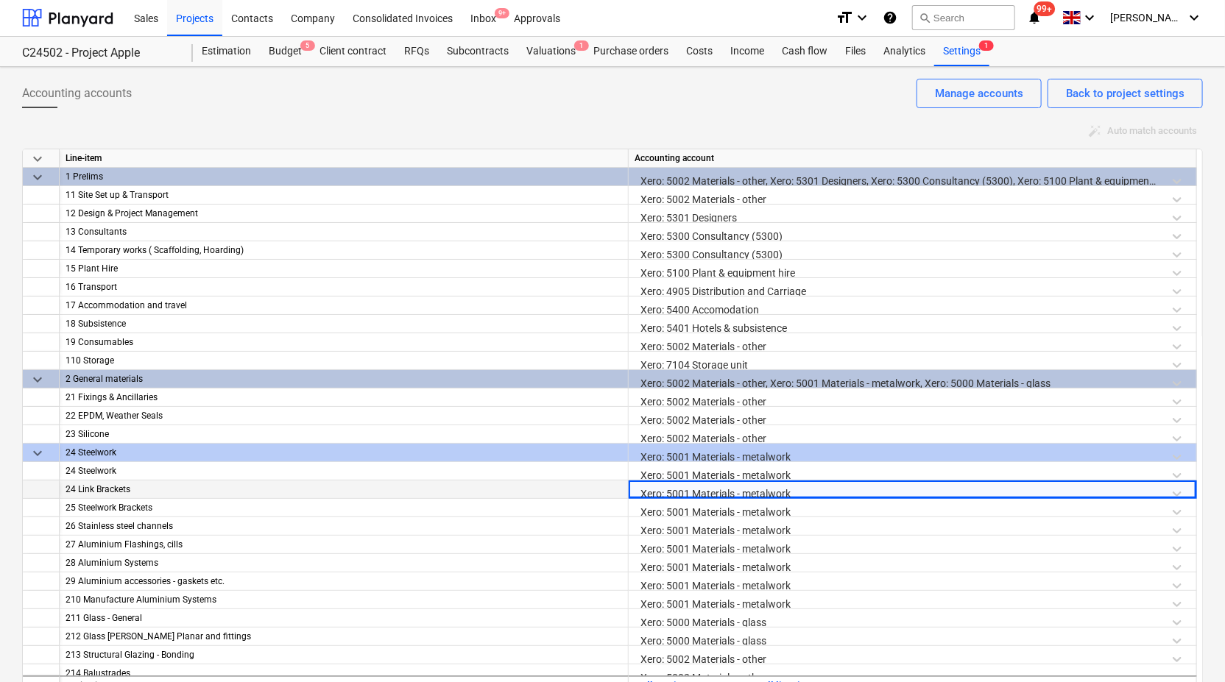
scroll to position [0, 0]
click at [655, 97] on div "Accounting accounts Back to project settings Manage accounts" at bounding box center [612, 99] width 1180 height 41
click at [1136, 91] on div "Back to project settings" at bounding box center [1125, 94] width 118 height 19
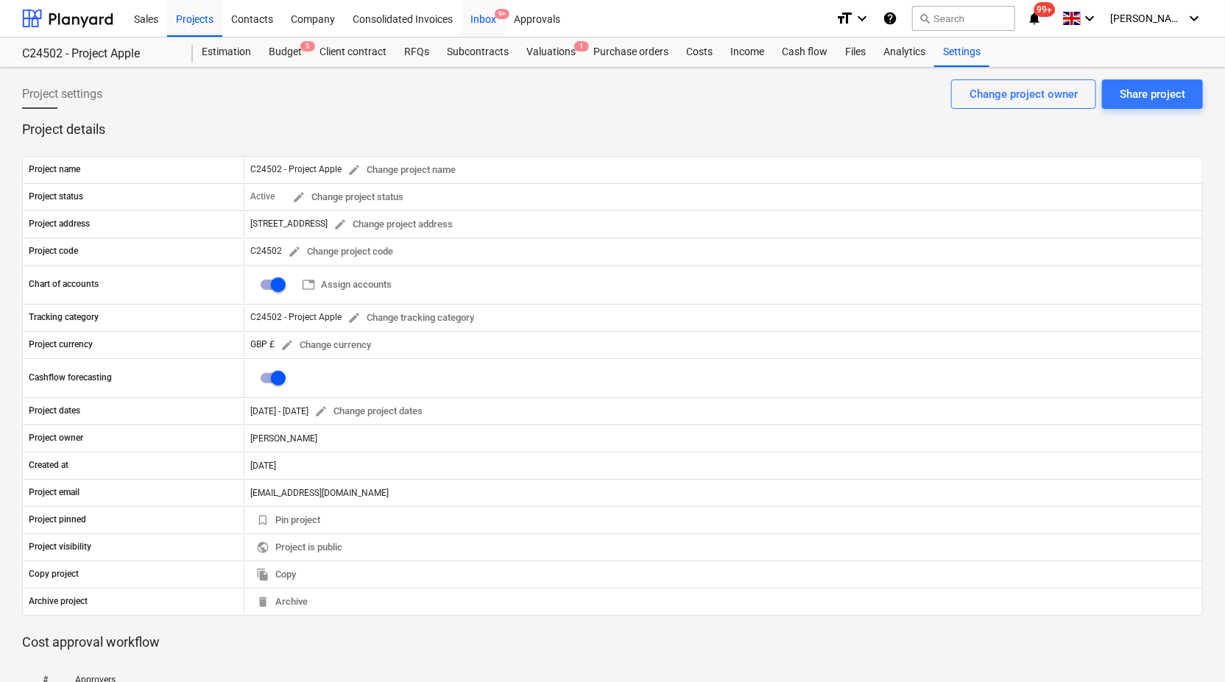
click at [479, 20] on div "Inbox 9+" at bounding box center [482, 18] width 43 height 38
